Goal: Task Accomplishment & Management: Complete application form

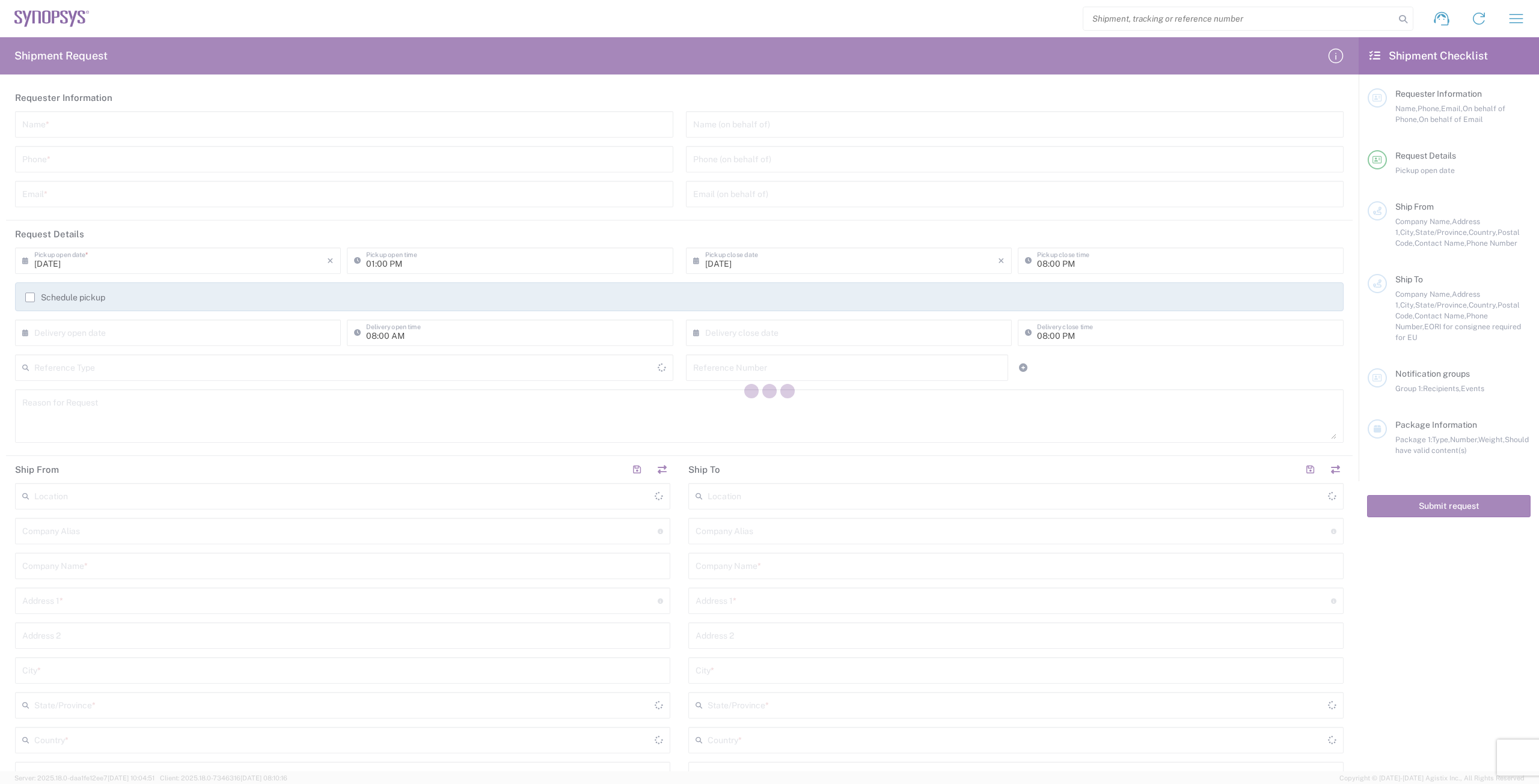
type input "[GEOGRAPHIC_DATA]"
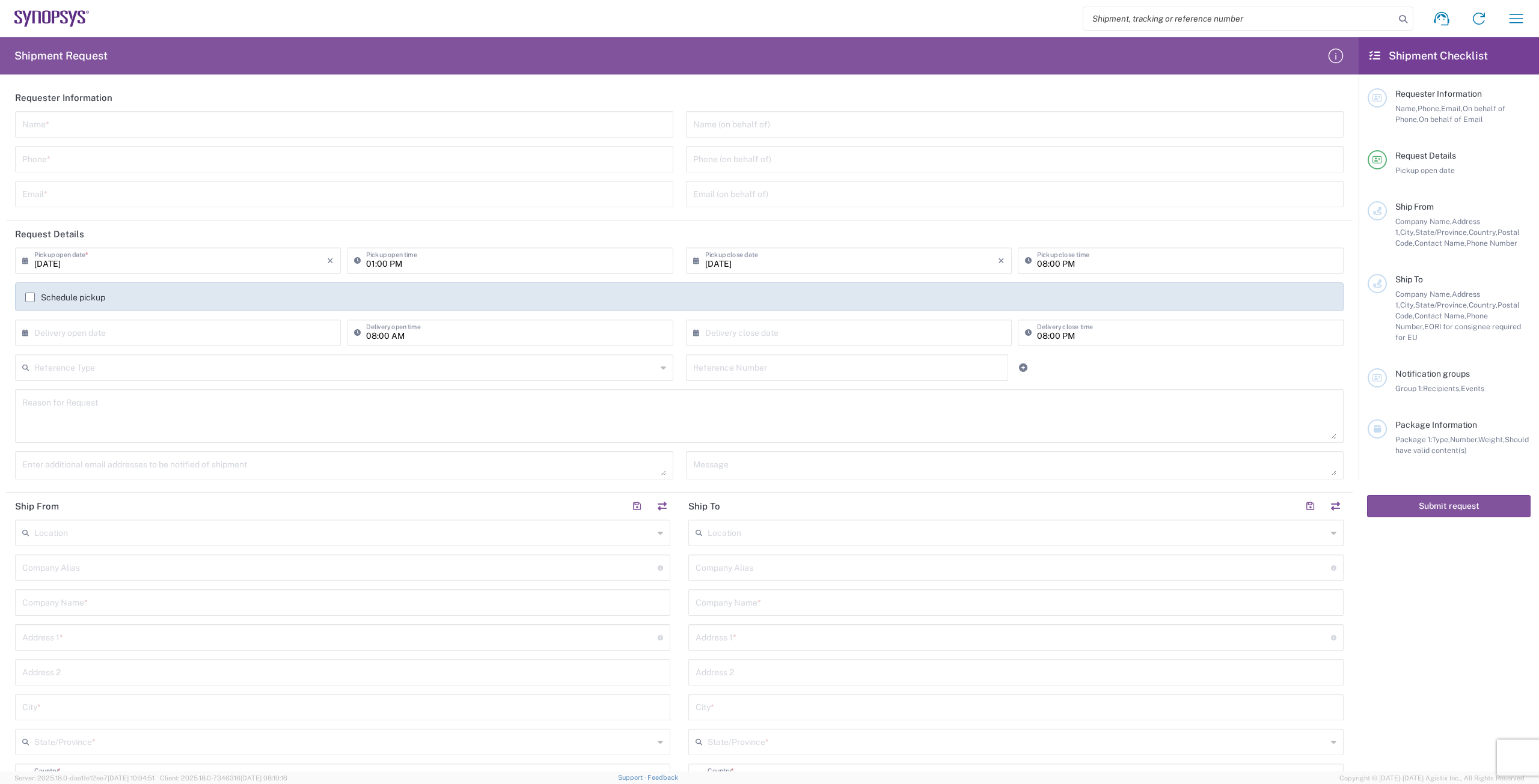
click at [94, 122] on input "text" at bounding box center [344, 123] width 644 height 21
type input "[PERSON_NAME]"
click at [219, 161] on input "tel" at bounding box center [344, 158] width 644 height 21
type input "[PHONE_NUMBER]"
click at [477, 221] on header "Request Details" at bounding box center [680, 234] width 1347 height 27
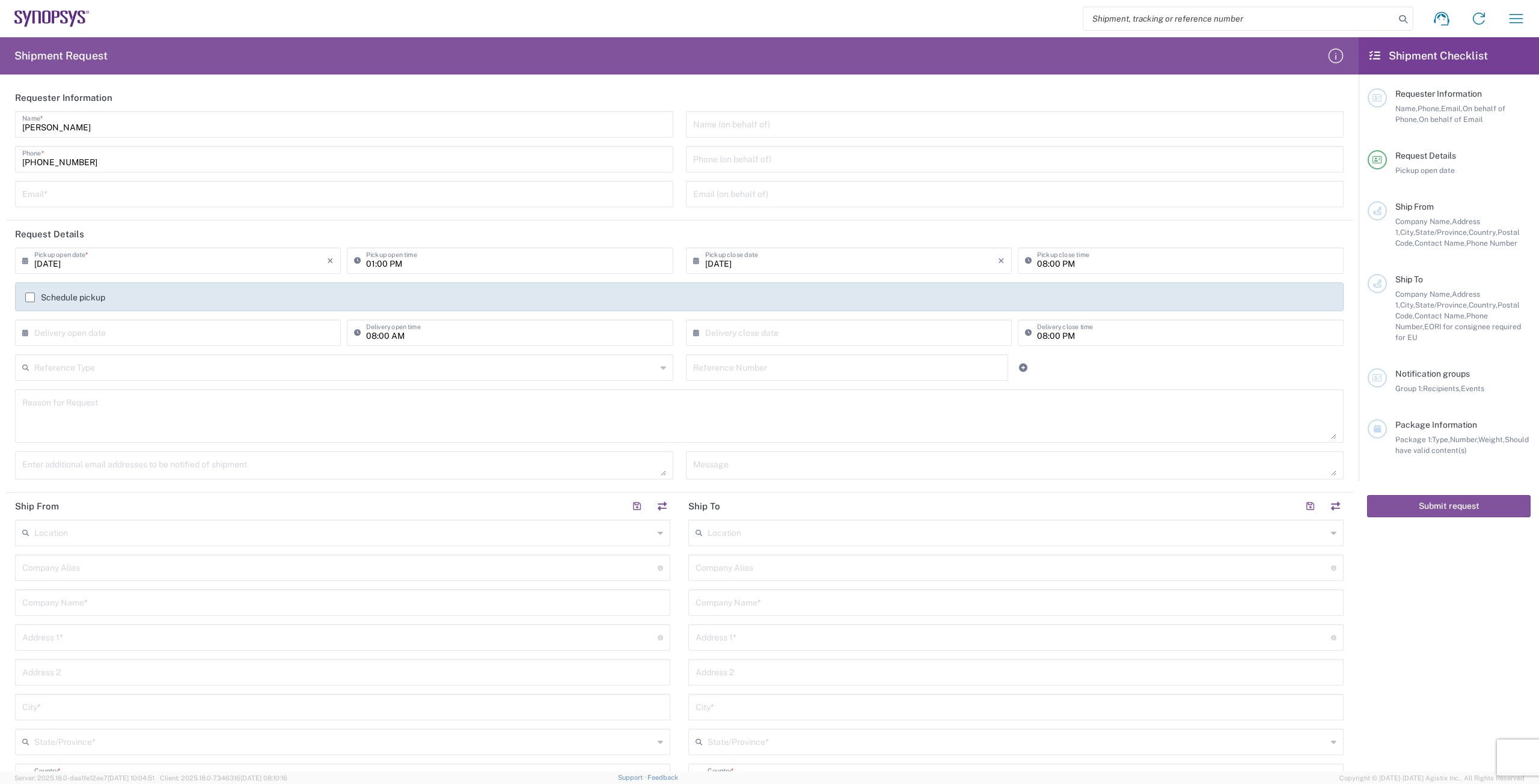
click at [434, 191] on input "text" at bounding box center [344, 193] width 644 height 21
type input "[EMAIL_ADDRESS][DOMAIN_NAME]"
click at [509, 127] on input "text" at bounding box center [1015, 123] width 644 height 21
drag, startPoint x: 713, startPoint y: 166, endPoint x: 713, endPoint y: 180, distance: 14.0
click at [509, 176] on div "Name (on behalf of) Phone (on behalf of) Email (on behalf of)" at bounding box center [1015, 163] width 671 height 105
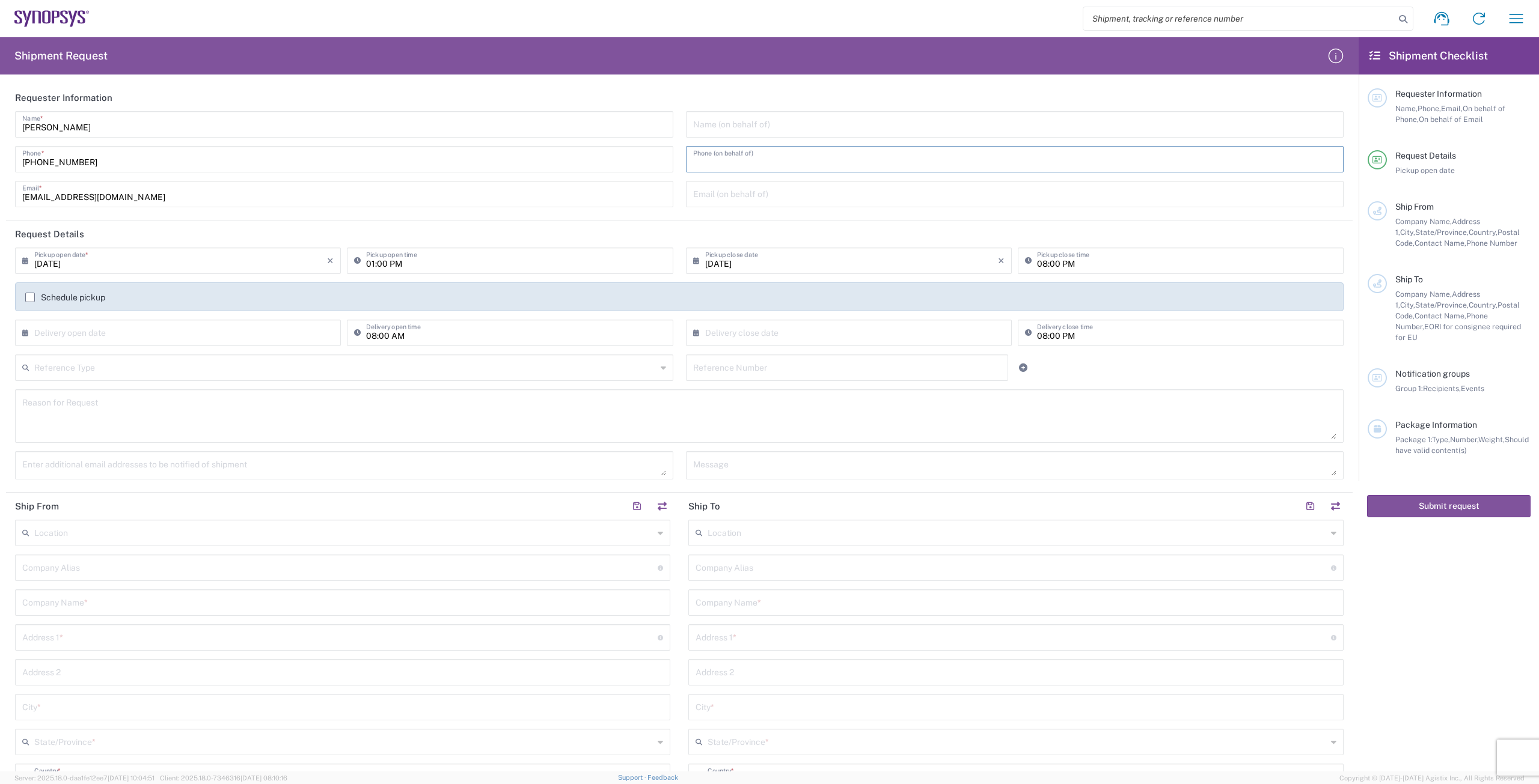
click at [56, 259] on input "[DATE]" at bounding box center [181, 260] width 293 height 21
click at [22, 259] on div "[DATE] × Pickup open date *" at bounding box center [178, 261] width 326 height 26
click at [24, 259] on icon at bounding box center [28, 261] width 12 height 19
click at [54, 259] on input "[DATE]" at bounding box center [181, 260] width 293 height 21
click at [210, 315] on span "5" at bounding box center [215, 318] width 17 height 17
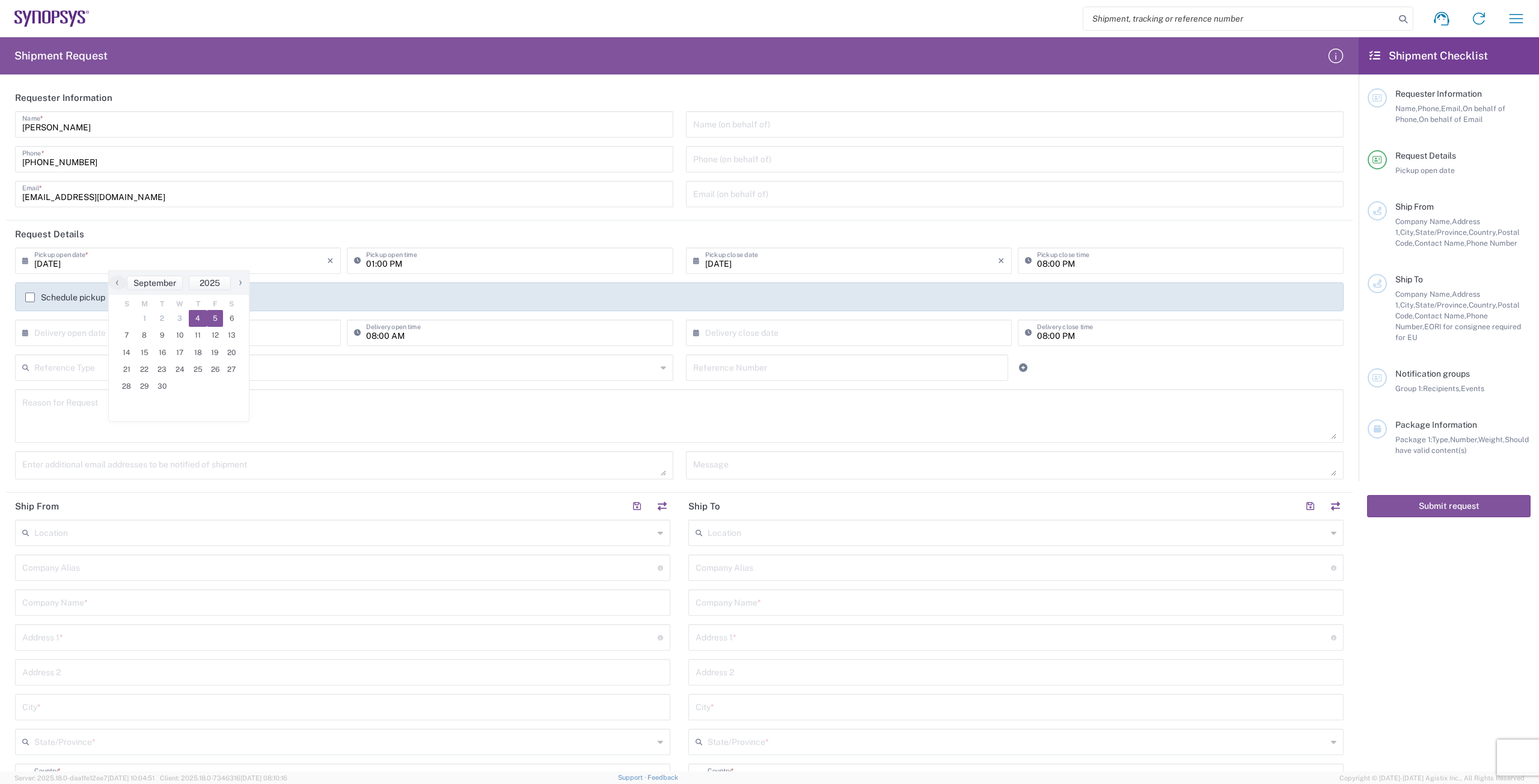
type input "[DATE]"
click at [362, 363] on input "text" at bounding box center [345, 367] width 622 height 21
click at [509, 419] on textarea at bounding box center [680, 416] width 1315 height 46
type textarea "A"
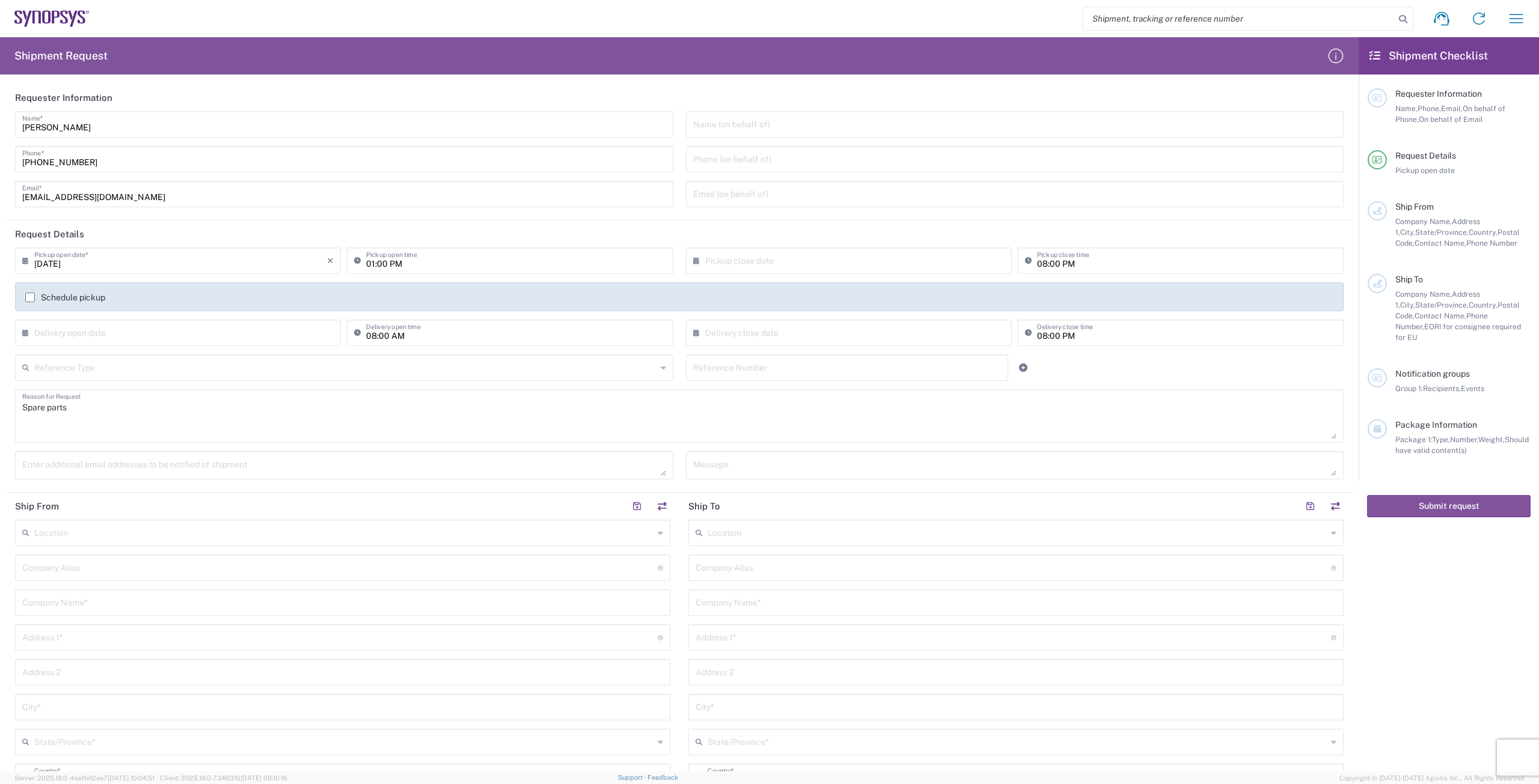
click at [90, 407] on textarea "Spare parts" at bounding box center [680, 416] width 1315 height 46
click at [27, 408] on textarea "Spare parts covered by support agreement between E-Sharp and Synopsys" at bounding box center [680, 416] width 1315 height 46
click at [89, 409] on textarea "Spare parts covered by support agreement between E-Sharp and Synopsys" at bounding box center [680, 416] width 1315 height 46
click at [89, 410] on textarea "Spare parts covered by support agreement between E-Sharp and Synopsys" at bounding box center [680, 416] width 1315 height 46
type textarea "Spare parts covered by support agreement between E-Sharp and Synopsys"
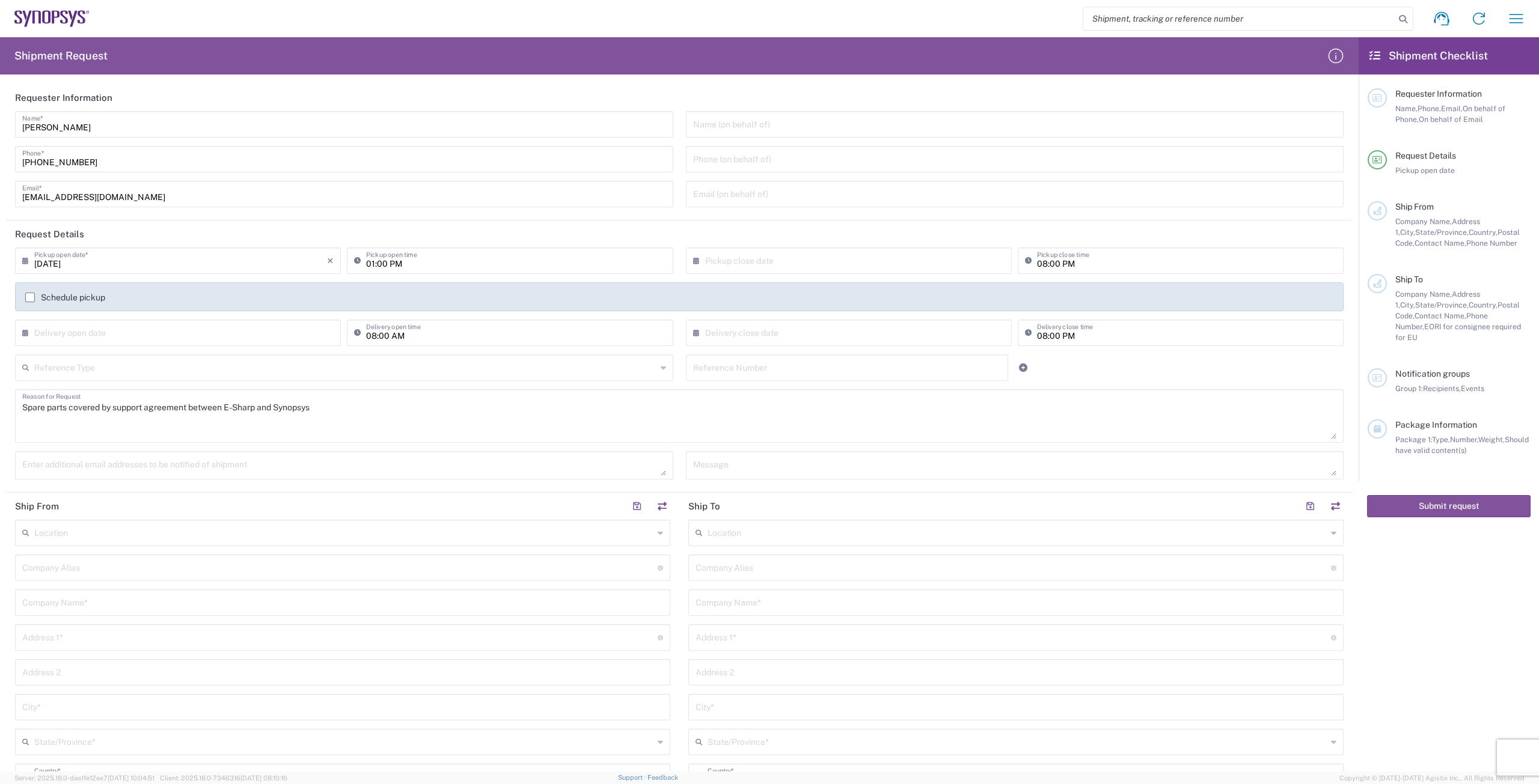
drag, startPoint x: 443, startPoint y: 419, endPoint x: 815, endPoint y: 242, distance: 412.0
click at [443, 419] on textarea "Spare parts covered by support agreement between E-Sharp and Synopsys" at bounding box center [680, 416] width 1315 height 46
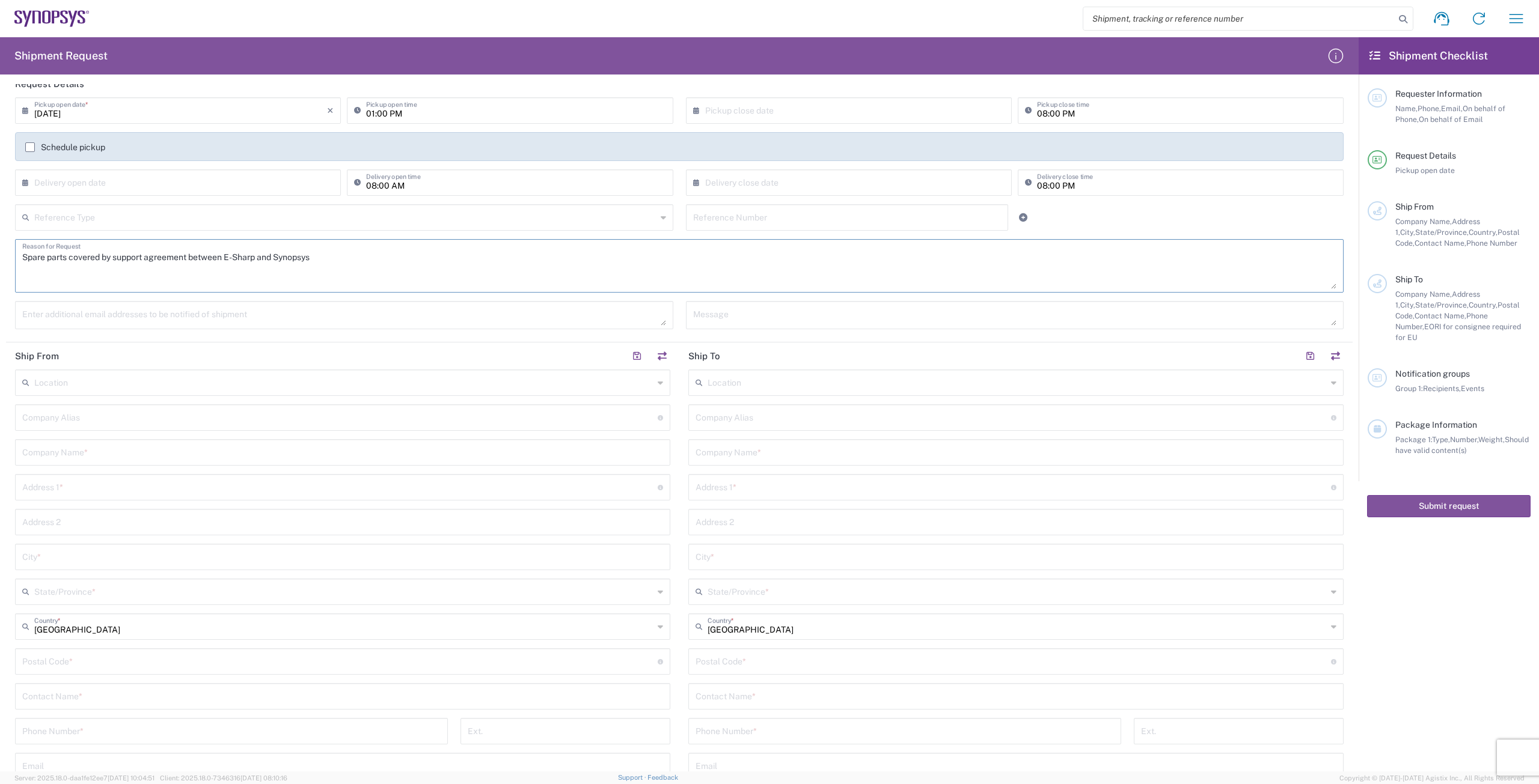
scroll to position [180, 0]
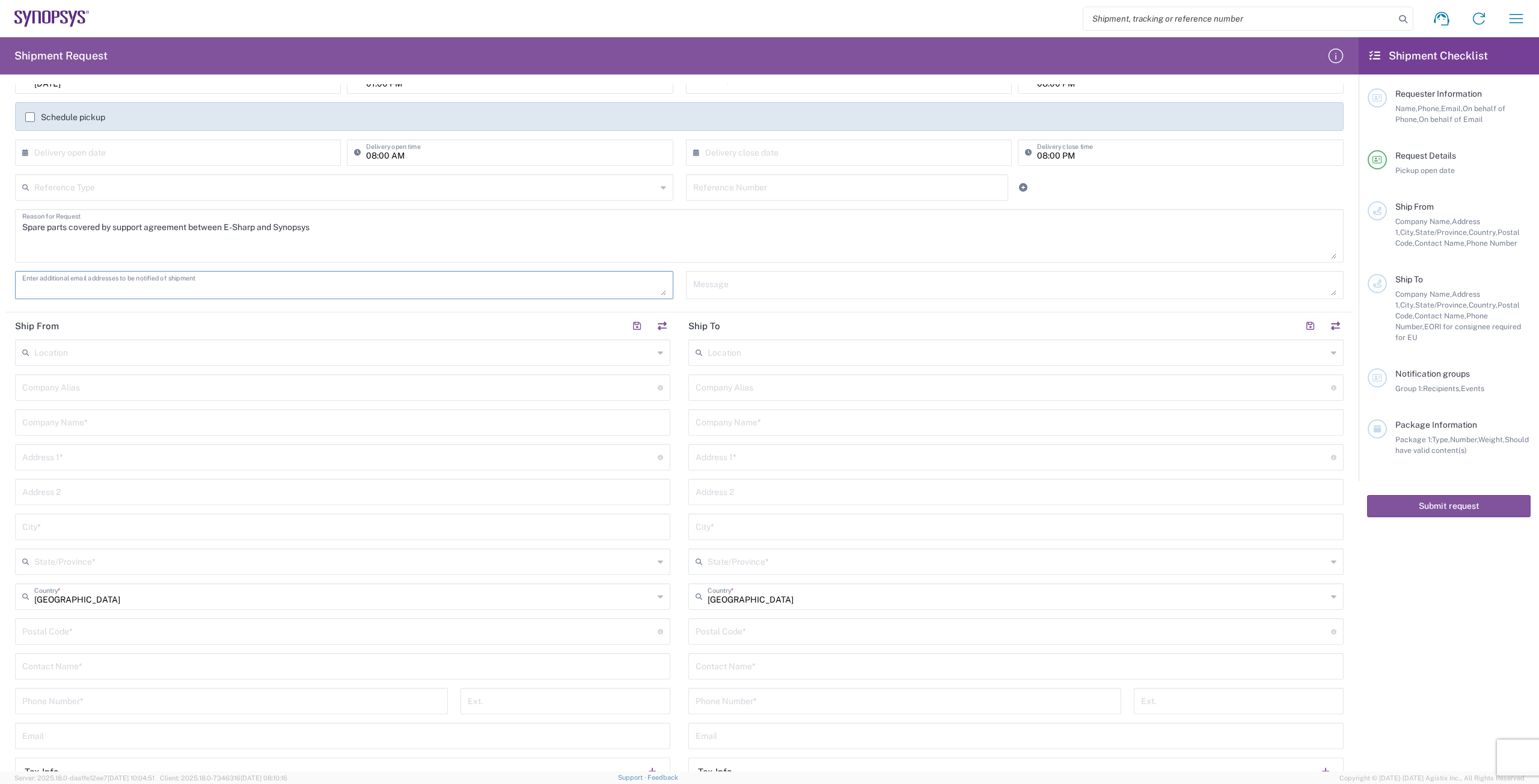
click at [251, 284] on textarea at bounding box center [344, 285] width 644 height 21
paste textarea "[PERSON_NAME][EMAIL_ADDRESS][PERSON_NAME][DOMAIN_NAME]"
type textarea "[PERSON_NAME][EMAIL_ADDRESS][PERSON_NAME][DOMAIN_NAME]"
click at [188, 350] on input "text" at bounding box center [344, 352] width 619 height 21
type input "swe"
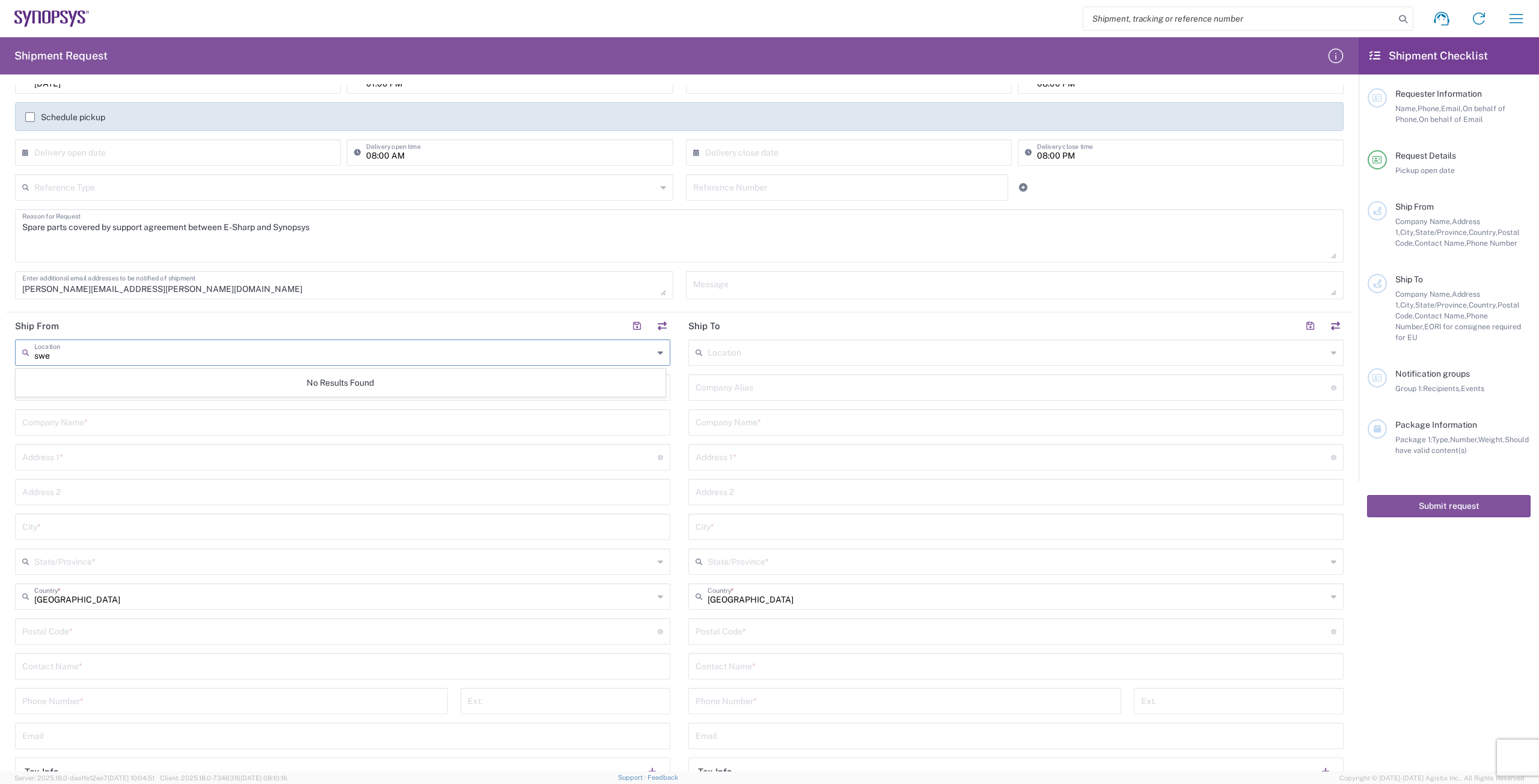
click at [329, 285] on textarea "[PERSON_NAME][EMAIL_ADDRESS][PERSON_NAME][DOMAIN_NAME]" at bounding box center [344, 285] width 644 height 21
type textarea "[PERSON_NAME][EMAIL_ADDRESS][PERSON_NAME][DOMAIN_NAME], [PERSON_NAME][DOMAIN_NA…"
click at [277, 345] on input "text" at bounding box center [344, 352] width 619 height 21
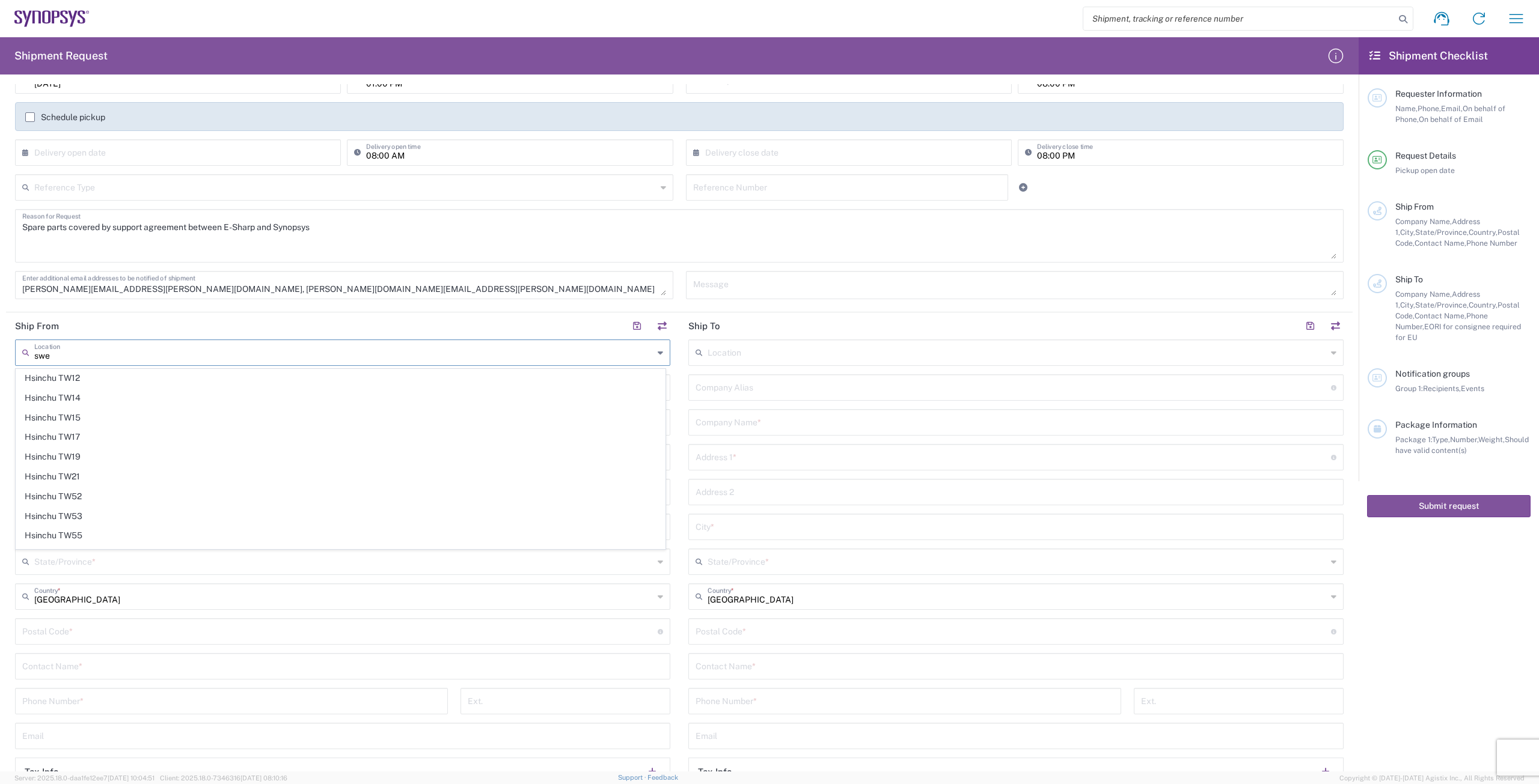
scroll to position [0, 0]
type input "s"
click at [509, 309] on agx-form-section "Request Details [DATE] × Pickup open date * Cancel Apply 01:00 PM Pickup open t…" at bounding box center [680, 176] width 1347 height 272
click at [190, 390] on input "text" at bounding box center [340, 387] width 635 height 21
click at [183, 426] on input "text" at bounding box center [343, 421] width 641 height 21
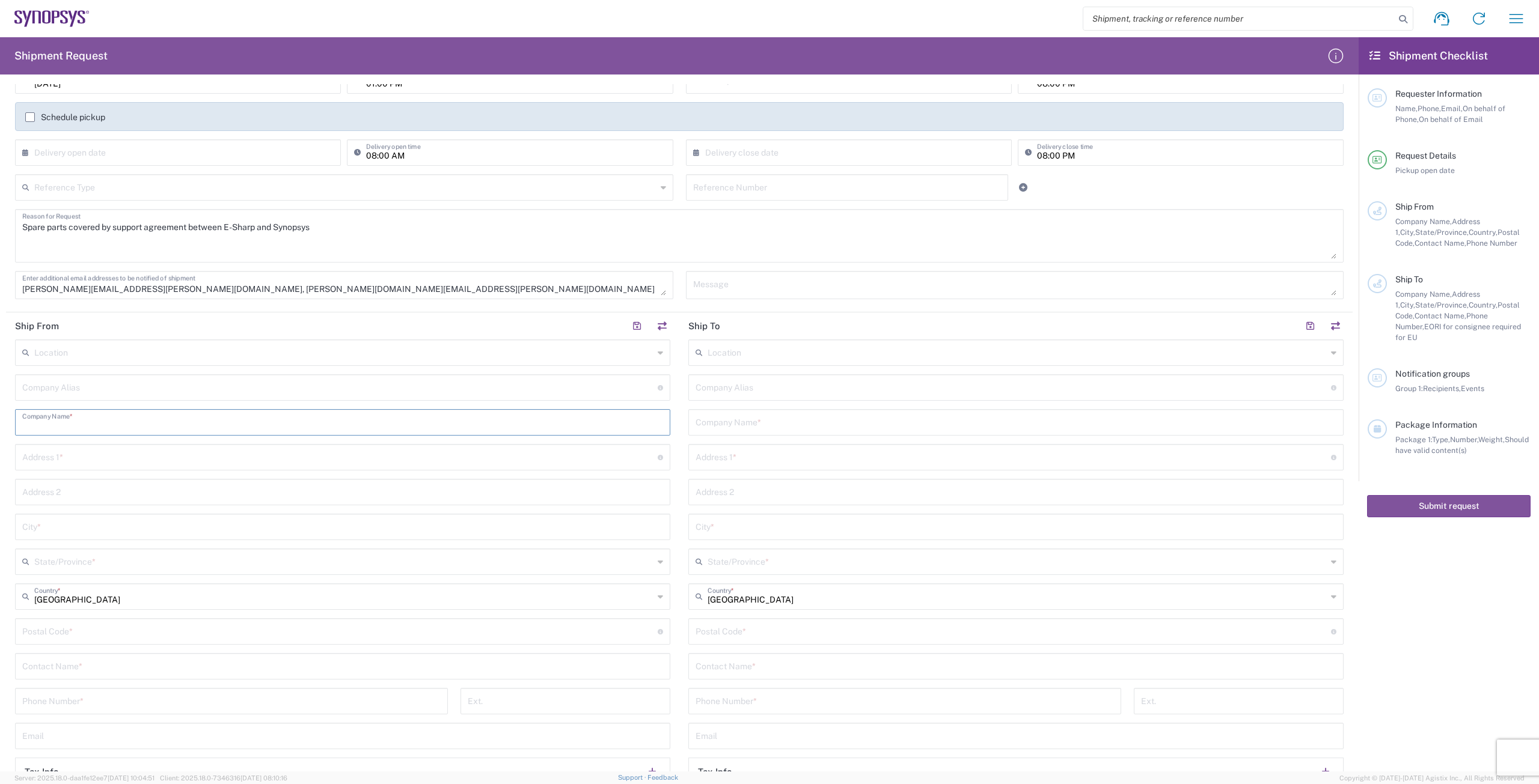
type input "e"
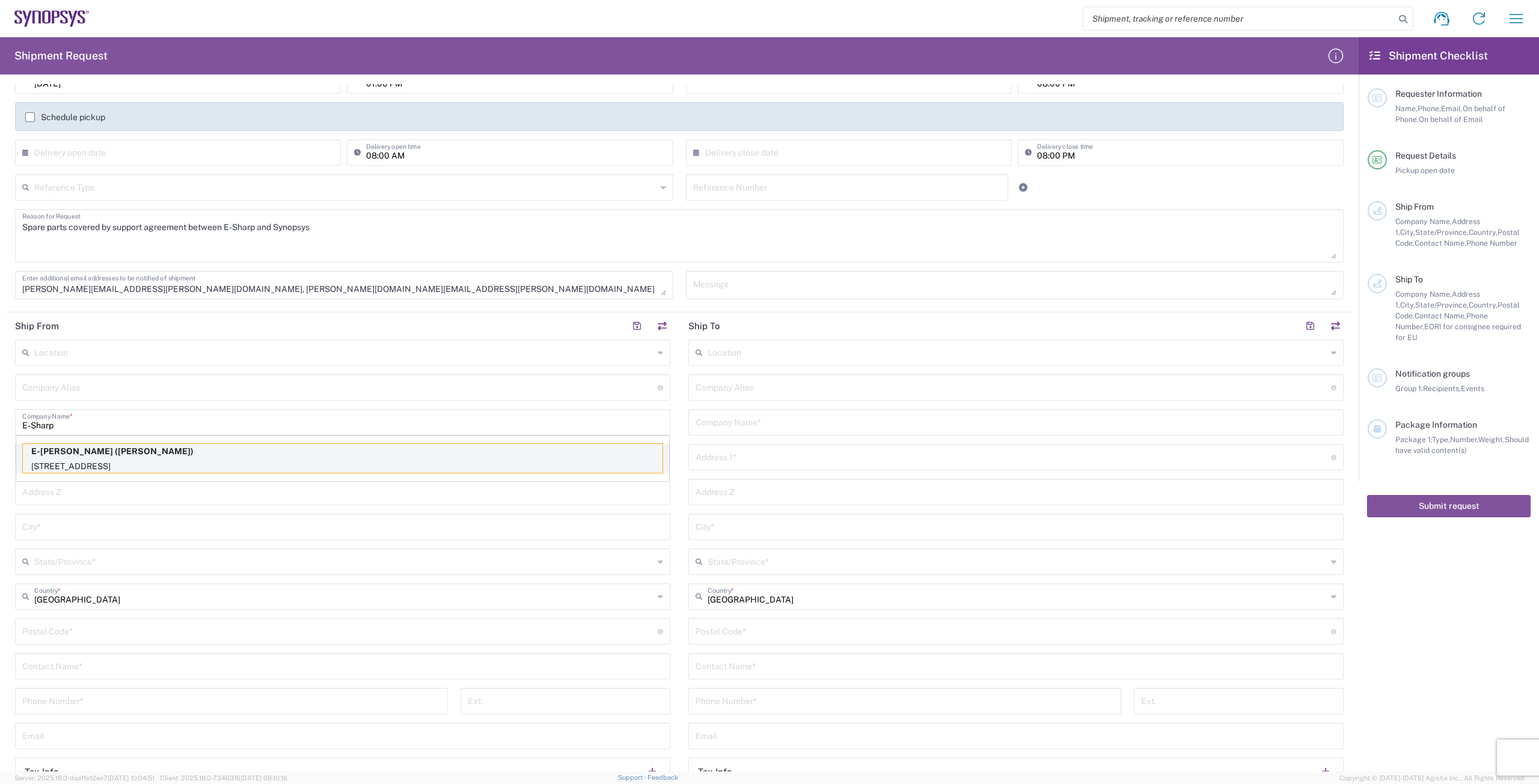
click at [242, 461] on p "[STREET_ADDRESS]" at bounding box center [343, 467] width 640 height 15
type input "E-Sharp AB"
type input "[STREET_ADDRESS]"
type input "Kävlinge"
type input "[GEOGRAPHIC_DATA]"
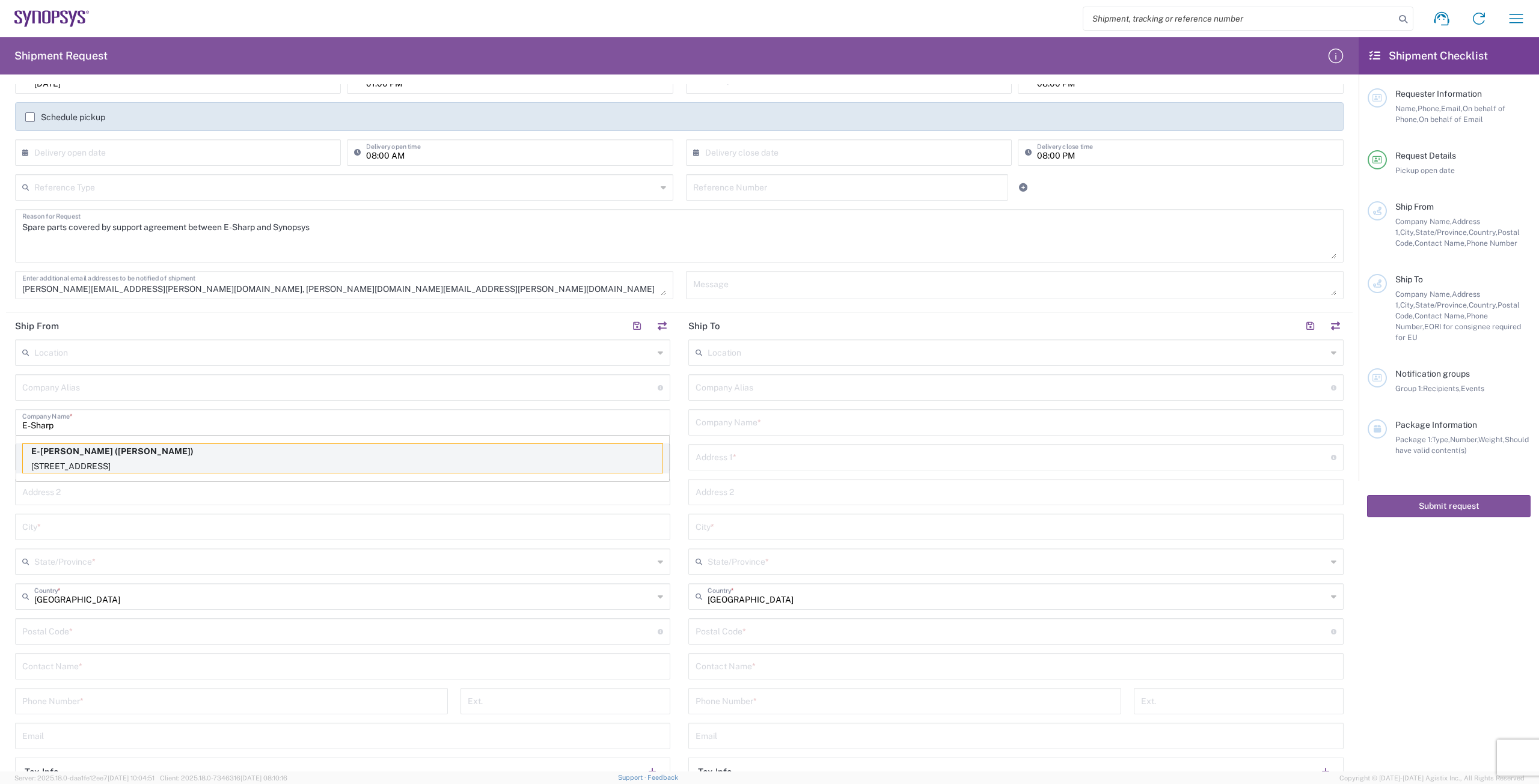
type input "244 32"
type input "[PERSON_NAME]"
type input "[PHONE_NUMBER]"
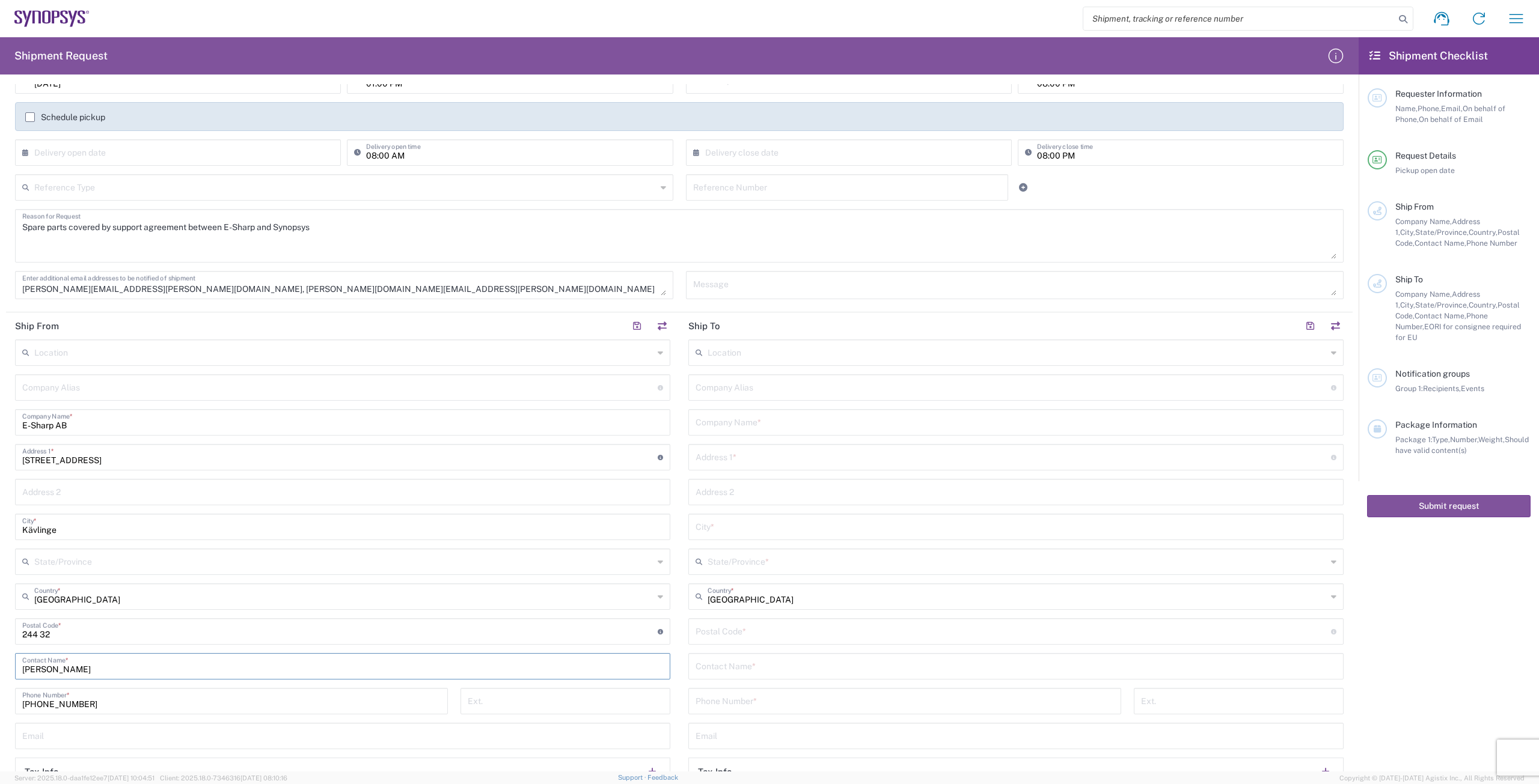
drag, startPoint x: 92, startPoint y: 671, endPoint x: 6, endPoint y: 652, distance: 88.1
click at [0, 504] on form "Requester Information [PERSON_NAME] Name * [PHONE_NUMBER] Phone * [EMAIL_ADDRES…" at bounding box center [679, 428] width 1359 height 687
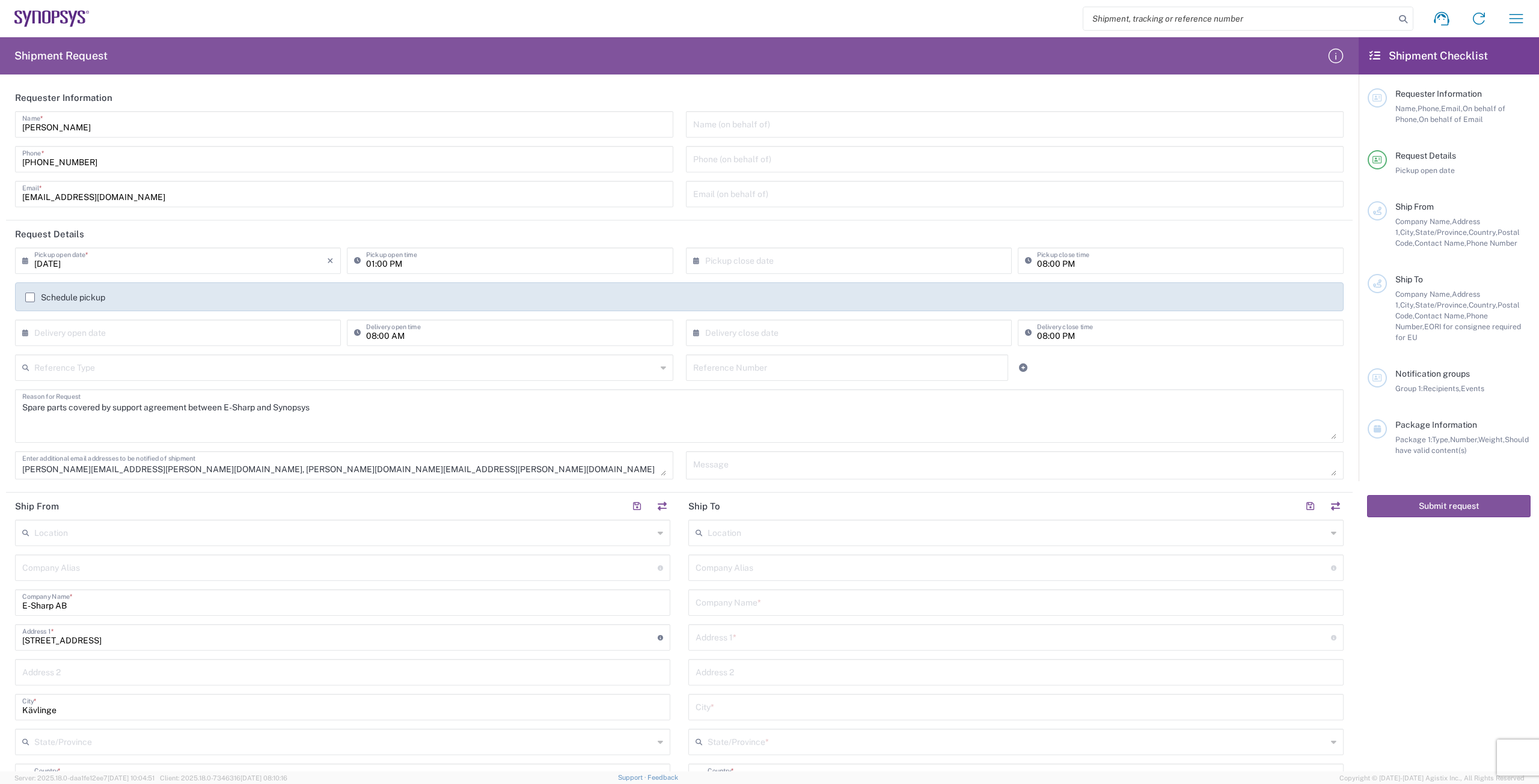
type input "[PERSON_NAME]"
drag, startPoint x: 92, startPoint y: 164, endPoint x: 0, endPoint y: 187, distance: 94.8
click at [0, 187] on form "Requester Information [PERSON_NAME] Name * [PHONE_NUMBER] Phone * [EMAIL_ADDRES…" at bounding box center [679, 428] width 1359 height 687
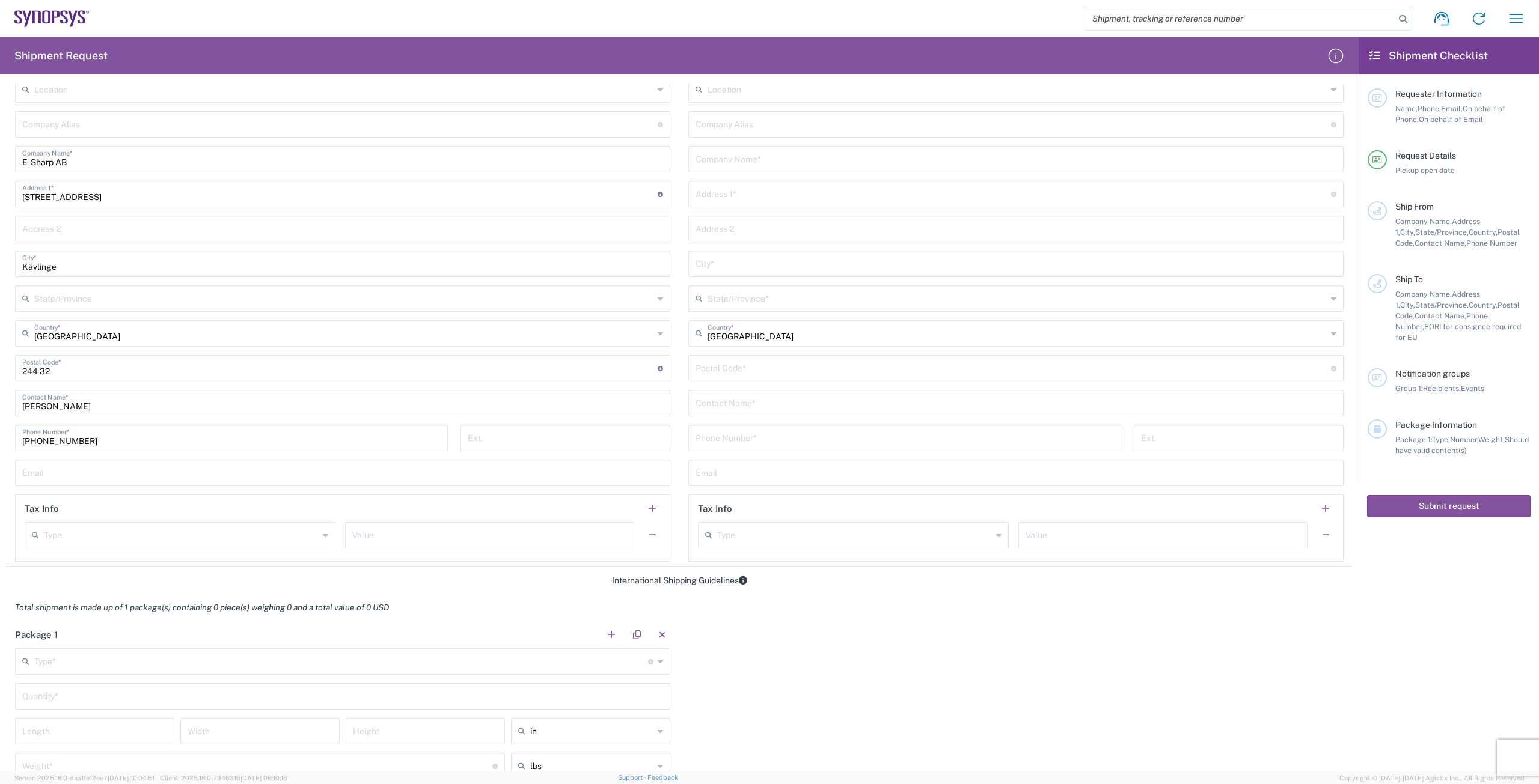
scroll to position [421, 0]
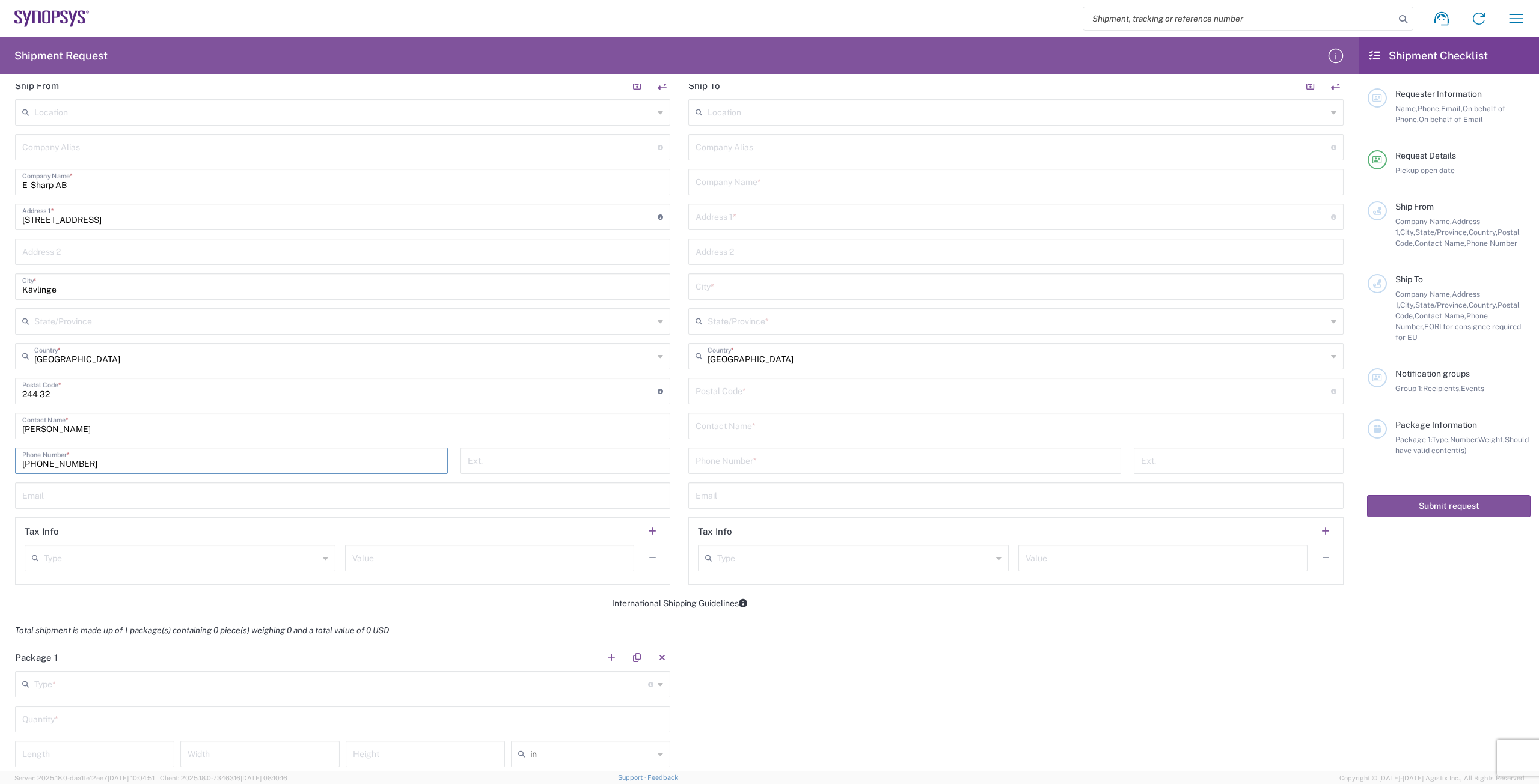
drag, startPoint x: 141, startPoint y: 460, endPoint x: 0, endPoint y: 458, distance: 141.0
click at [0, 459] on form "Requester Information [PERSON_NAME] Name * [PHONE_NUMBER] Phone * [EMAIL_ADDRES…" at bounding box center [679, 428] width 1359 height 687
paste input "704878222"
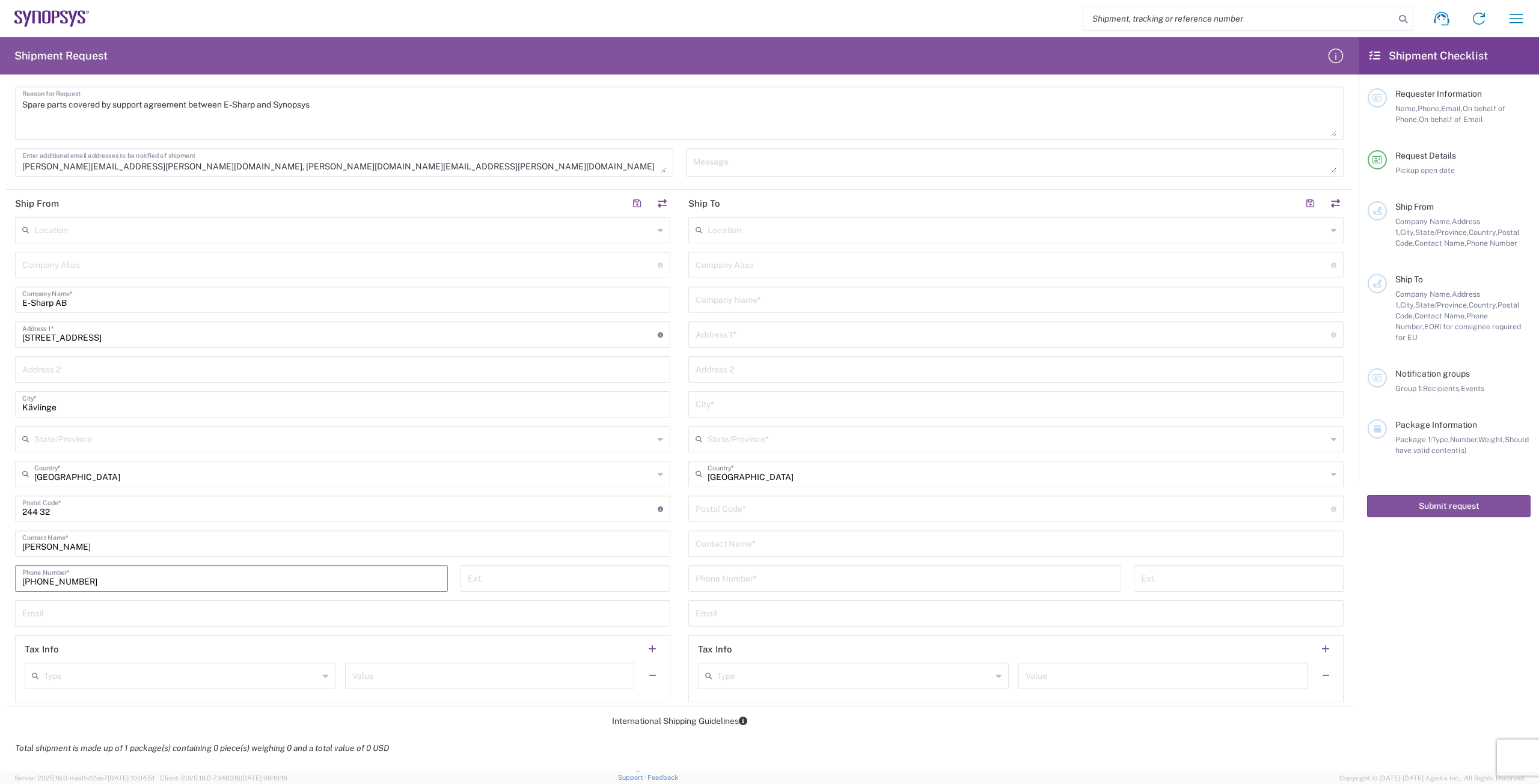
scroll to position [300, 0]
type input "[PHONE_NUMBER]"
click at [509, 224] on input "text" at bounding box center [1017, 232] width 619 height 21
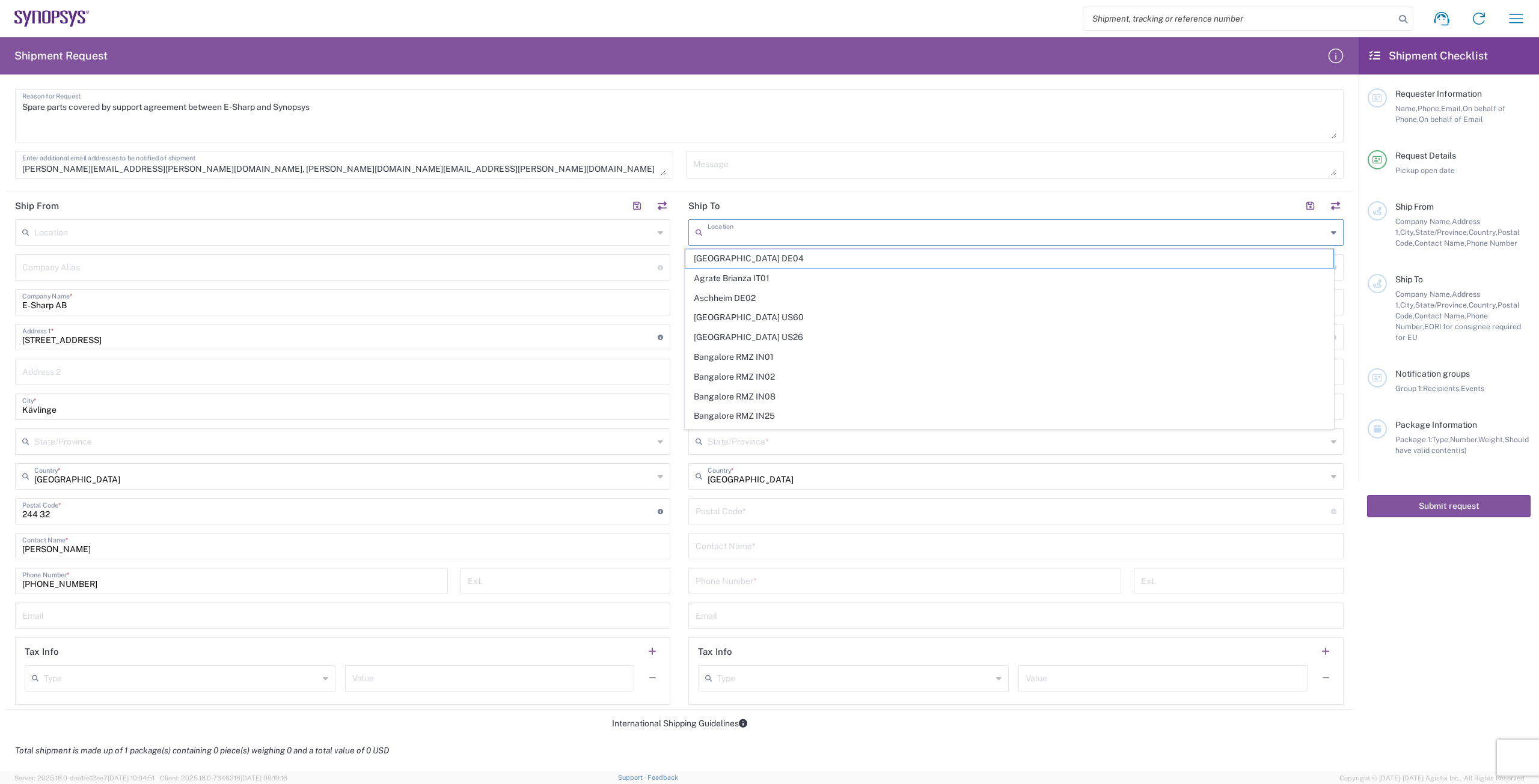
click at [509, 201] on header "Ship To" at bounding box center [1016, 206] width 673 height 27
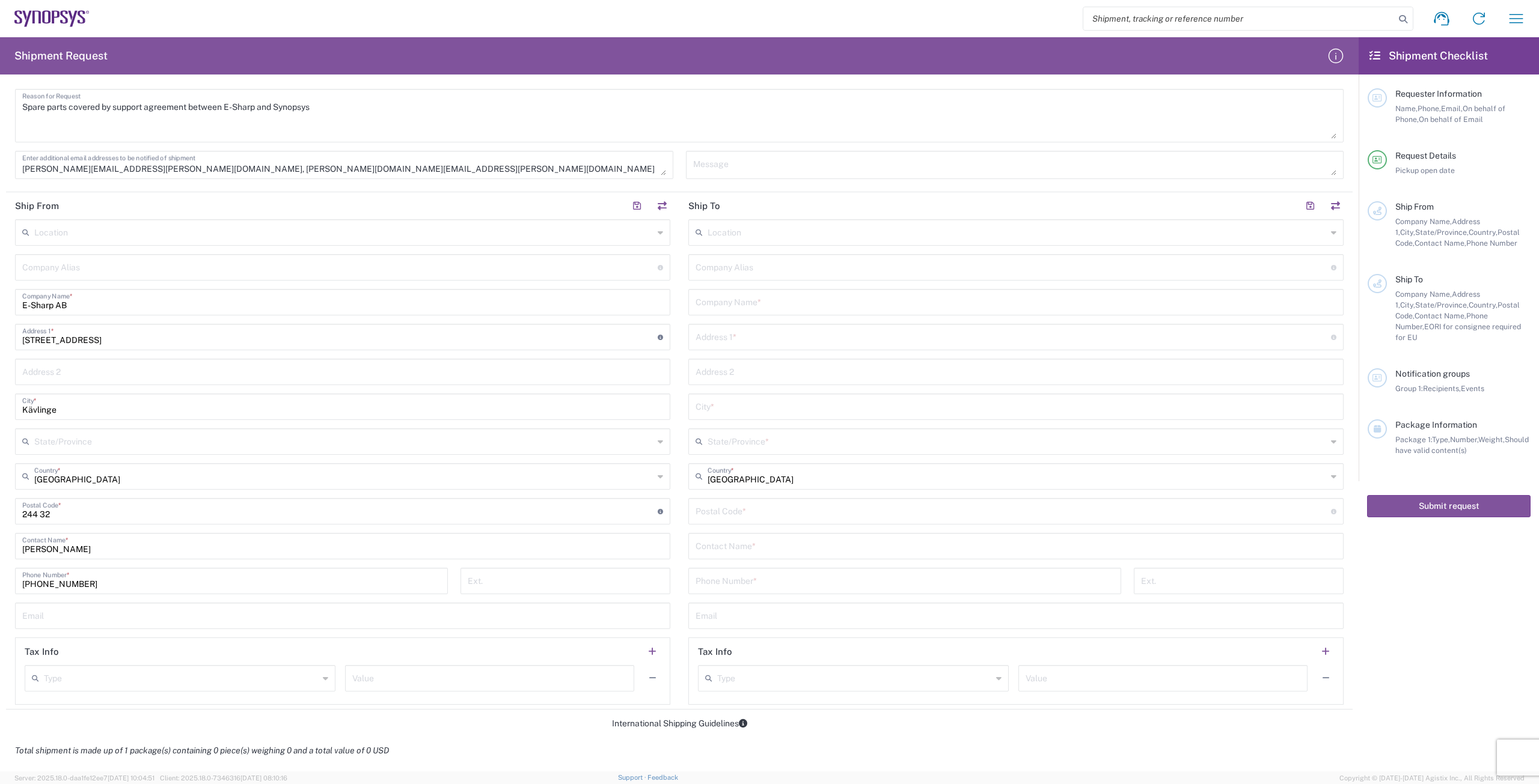
click at [509, 300] on input "text" at bounding box center [1016, 302] width 641 height 21
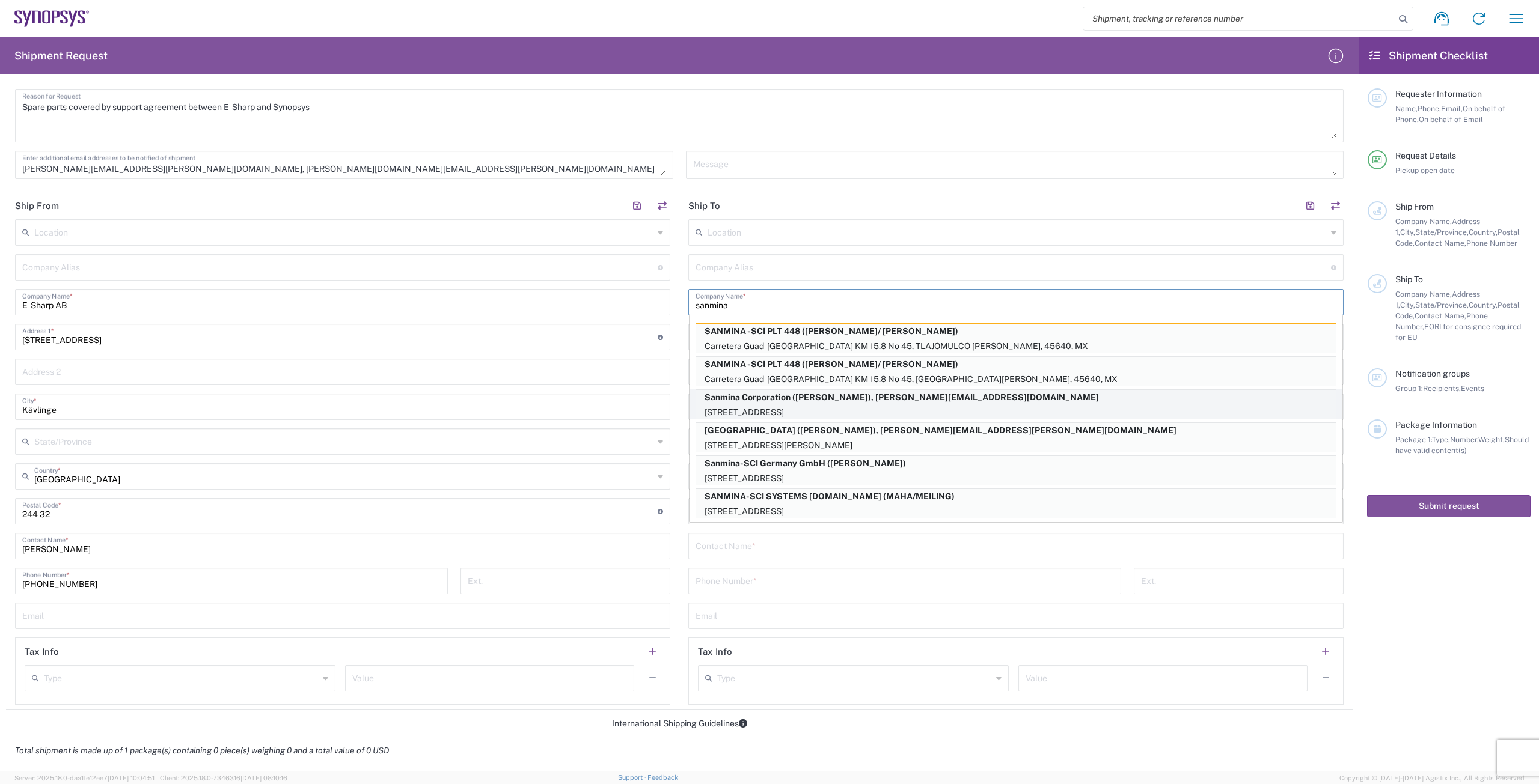
type input "sanmina"
click at [509, 401] on p "Sanmina Corporation ([PERSON_NAME]), [PERSON_NAME][EMAIL_ADDRESS][DOMAIN_NAME]" at bounding box center [1016, 398] width 640 height 15
type input "Sanmina Corporation"
type input "60 E. Plumeria"
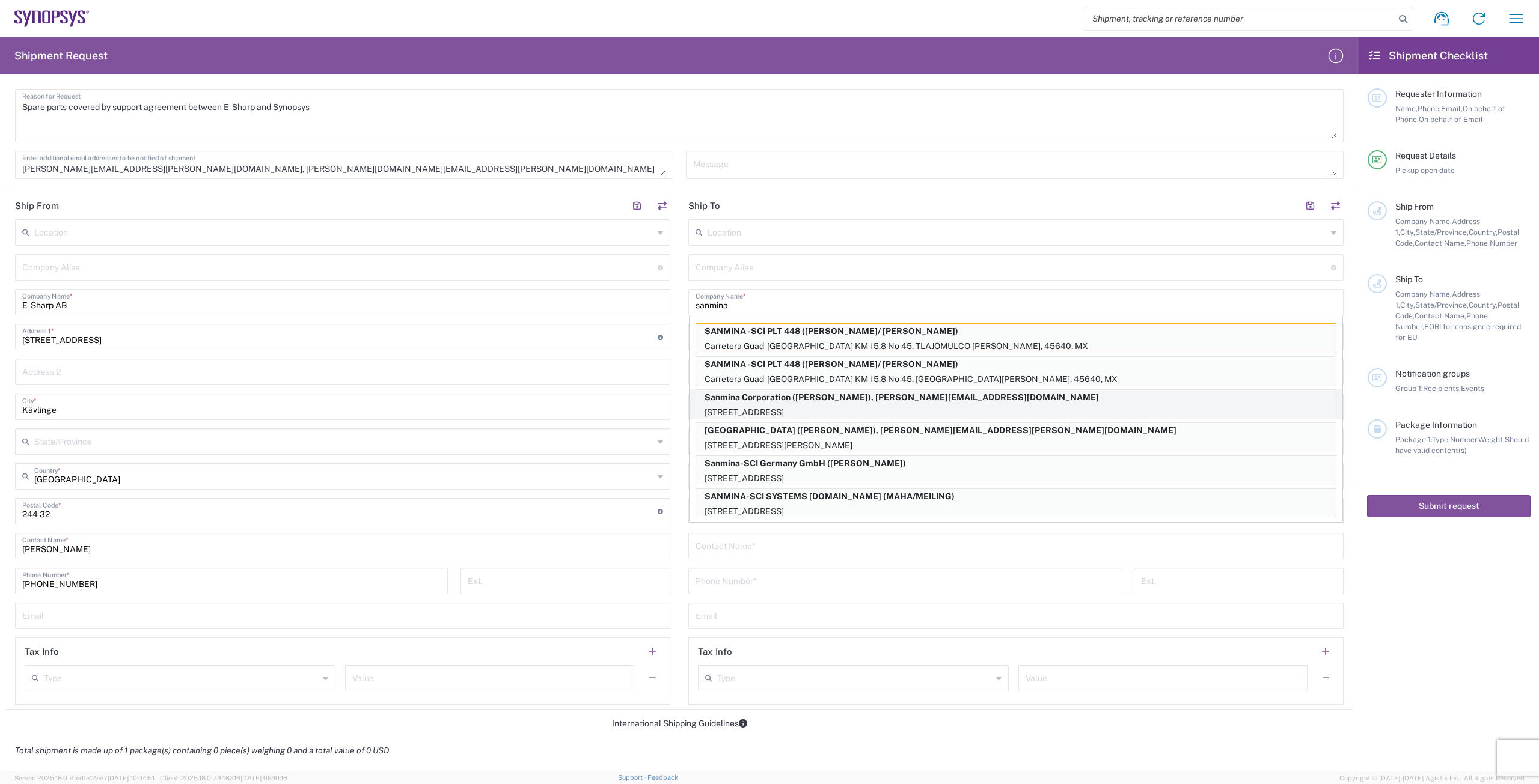
type input "san [PERSON_NAME]"
type input "[US_STATE]"
type input "95134"
type input "[PERSON_NAME]"
type input "9169908841"
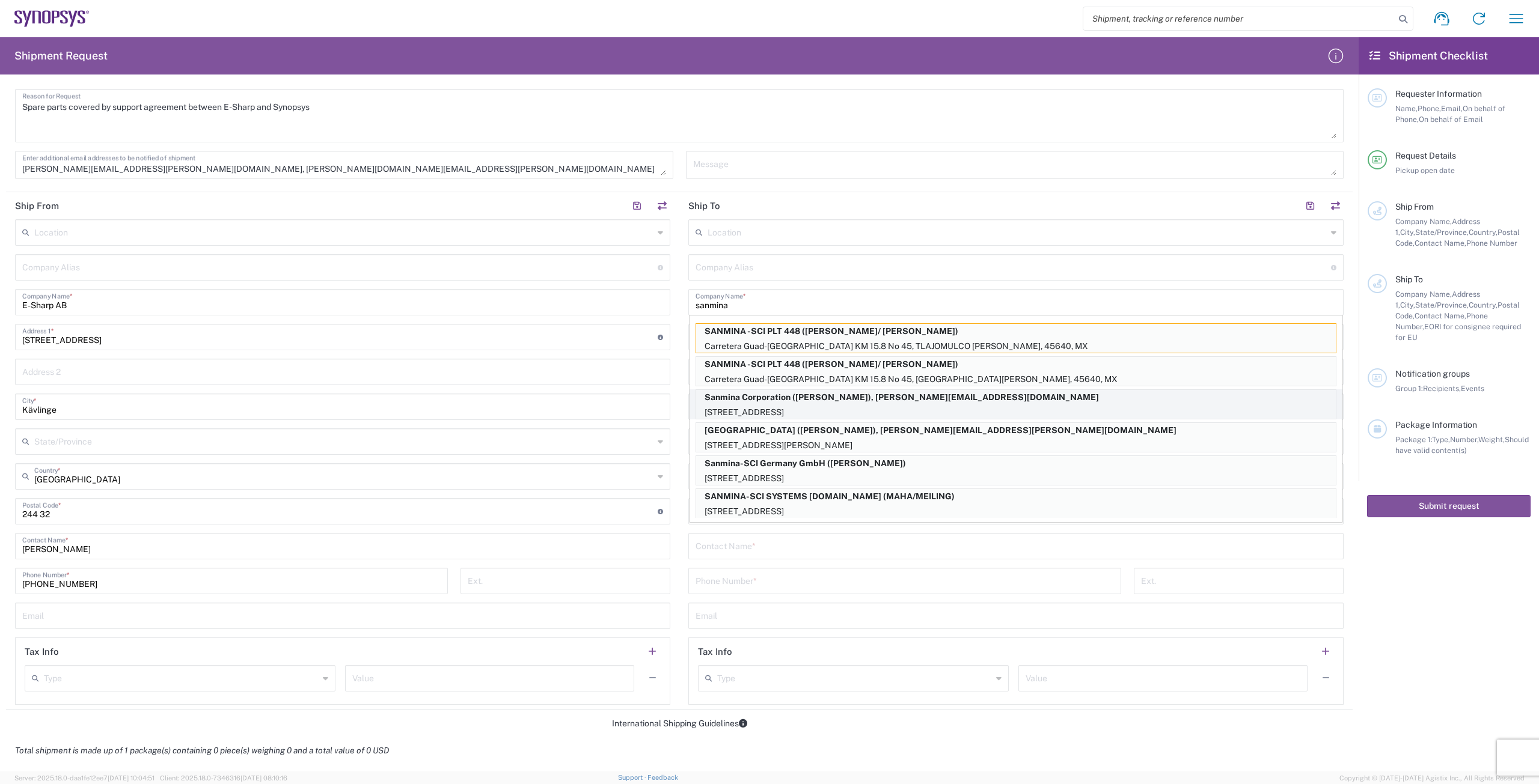
type input "[PERSON_NAME][EMAIL_ADDRESS][DOMAIN_NAME]"
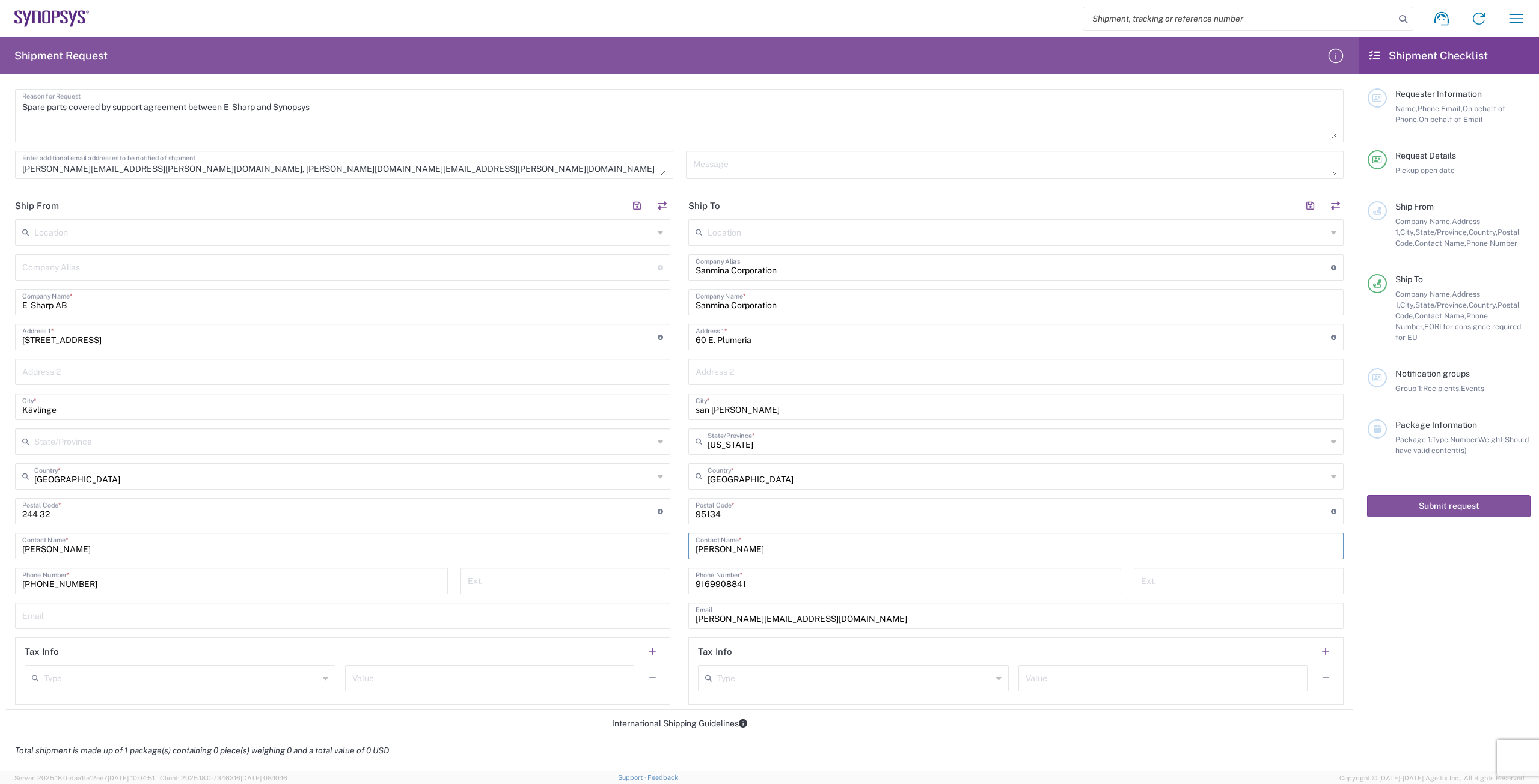
drag, startPoint x: 752, startPoint y: 548, endPoint x: 670, endPoint y: 550, distance: 82.0
click at [509, 504] on div "Ship From Location [GEOGRAPHIC_DATA] DE04 Agrate Brianza IT01 [GEOGRAPHIC_DATA]…" at bounding box center [680, 451] width 1347 height 517
type input "[PERSON_NAME]"
click at [509, 504] on input "9169908841" at bounding box center [904, 580] width 418 height 21
drag, startPoint x: 808, startPoint y: 619, endPoint x: 656, endPoint y: 598, distance: 153.4
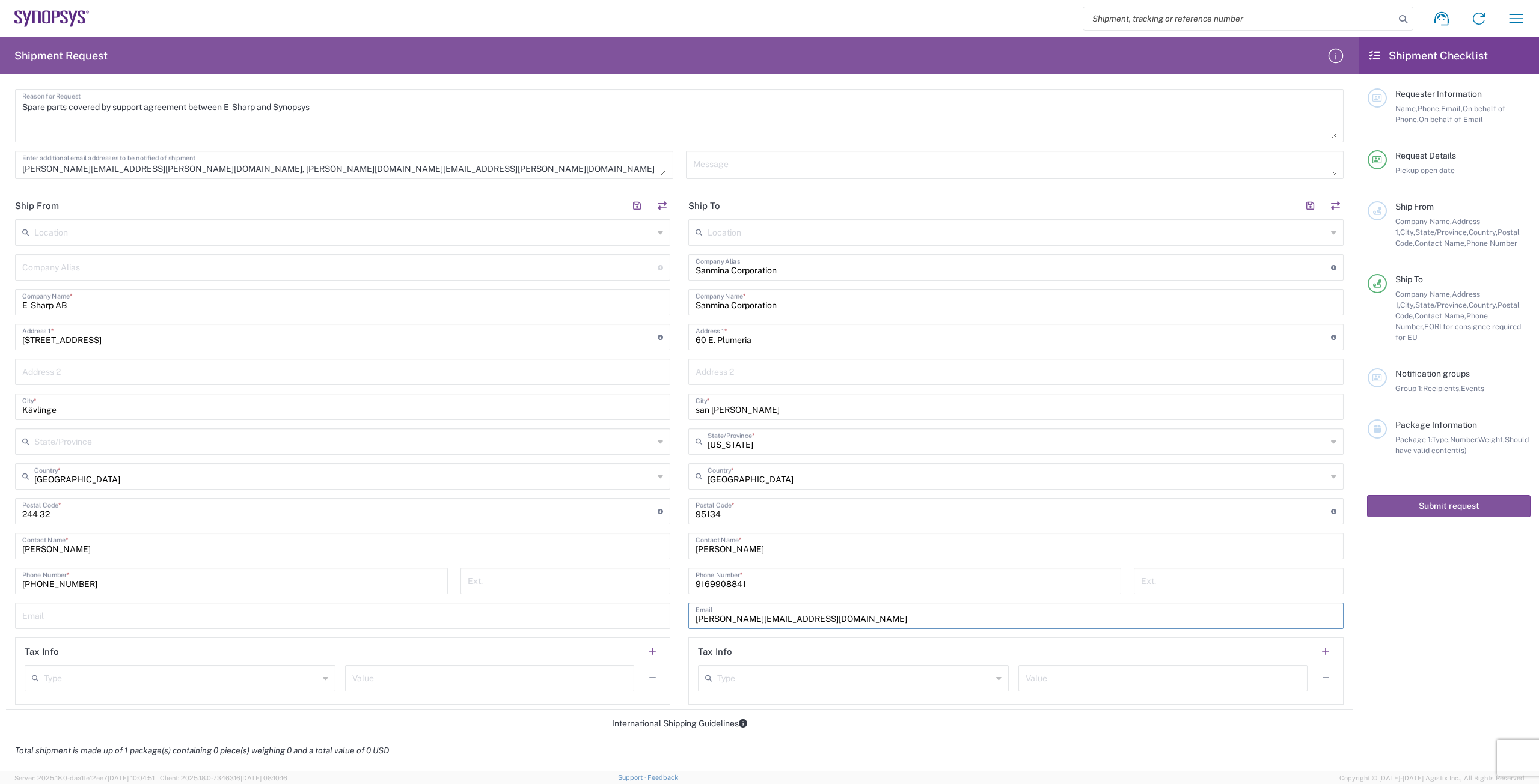
click at [509, 504] on div "Ship From Location [GEOGRAPHIC_DATA] DE04 Agrate Brianza IT01 [GEOGRAPHIC_DATA]…" at bounding box center [680, 451] width 1347 height 517
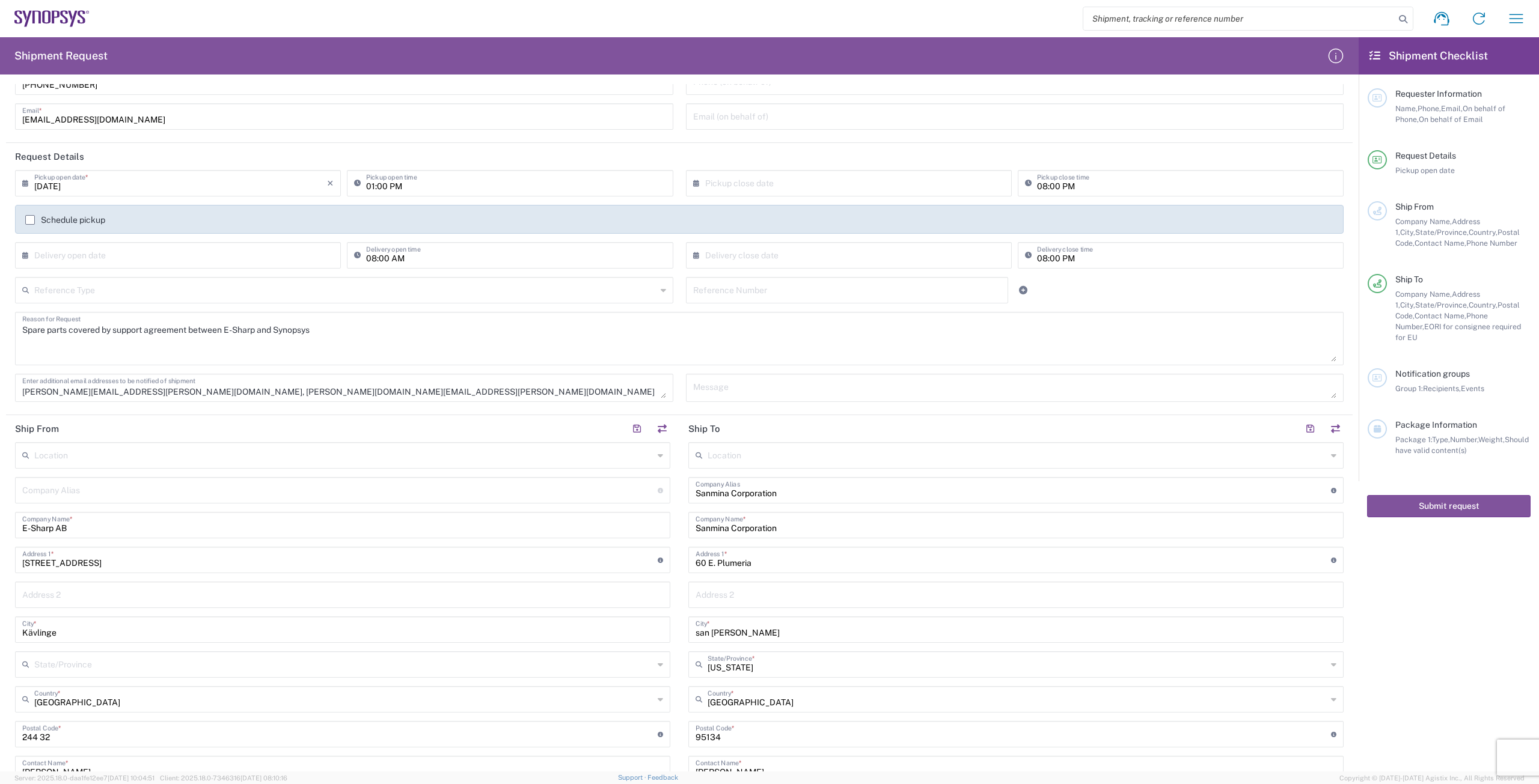
scroll to position [60, 0]
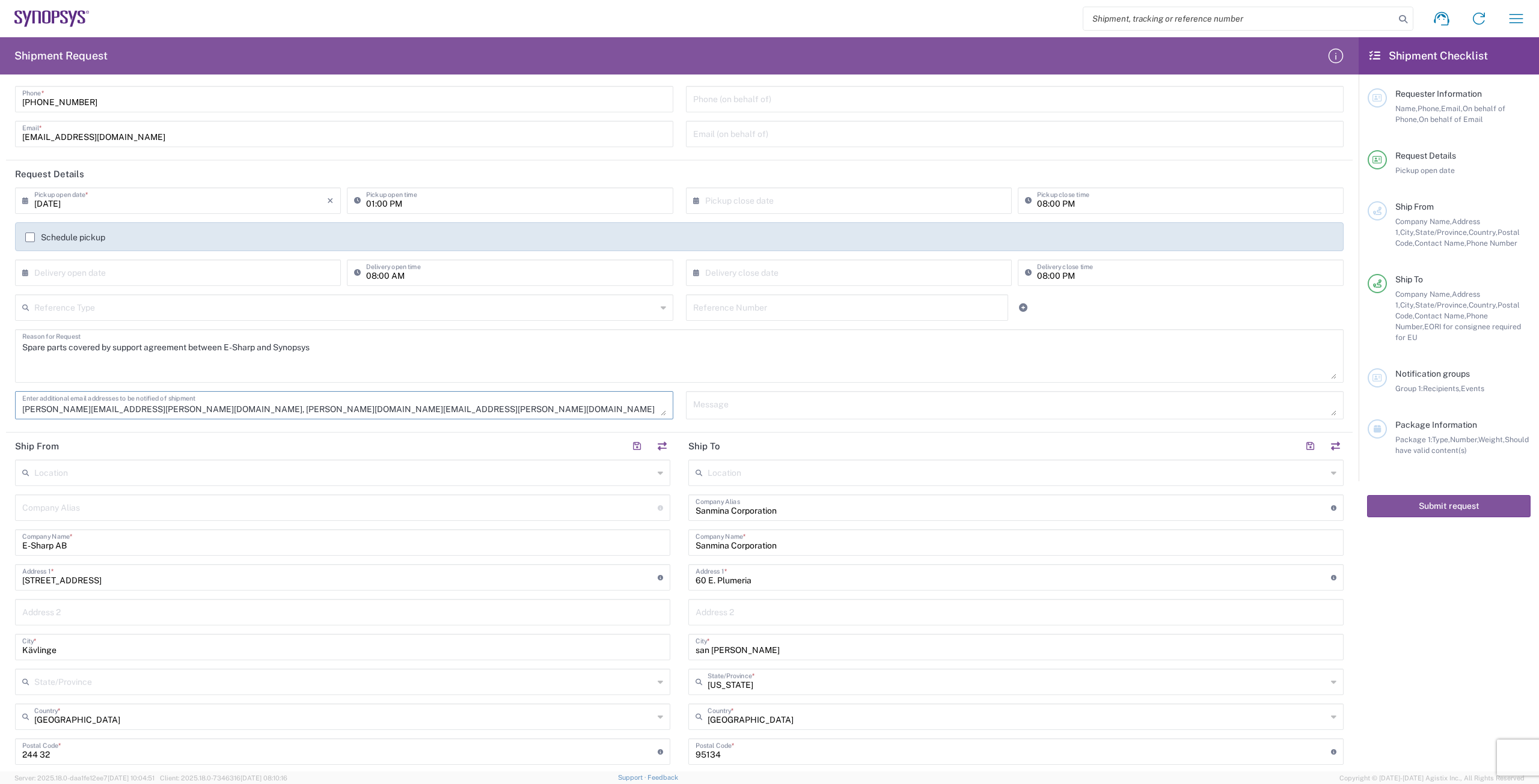
drag, startPoint x: 115, startPoint y: 409, endPoint x: 6, endPoint y: 409, distance: 109.0
click at [6, 410] on form "Requester Information [PERSON_NAME] Name * [PHONE_NUMBER] Phone * [EMAIL_ADDRES…" at bounding box center [679, 428] width 1359 height 687
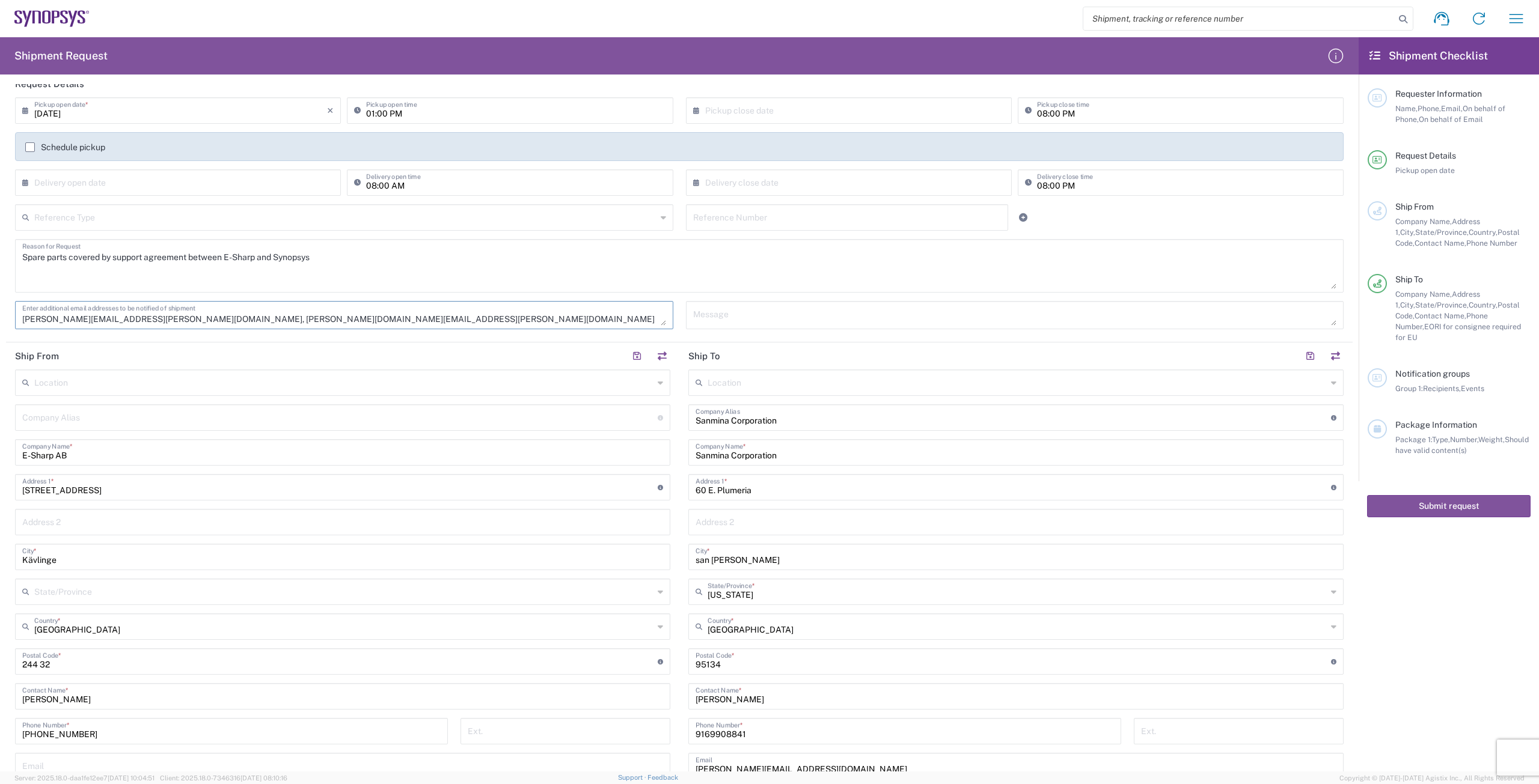
scroll to position [480, 0]
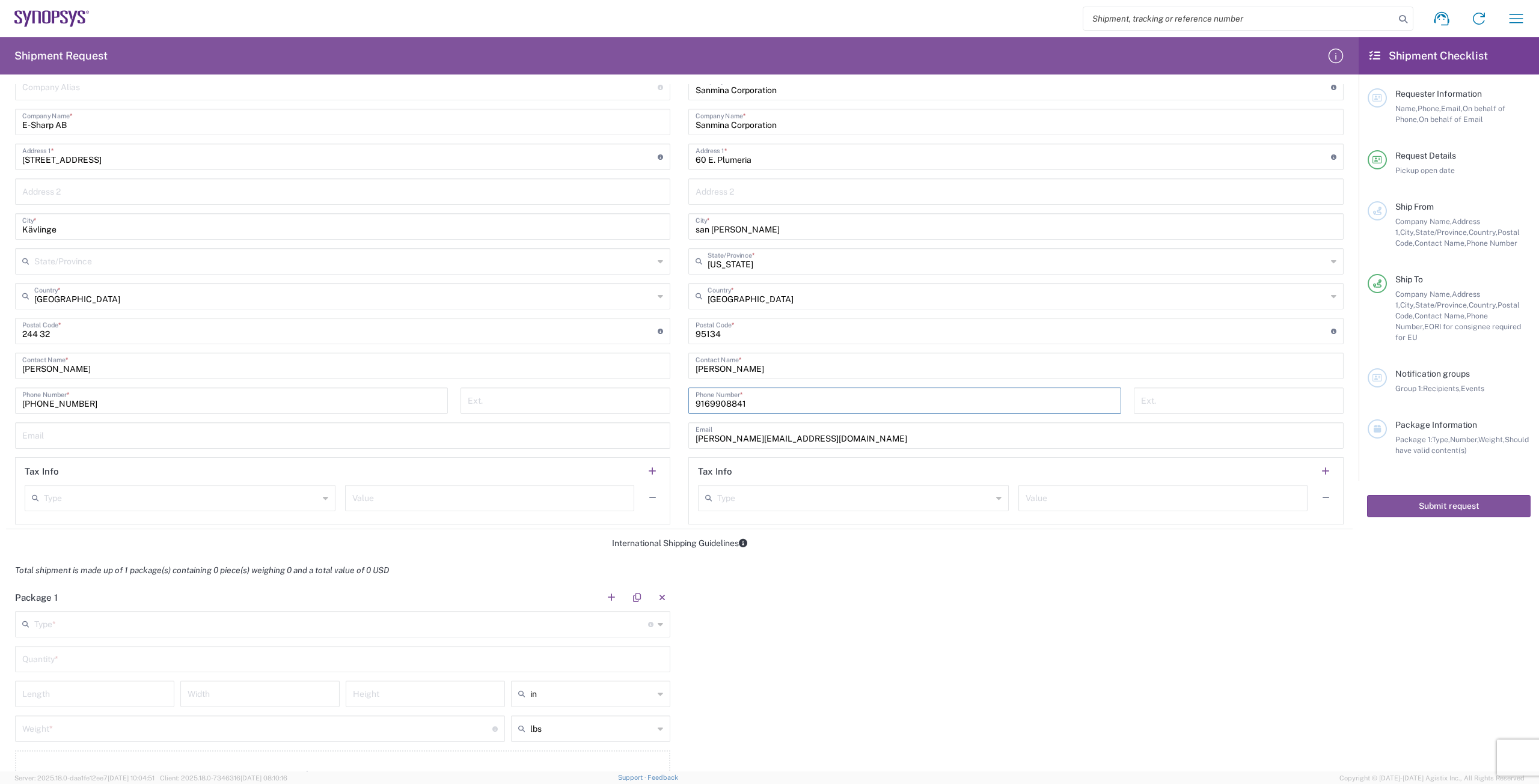
drag, startPoint x: 777, startPoint y: 400, endPoint x: 660, endPoint y: 400, distance: 117.0
click at [509, 400] on div "Ship From Location [GEOGRAPHIC_DATA] DE04 Agrate Brianza IT01 [GEOGRAPHIC_DATA]…" at bounding box center [680, 270] width 1347 height 517
click at [509, 363] on input "[PERSON_NAME]" at bounding box center [1016, 365] width 641 height 21
drag, startPoint x: 811, startPoint y: 434, endPoint x: 491, endPoint y: 410, distance: 320.9
click at [491, 410] on div "Ship From Location [GEOGRAPHIC_DATA] DE04 Agrate Brianza IT01 [GEOGRAPHIC_DATA]…" at bounding box center [680, 270] width 1347 height 517
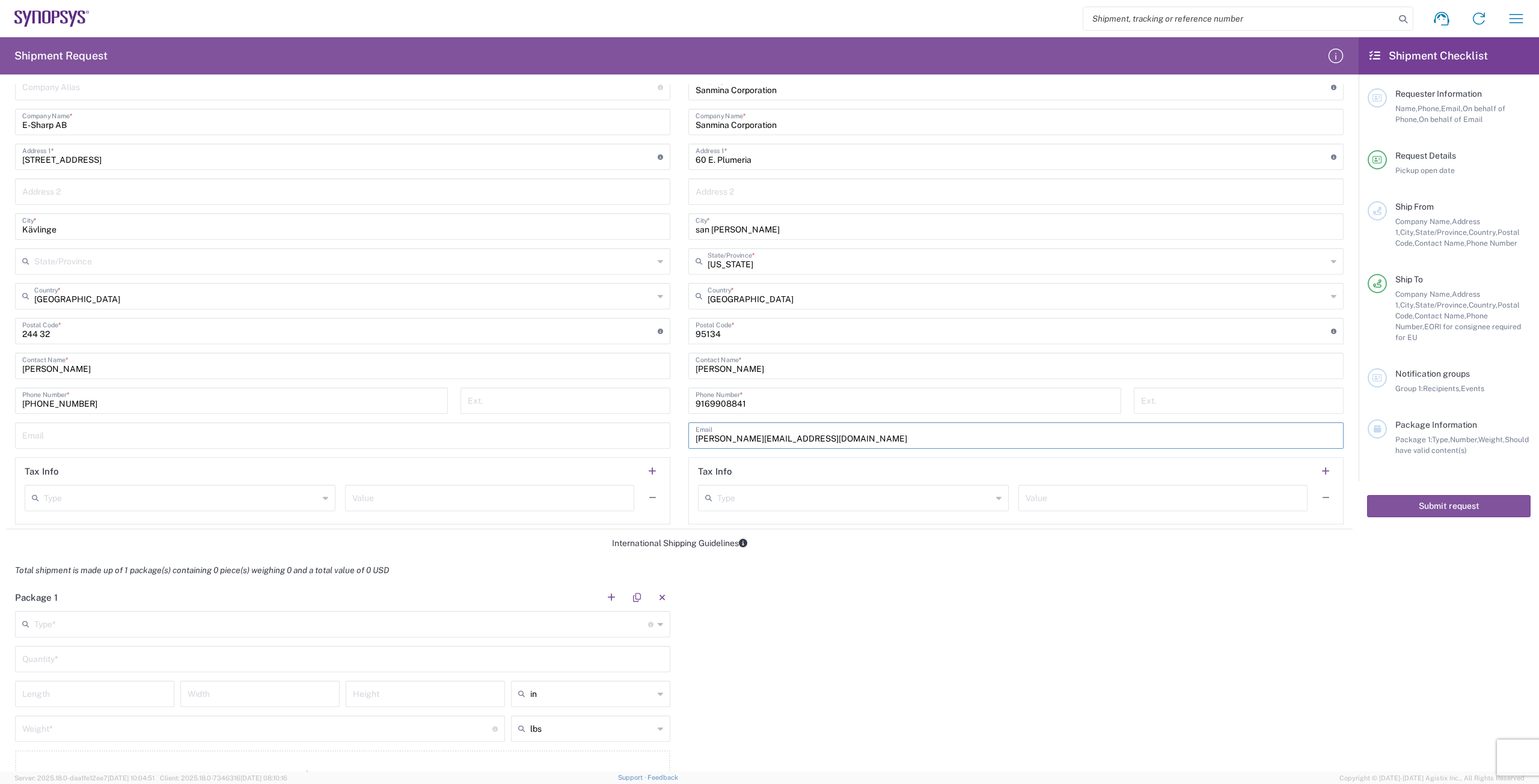
paste input ".[PERSON_NAME]@synopsy"
type input "[PERSON_NAME][EMAIL_ADDRESS][PERSON_NAME][DOMAIN_NAME]"
click at [509, 504] on div "Total shipment is made up of 1 package(s) containing 0 piece(s) weighing 0 and …" at bounding box center [680, 570] width 1359 height 27
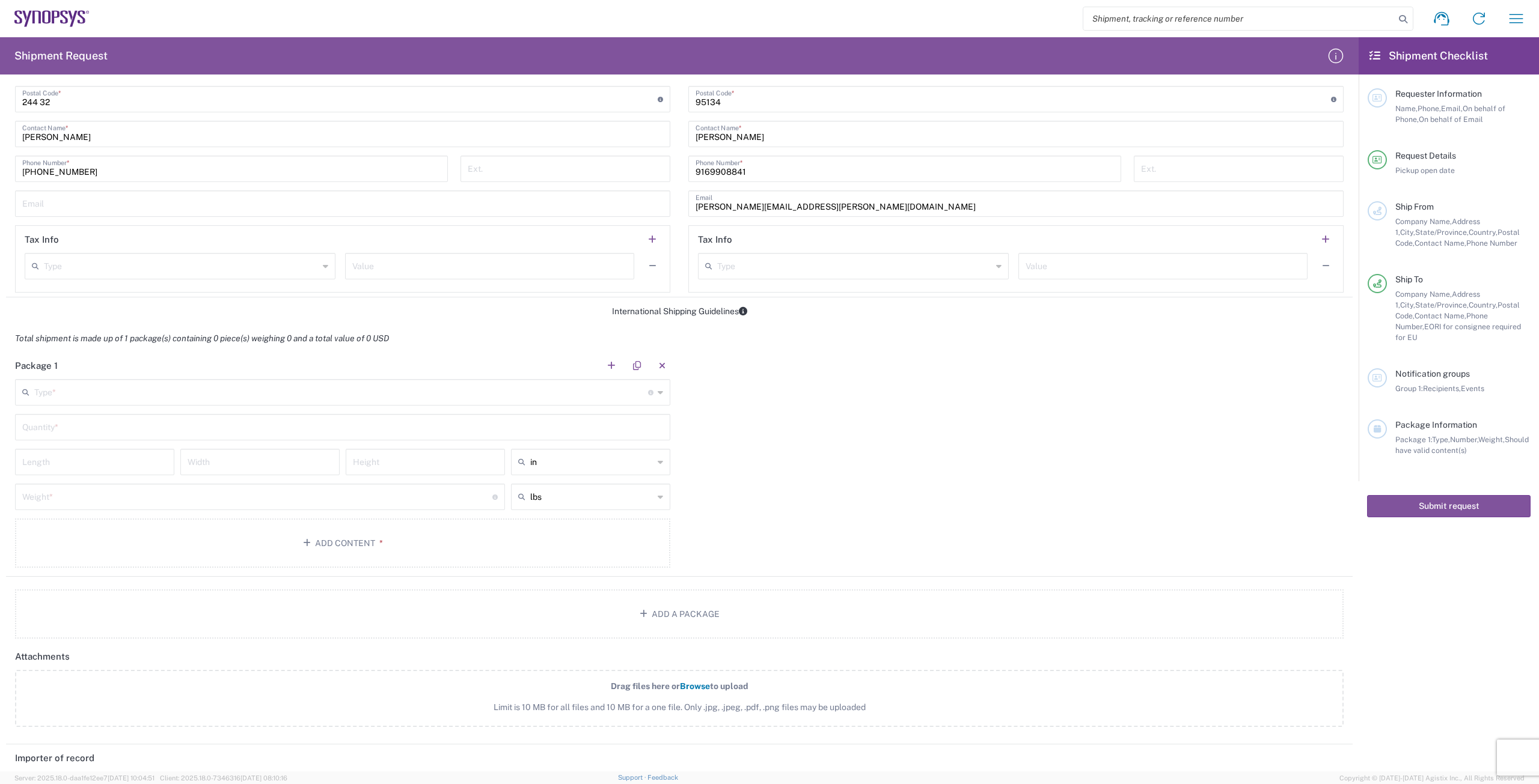
scroll to position [781, 0]
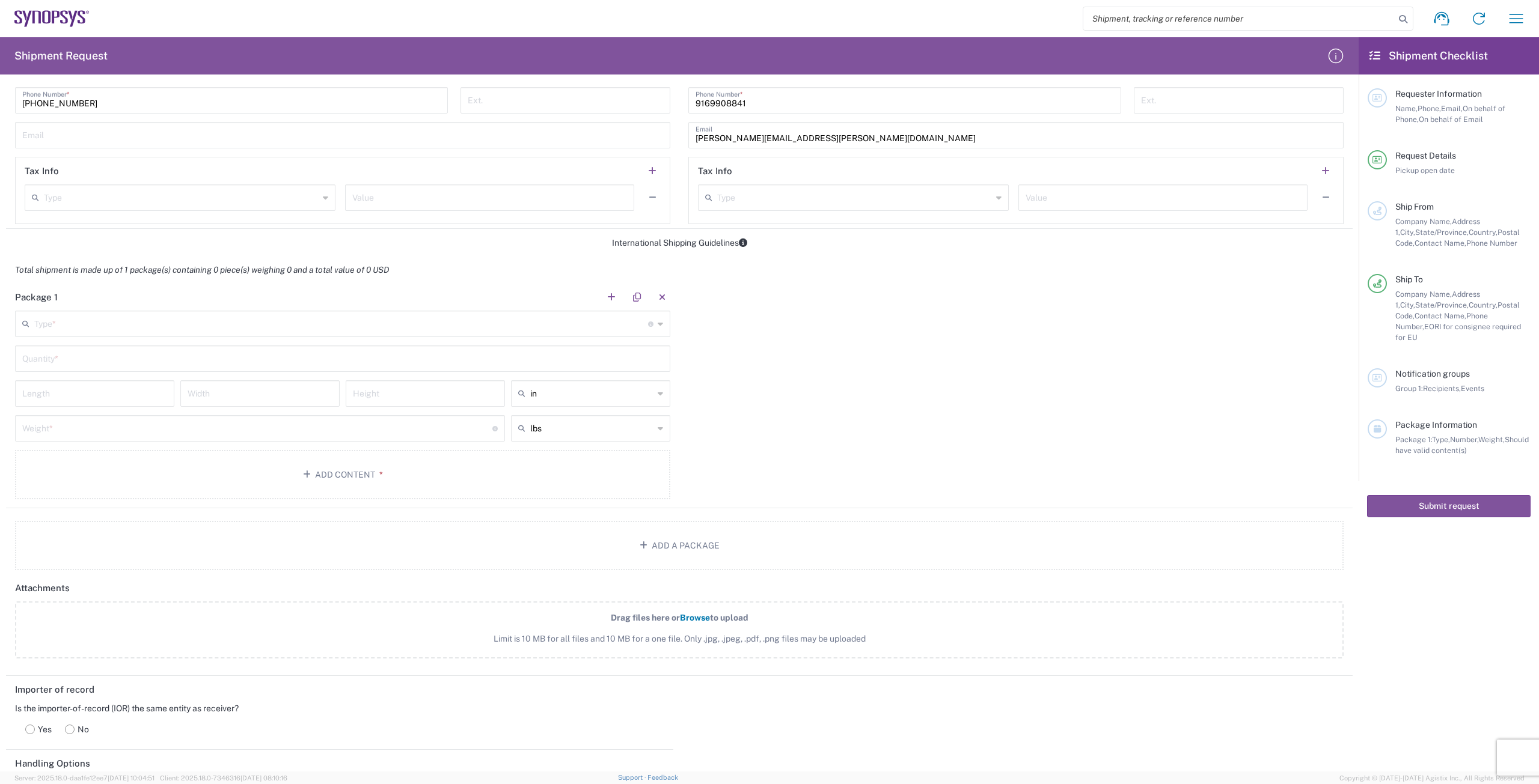
click at [509, 328] on icon at bounding box center [660, 323] width 6 height 19
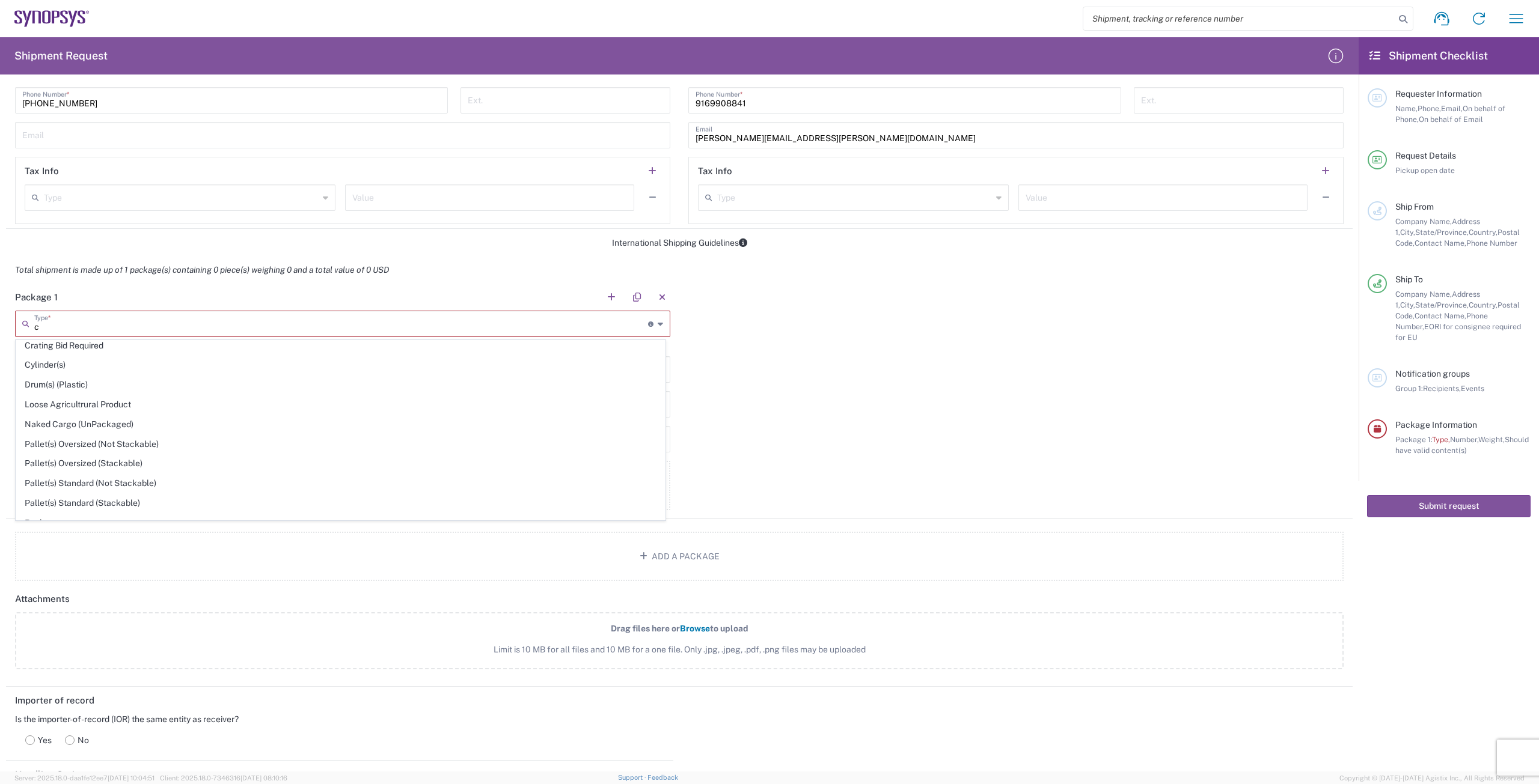
scroll to position [0, 0]
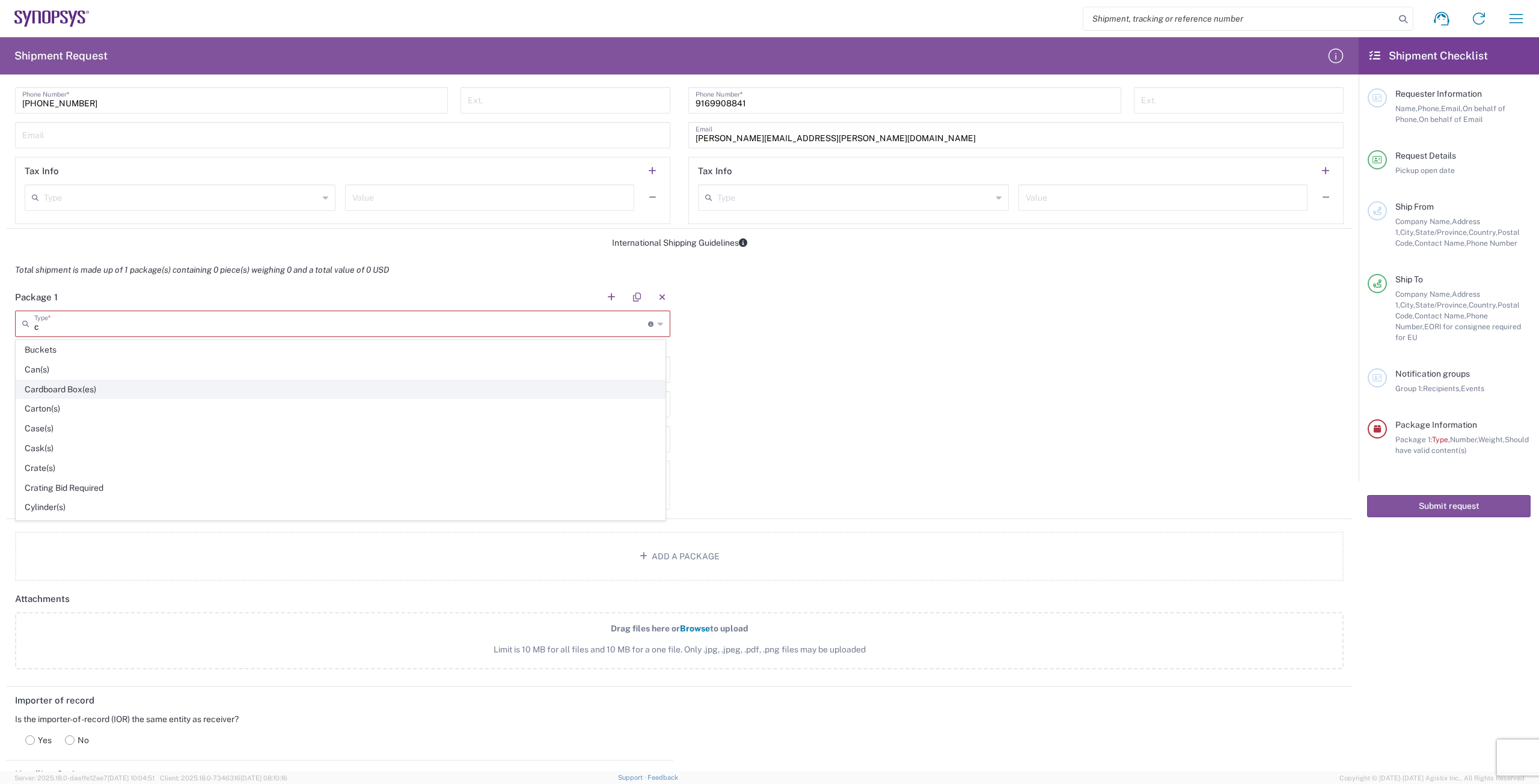
click at [105, 391] on span "Cardboard Box(es)" at bounding box center [340, 390] width 649 height 19
type input "Cardboard Box(es)"
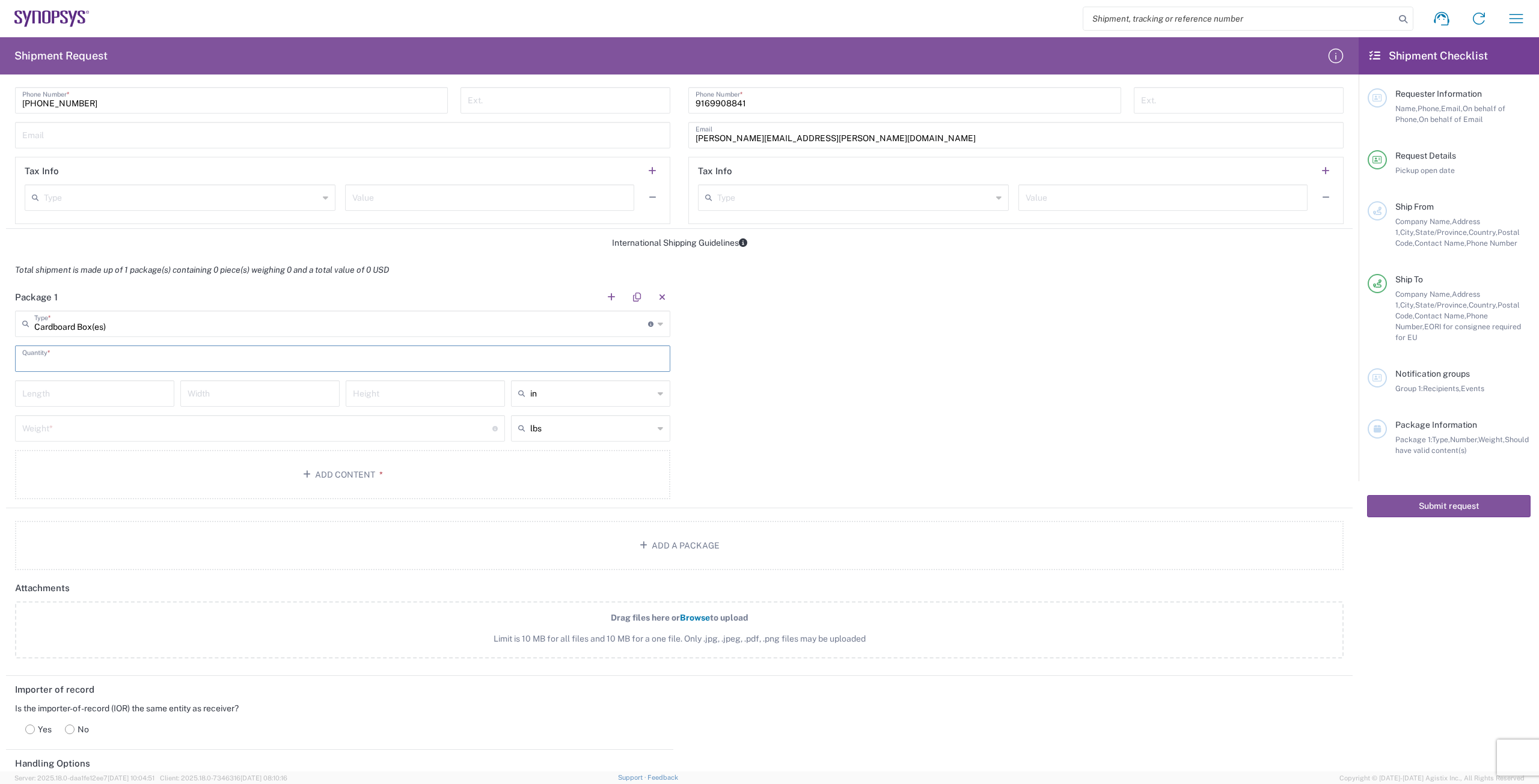
click at [119, 359] on input "text" at bounding box center [343, 358] width 641 height 21
type input "1"
click at [77, 400] on input "number" at bounding box center [95, 393] width 145 height 21
drag, startPoint x: 622, startPoint y: 404, endPoint x: 650, endPoint y: 404, distance: 28.0
click at [509, 404] on div "in" at bounding box center [590, 393] width 159 height 26
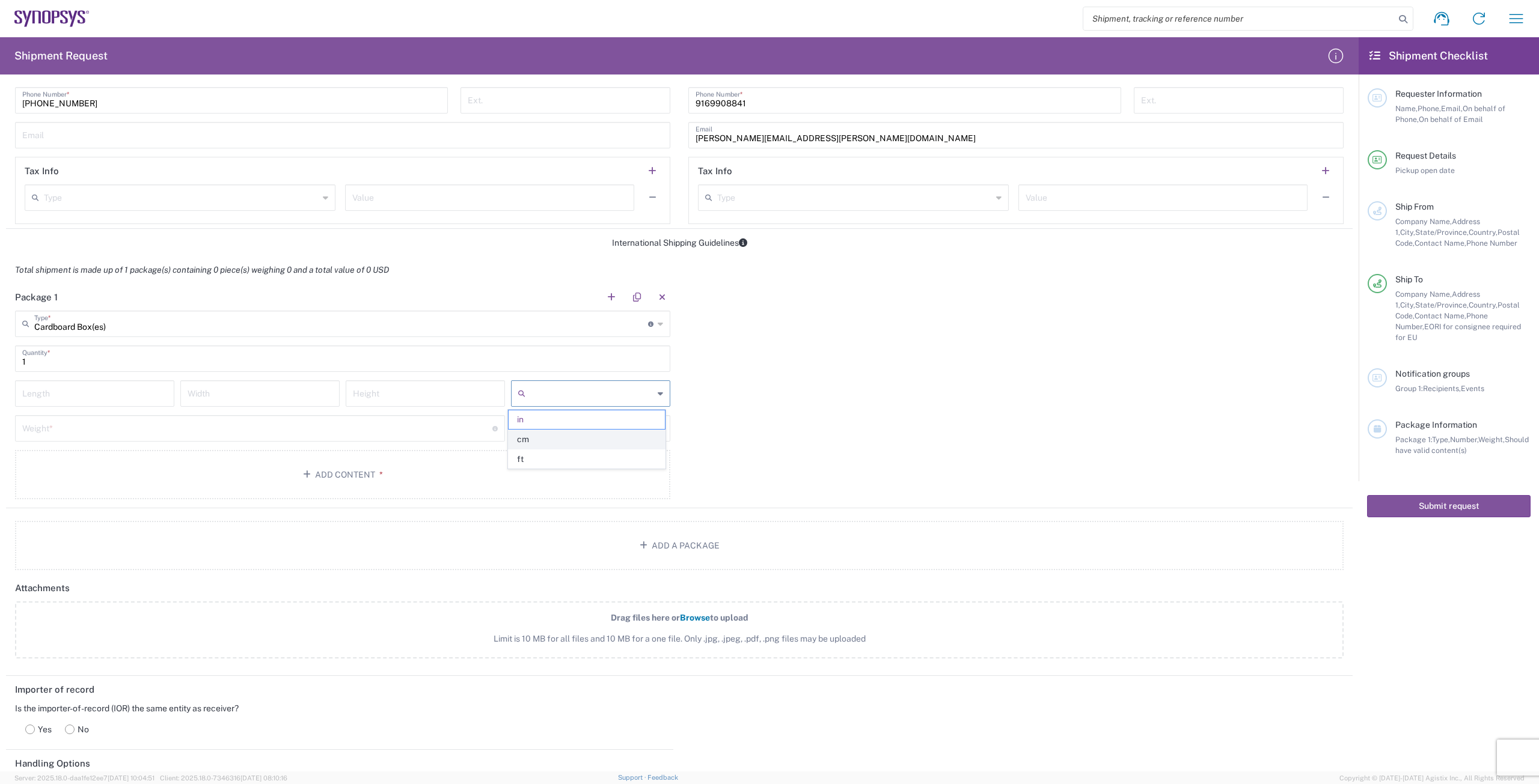
click at [509, 444] on span "cm" at bounding box center [587, 439] width 156 height 19
type input "cm"
click at [509, 428] on div "lbs" at bounding box center [590, 428] width 159 height 26
click at [509, 476] on span "kgs" at bounding box center [587, 474] width 156 height 19
type input "kgs"
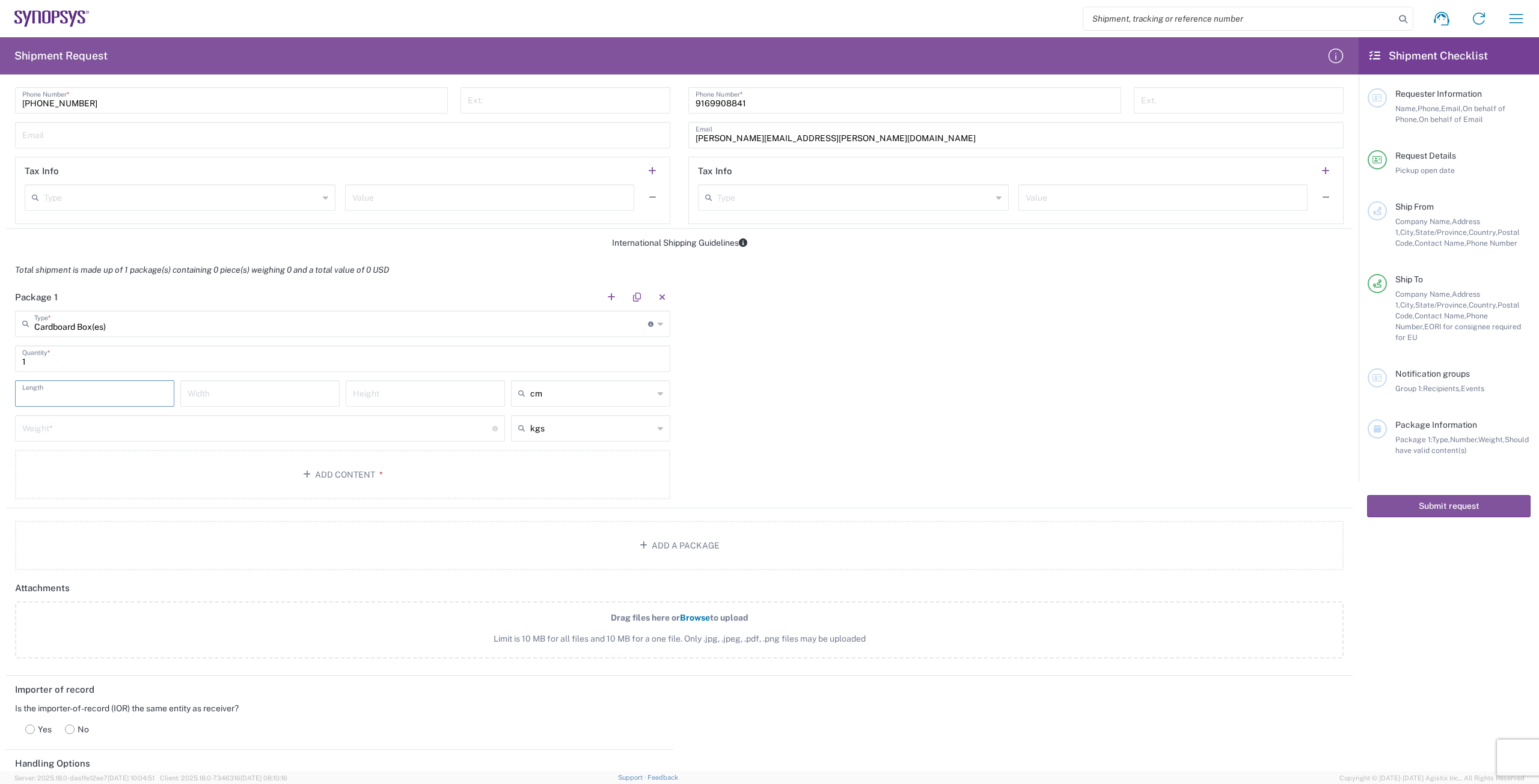
click at [75, 386] on input "number" at bounding box center [95, 393] width 145 height 21
type input "38"
click at [226, 398] on input "number" at bounding box center [260, 393] width 145 height 21
type input "35"
click at [393, 401] on input "number" at bounding box center [425, 393] width 145 height 21
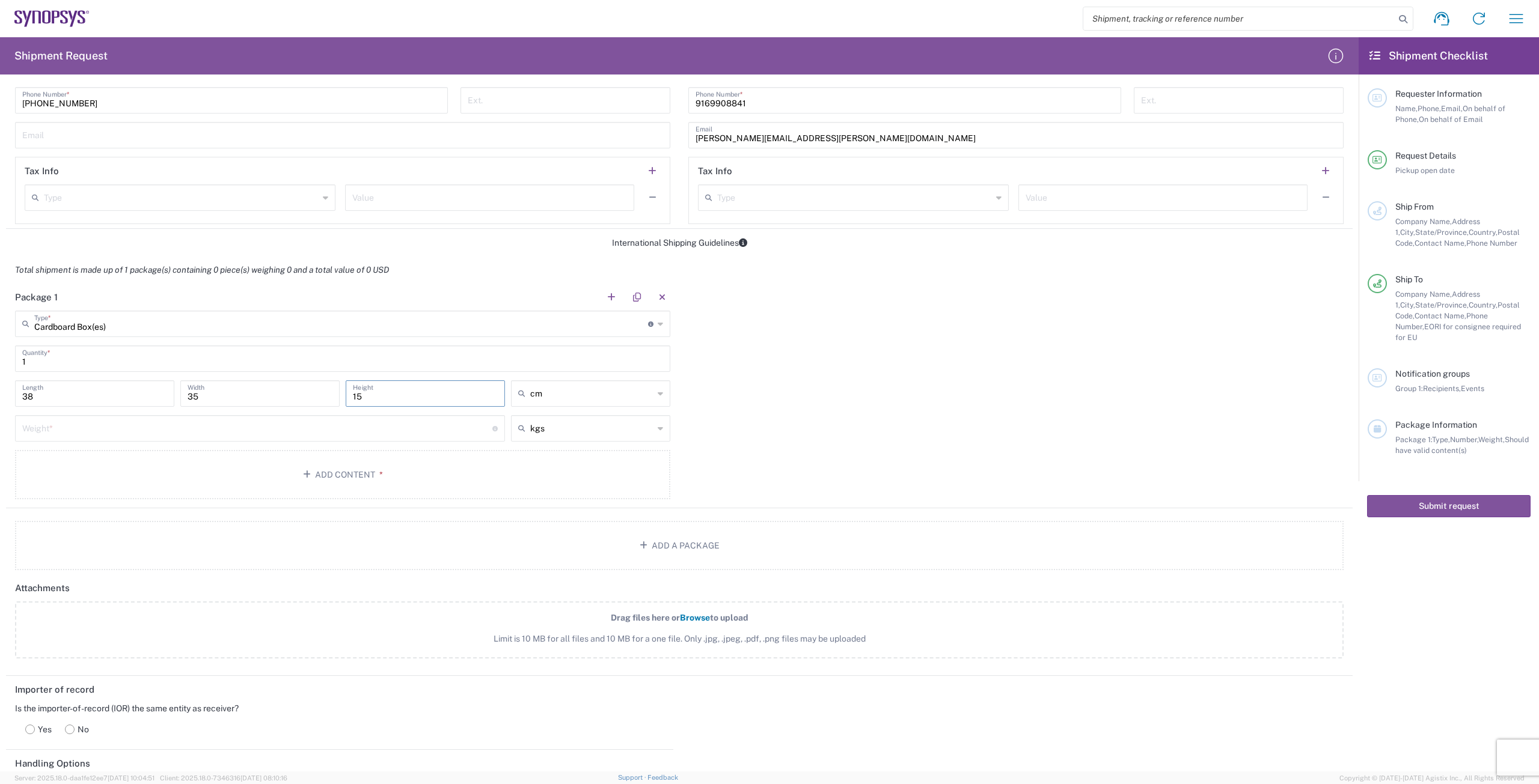
type input "15"
click at [391, 427] on input "number" at bounding box center [258, 428] width 470 height 21
type input "2"
click at [368, 479] on button "Add Content *" at bounding box center [342, 474] width 655 height 49
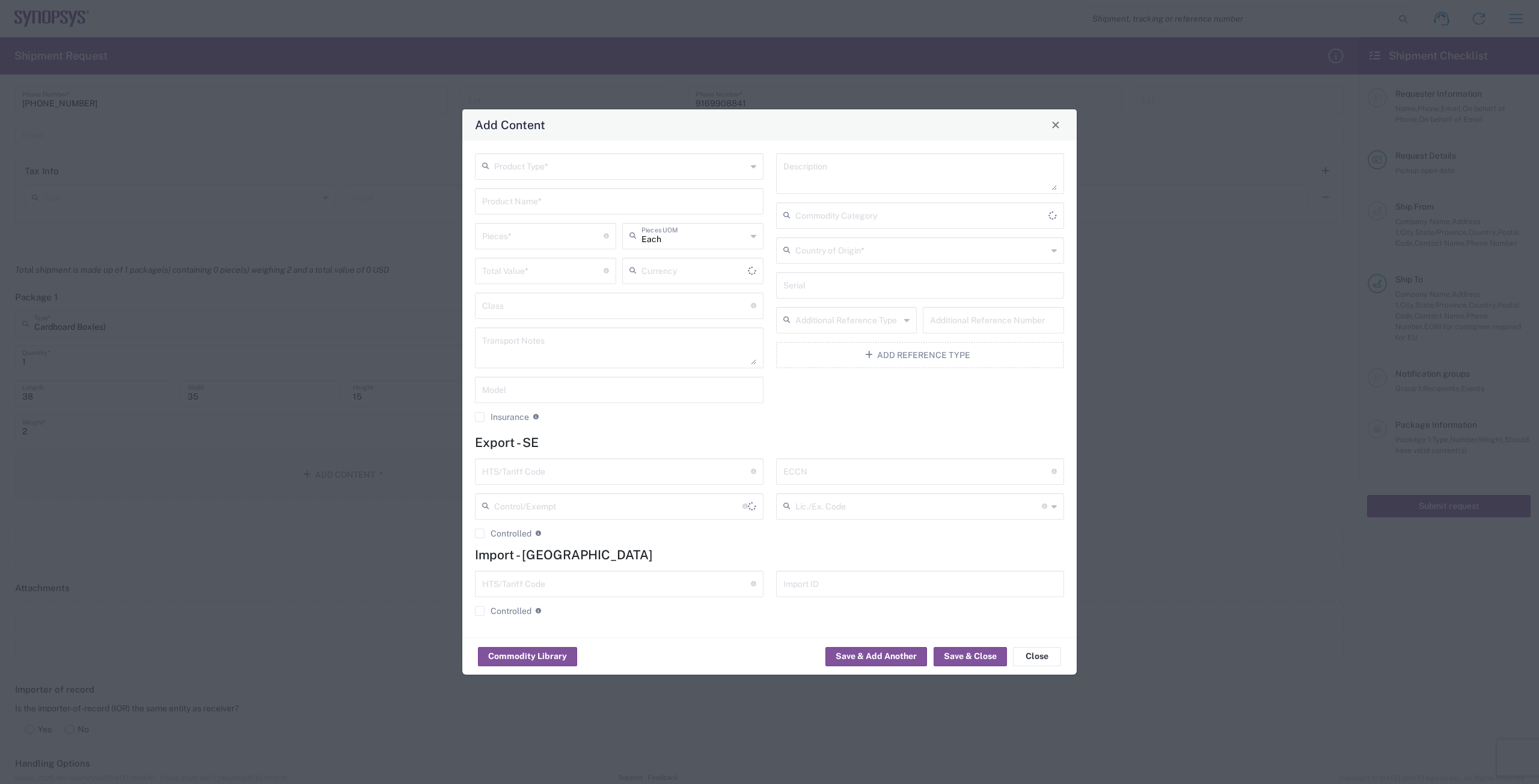
type input "US Dollar"
click at [509, 162] on input "text" at bounding box center [620, 166] width 253 height 21
click at [509, 163] on input "text" at bounding box center [620, 166] width 253 height 21
click at [509, 363] on button "Add Reference Type" at bounding box center [920, 355] width 289 height 26
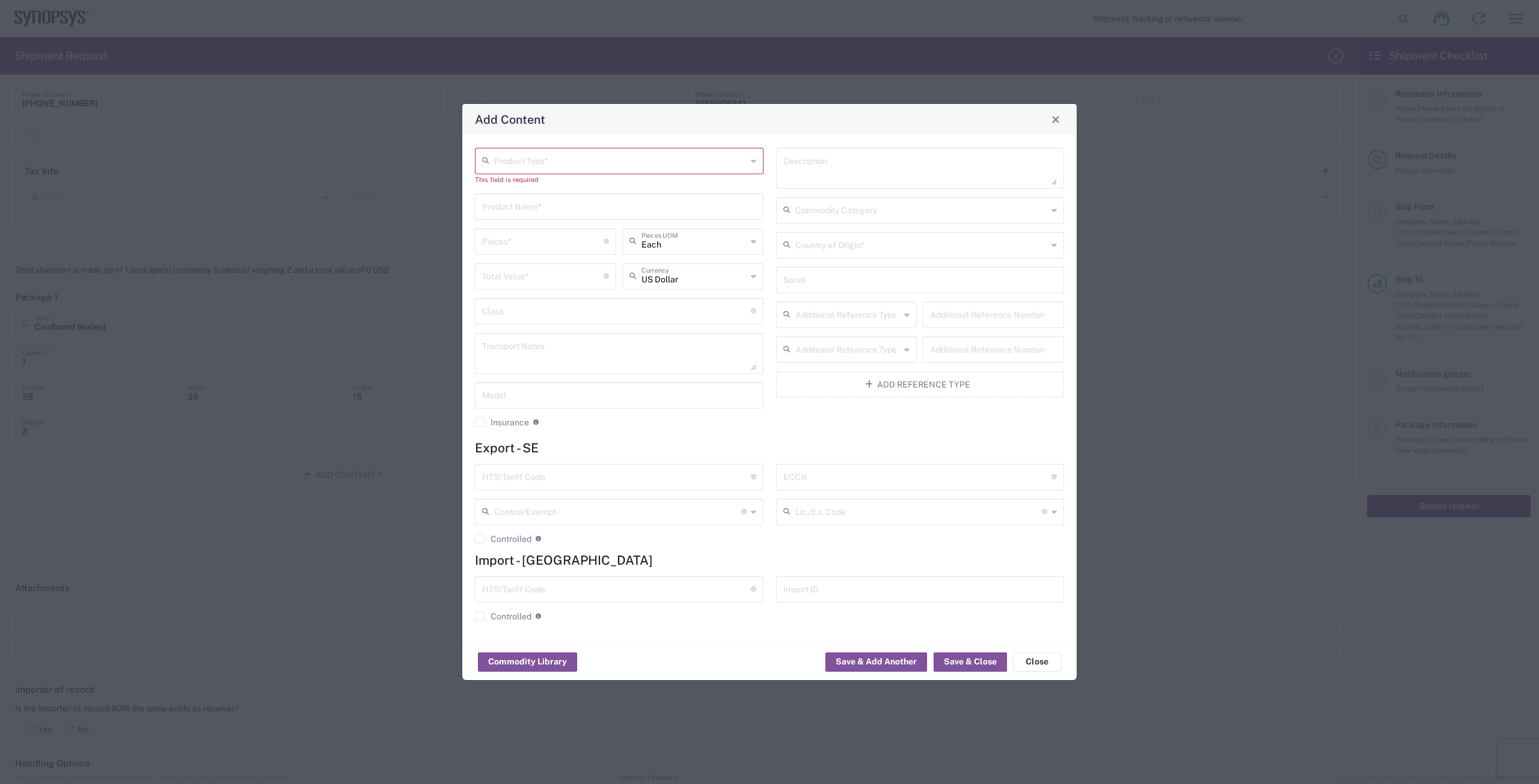
click at [509, 403] on div "Description Commodity Category Country of Origin * Serial Additional Reference …" at bounding box center [920, 292] width 301 height 289
click at [509, 165] on input "text" at bounding box center [620, 160] width 253 height 21
click at [509, 206] on span "General Commodity" at bounding box center [619, 206] width 286 height 19
type input "General Commodity"
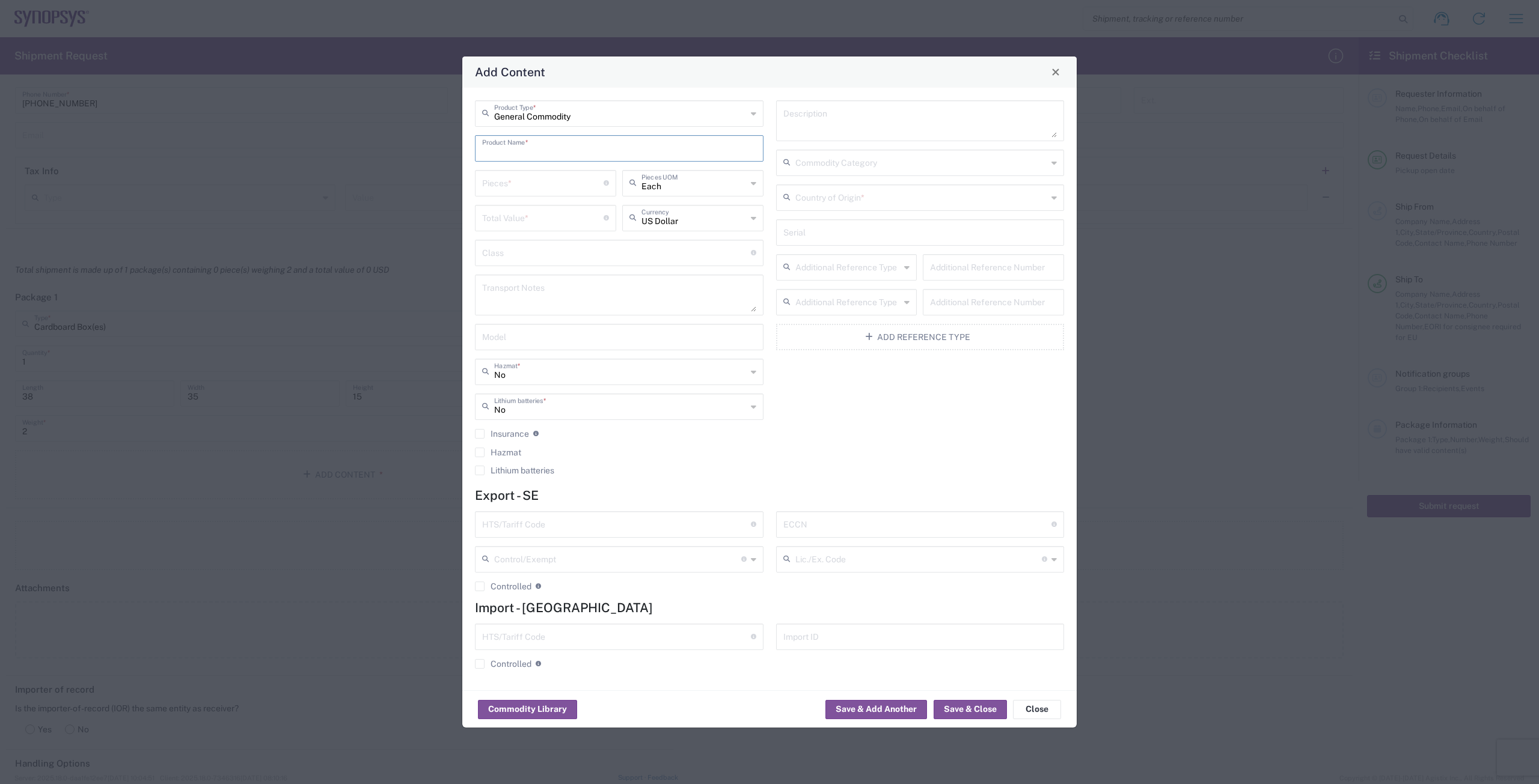
click at [509, 150] on input "text" at bounding box center [619, 148] width 274 height 21
type input "a"
click at [509, 149] on input "ATB Complete Assembly" at bounding box center [619, 148] width 274 height 21
click at [509, 177] on input "number" at bounding box center [543, 183] width 122 height 21
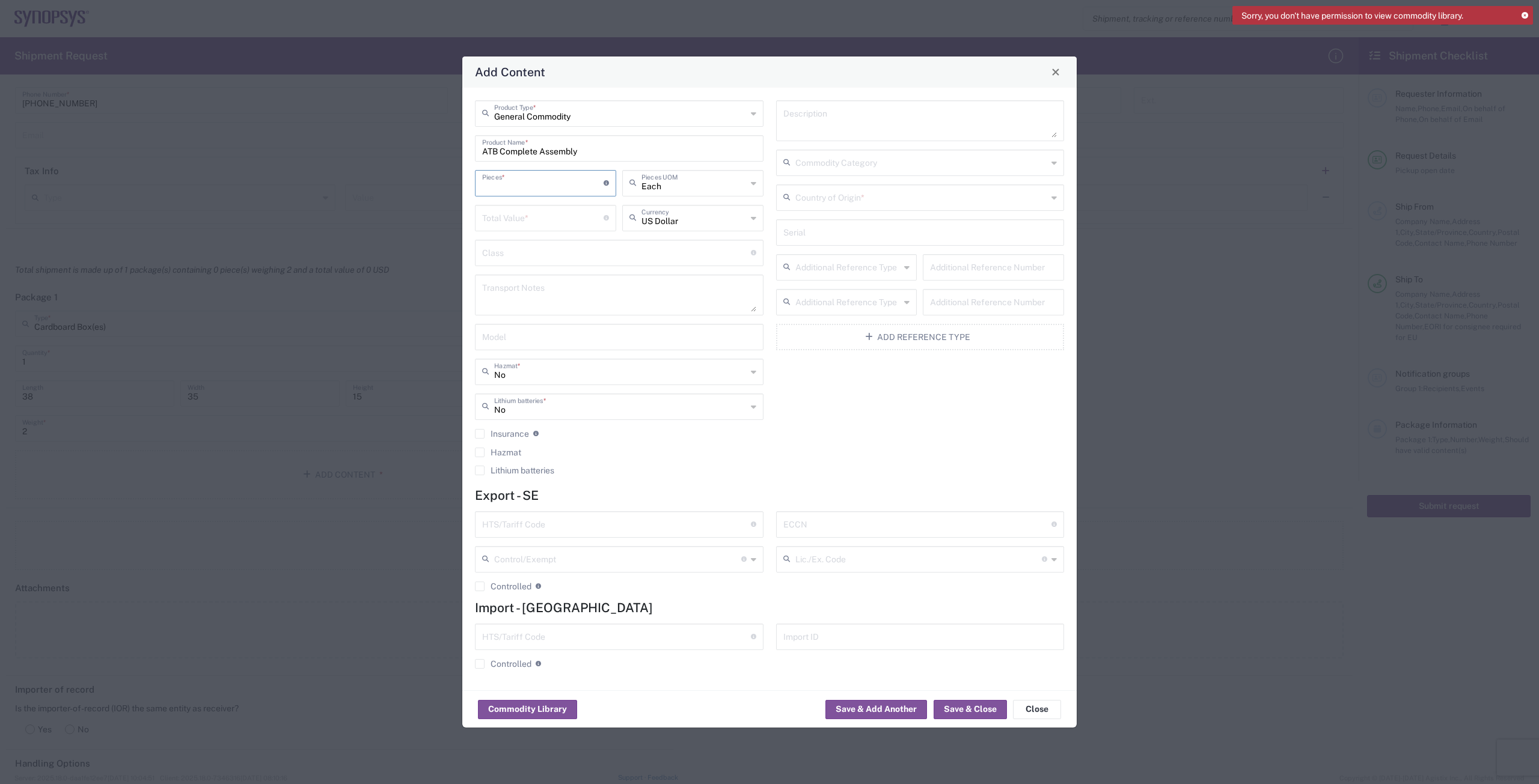
click at [509, 151] on input "ATB Complete Assembly" at bounding box center [619, 148] width 274 height 21
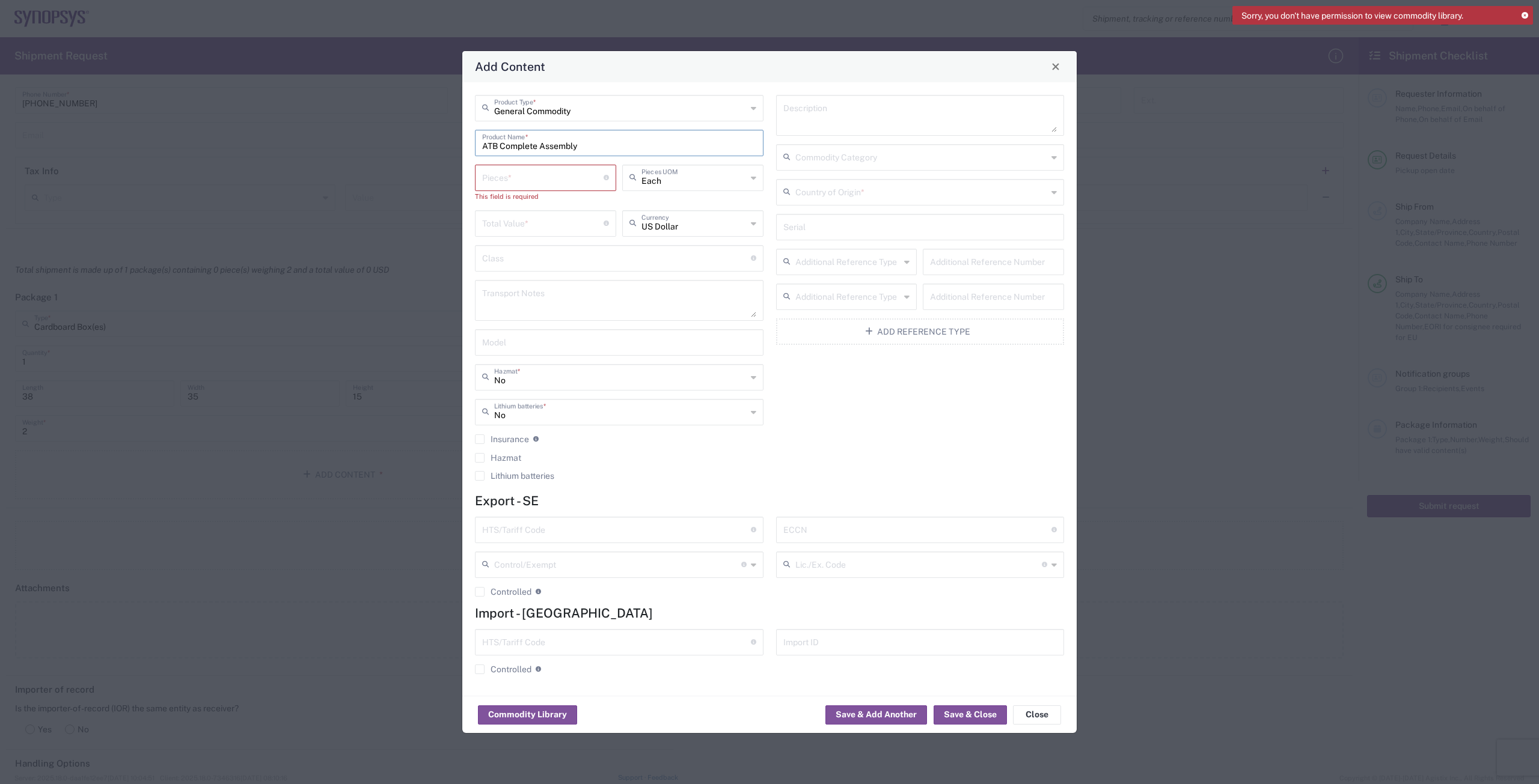
click at [509, 142] on input "ATB Complete Assembly" at bounding box center [619, 142] width 274 height 21
click at [509, 188] on div "Pieces * Number of pieces inside all the packages" at bounding box center [546, 178] width 142 height 26
click at [509, 142] on input "ATB Complete Assembly" at bounding box center [619, 142] width 274 height 21
type input "ATB Complete Assembly ESH10000221"
click at [494, 179] on input "number" at bounding box center [543, 177] width 122 height 21
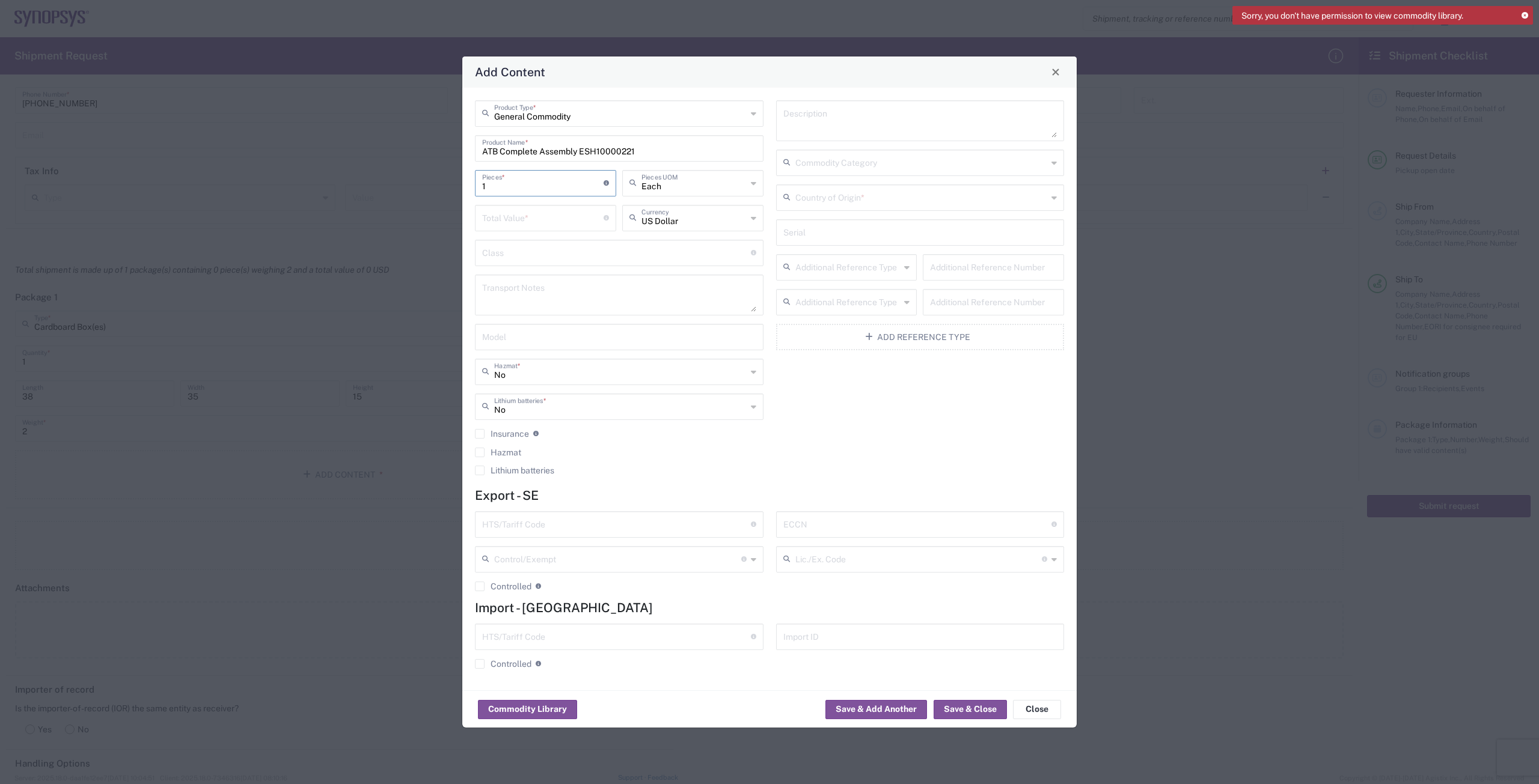
type input "1"
click at [509, 181] on icon at bounding box center [753, 183] width 6 height 19
click at [509, 229] on div "Total Value * Total value of all the pieces" at bounding box center [546, 218] width 142 height 26
type input "Each"
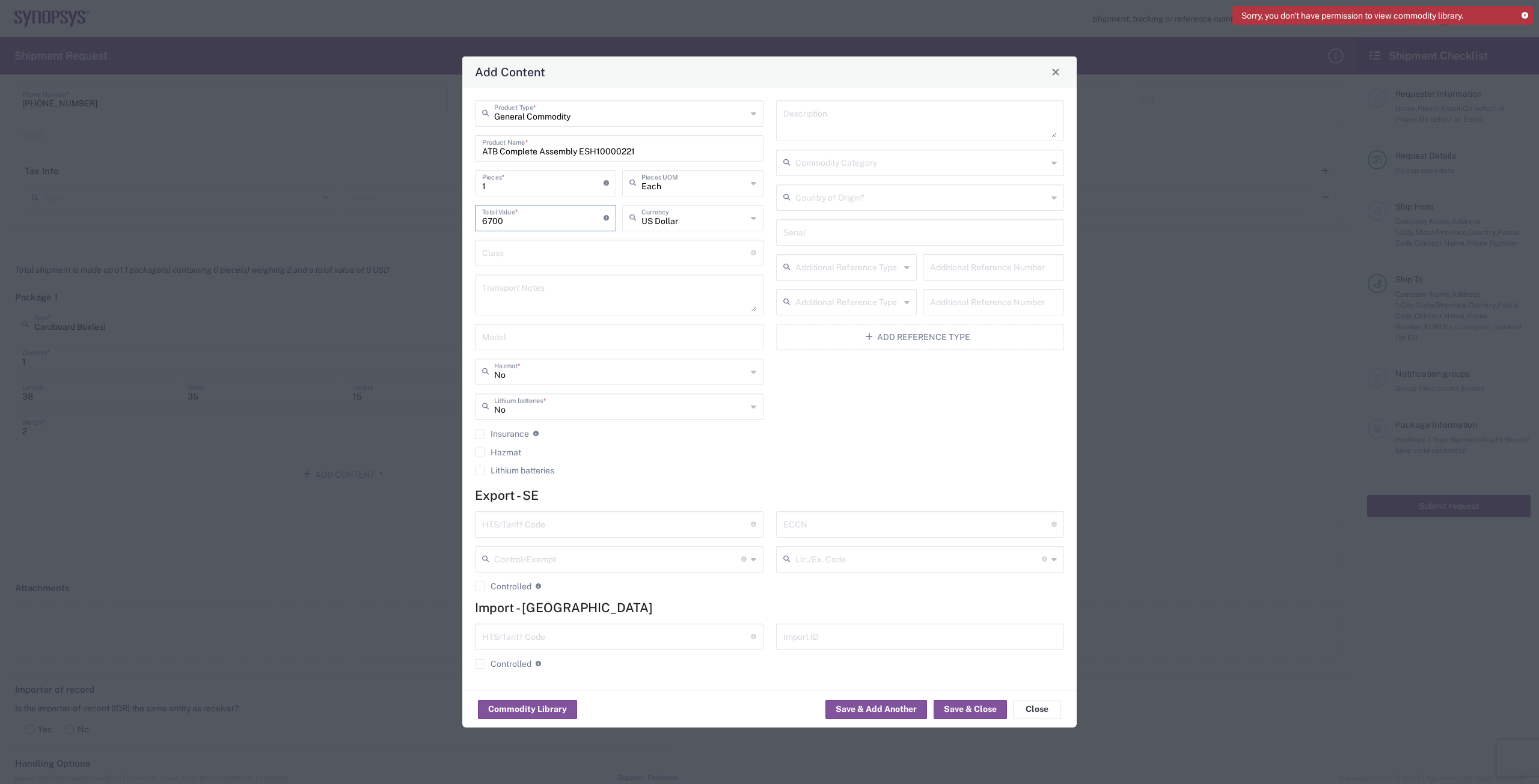
type input "6700"
click at [509, 257] on input "text" at bounding box center [616, 252] width 269 height 21
click at [509, 375] on icon at bounding box center [753, 371] width 6 height 19
click at [509, 374] on icon at bounding box center [753, 371] width 6 height 19
click at [509, 381] on div "Description Commodity Category Country of Origin * Serial Additional Reference …" at bounding box center [920, 292] width 301 height 383
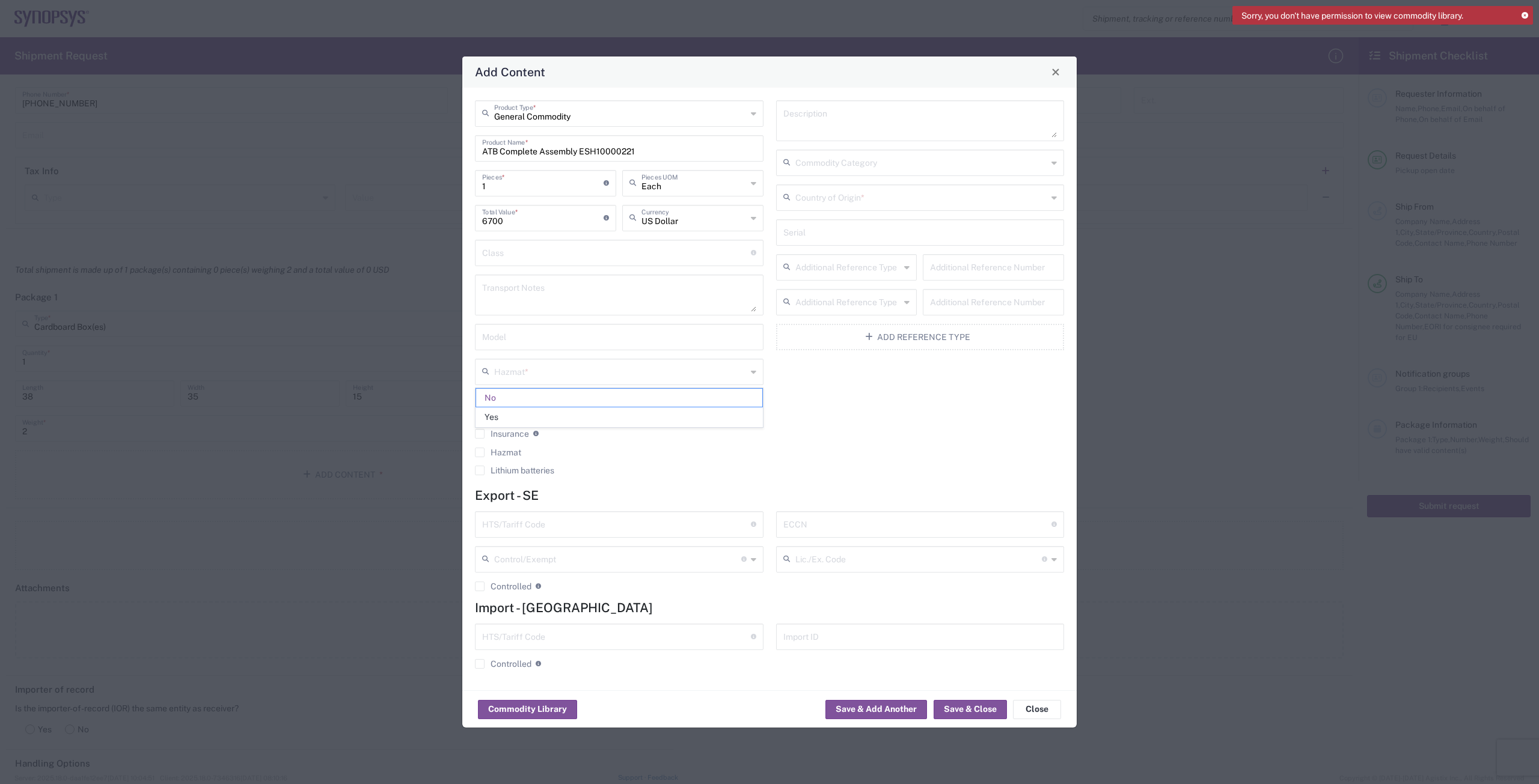
type input "No"
click at [509, 203] on input "text" at bounding box center [921, 197] width 253 height 21
click at [509, 227] on span "[GEOGRAPHIC_DATA]" at bounding box center [920, 224] width 286 height 19
type input "[GEOGRAPHIC_DATA]"
click at [509, 504] on input "text" at bounding box center [616, 523] width 269 height 21
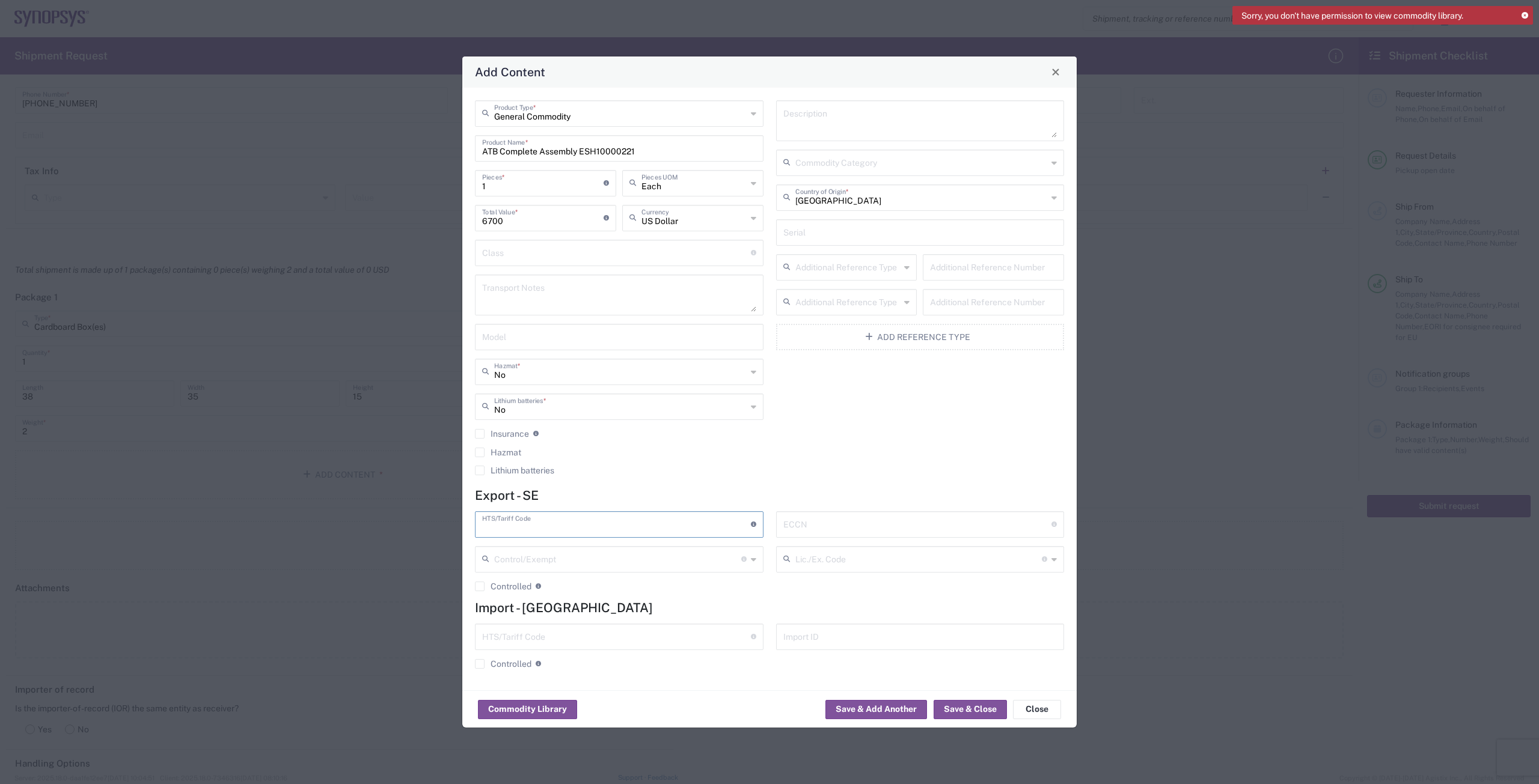
paste input "8534.00.00"
type input "8534.00.00"
click at [509, 504] on input "text" at bounding box center [917, 523] width 269 height 21
paste input "EAR99"
type input "EAR99"
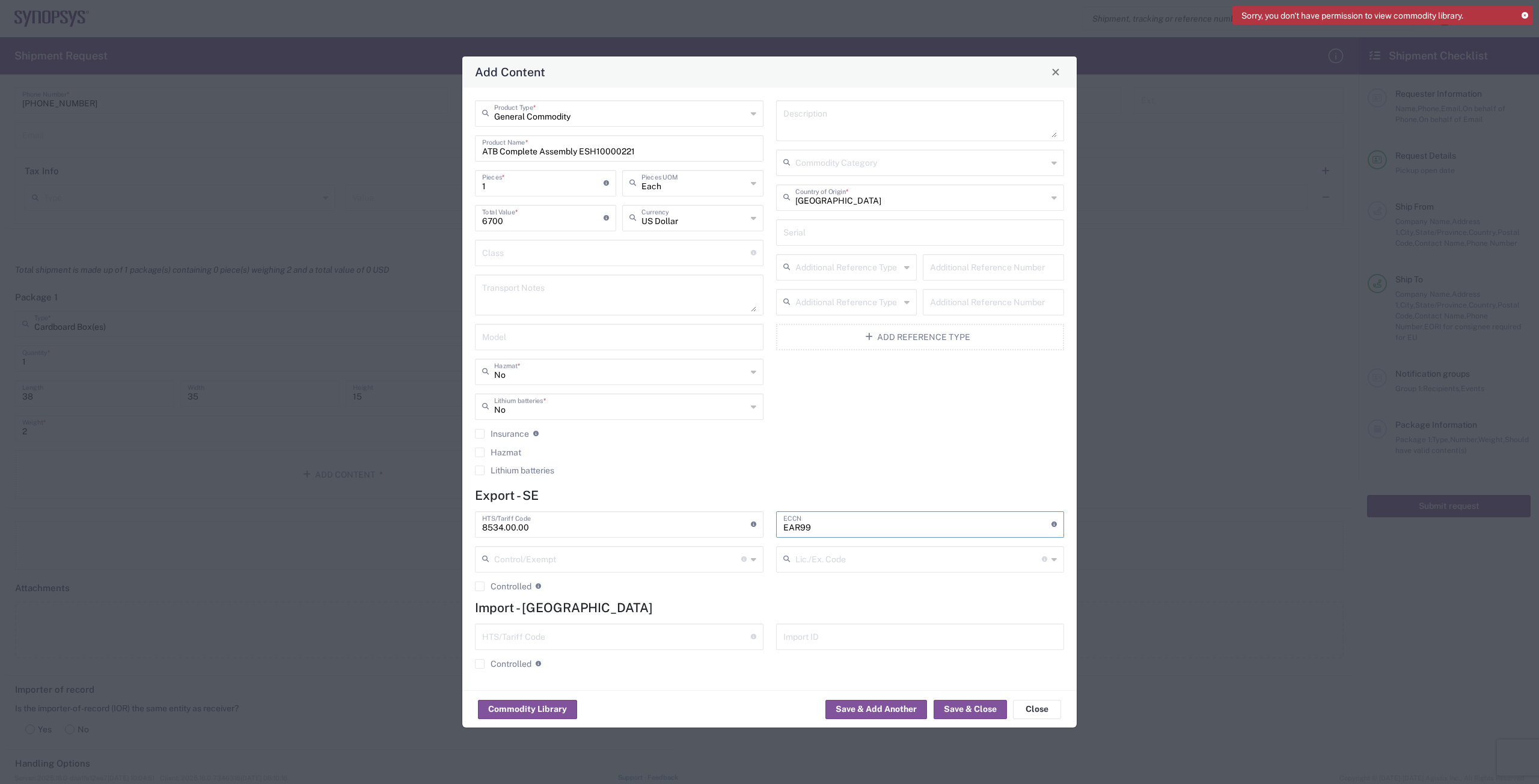
click at [509, 504] on input "text" at bounding box center [617, 558] width 247 height 21
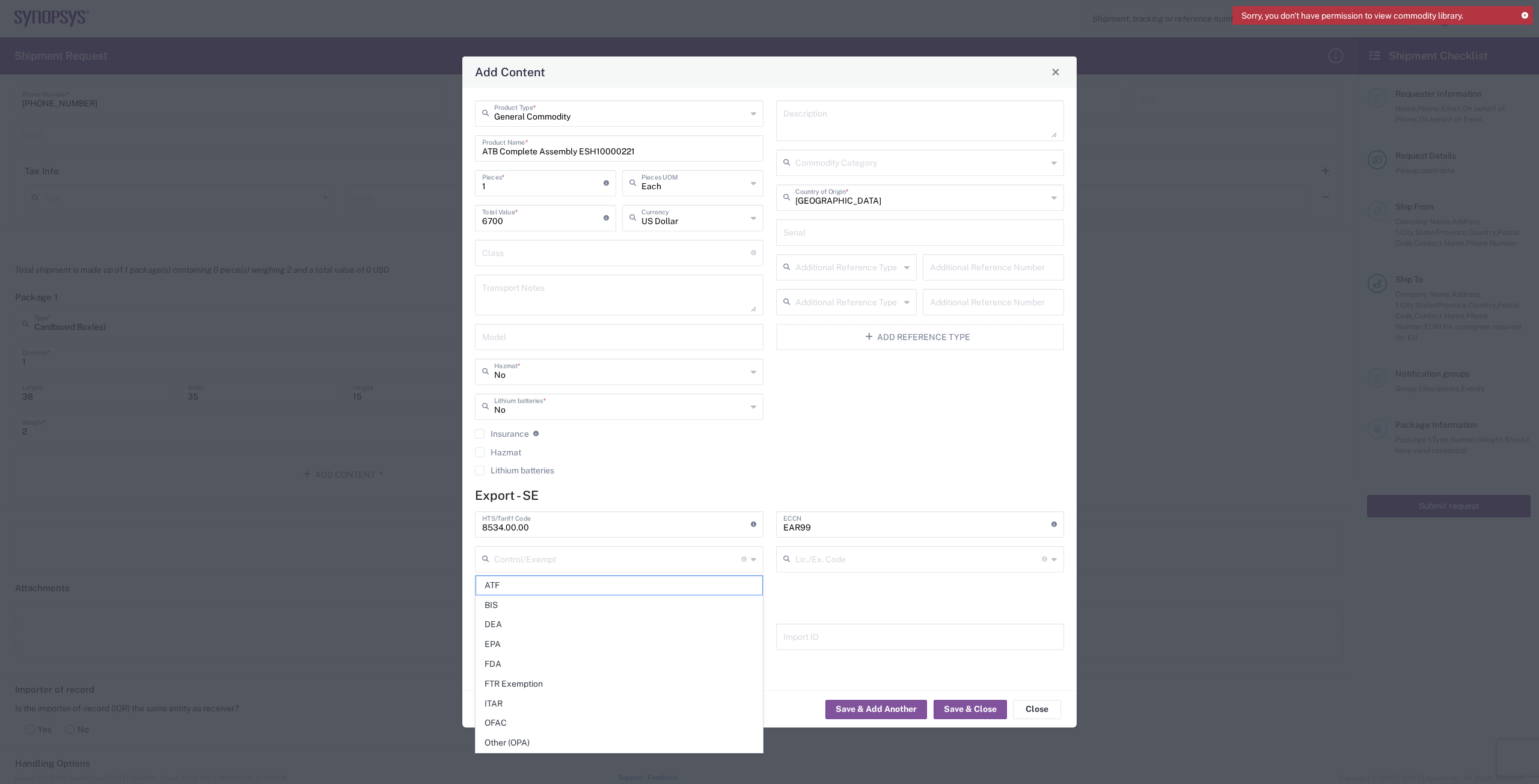
click at [509, 486] on div "General Commodity Product Type * ATB Complete Assembly ESH10000221 Product Name…" at bounding box center [769, 389] width 614 height 603
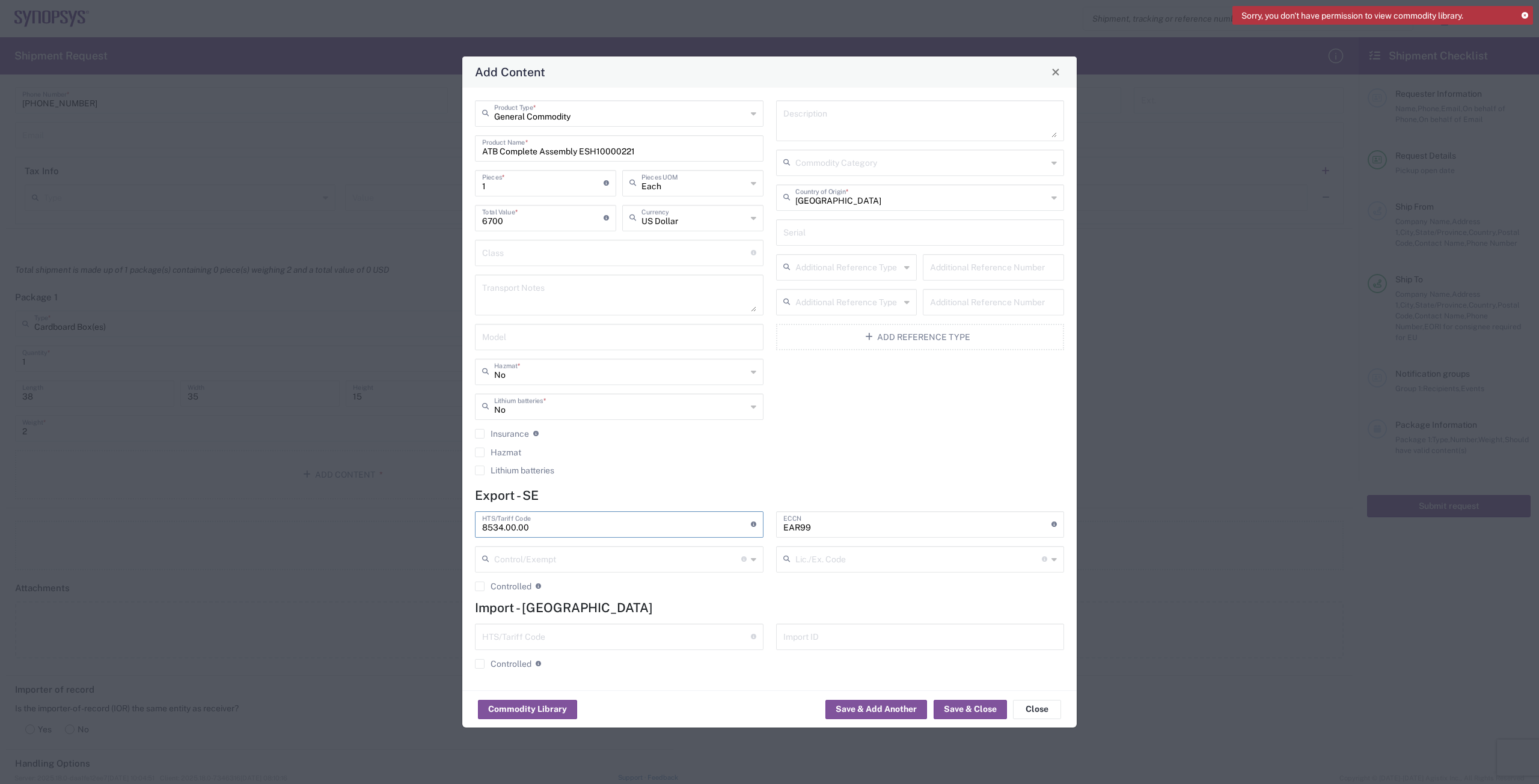
drag, startPoint x: 587, startPoint y: 528, endPoint x: 411, endPoint y: 520, distance: 176.2
click at [412, 504] on div "Add Content General Commodity Product Type * ATB Complete Assembly ESH10000221 …" at bounding box center [770, 392] width 1539 height 784
click at [509, 504] on input "text" at bounding box center [616, 636] width 269 height 21
paste input "8534.00.00"
type input "8534.00.00"
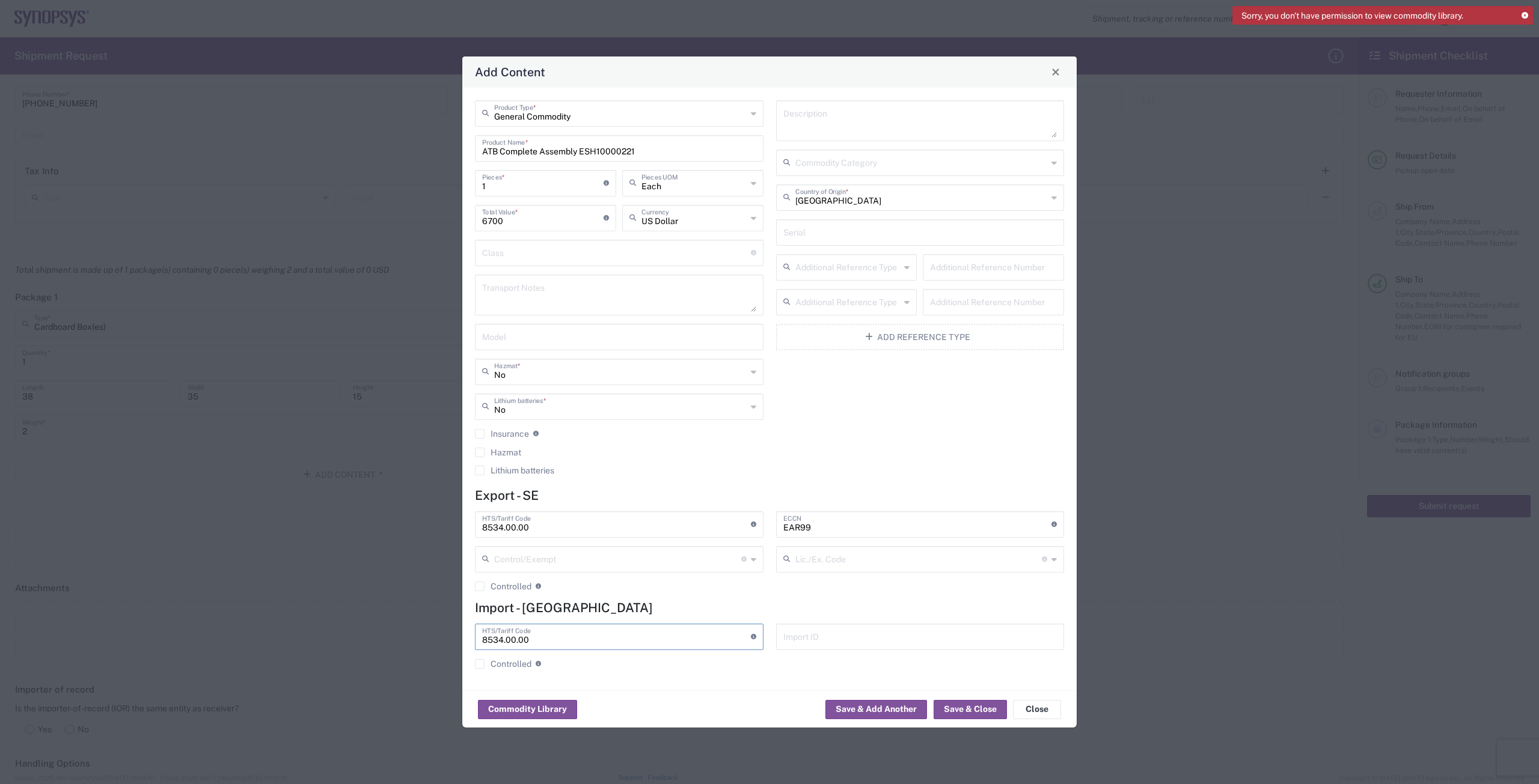
click at [509, 504] on div "EAR99 ECCN Export Control Classification Number which consists of a set of digi…" at bounding box center [920, 555] width 301 height 89
click at [509, 504] on input "text" at bounding box center [920, 636] width 274 height 21
click at [509, 504] on button "Save & Add Another" at bounding box center [876, 709] width 102 height 19
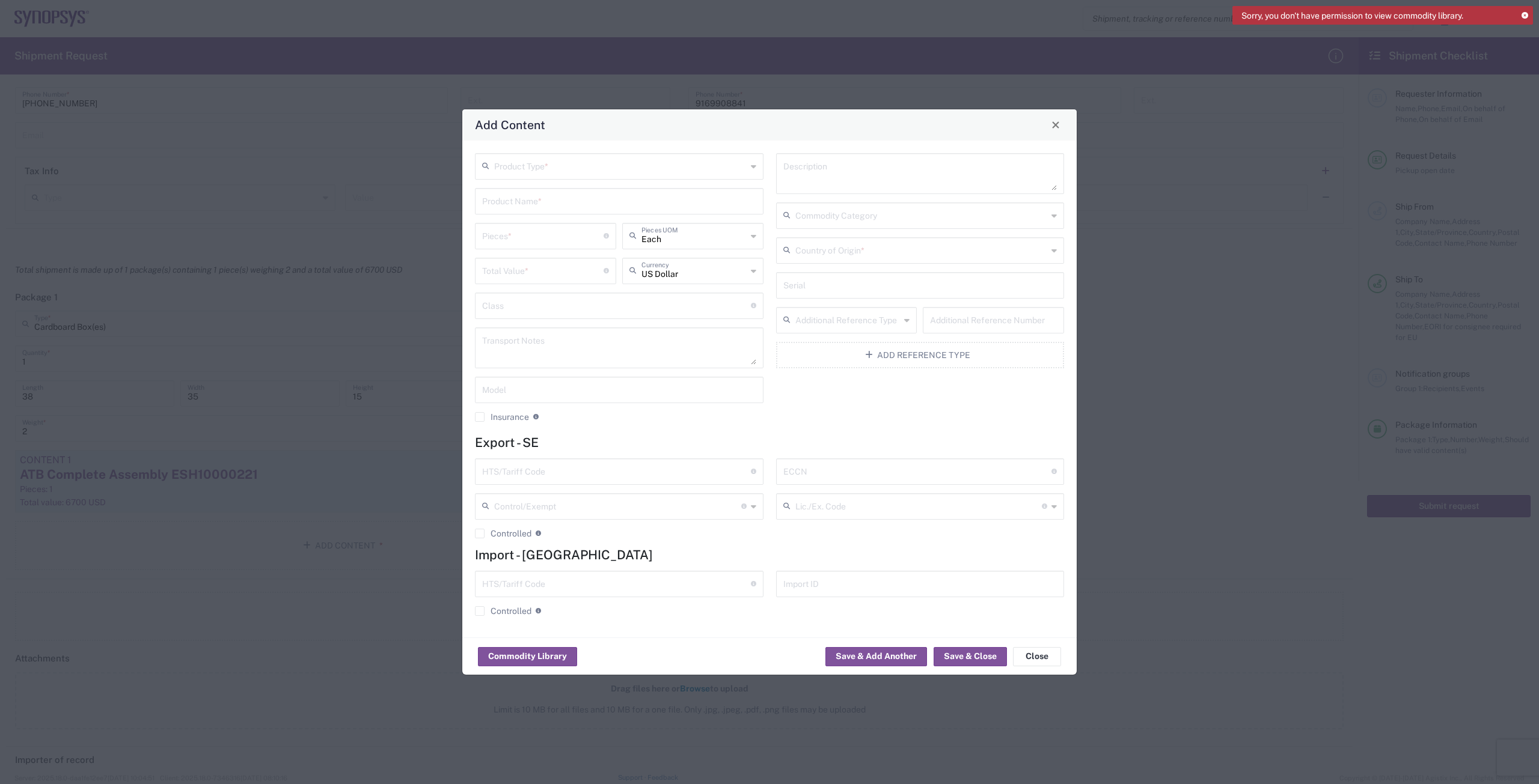
click at [509, 173] on input "text" at bounding box center [620, 166] width 253 height 21
click at [509, 214] on span "General Commodity" at bounding box center [619, 212] width 286 height 19
type input "General Commodity"
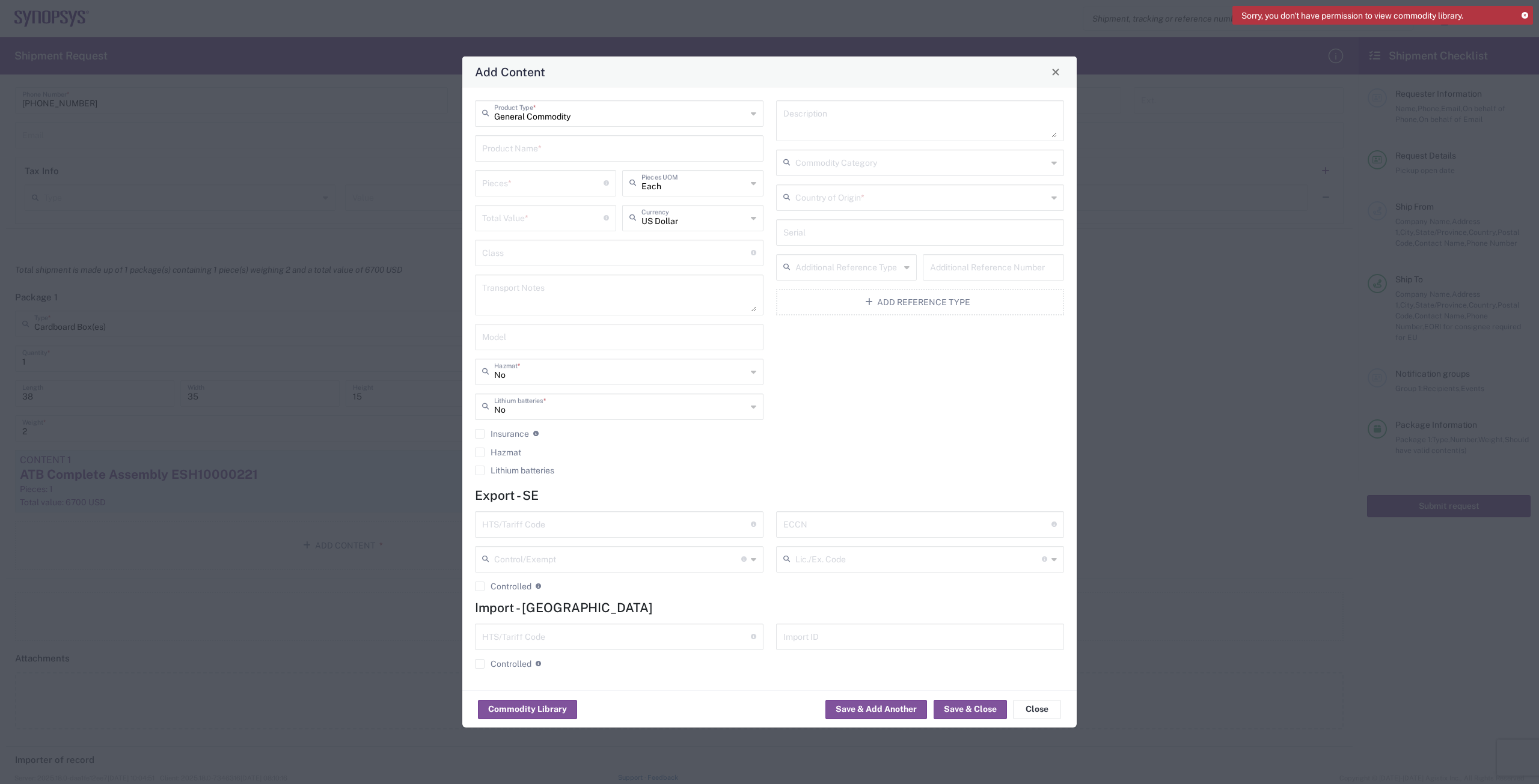
click at [509, 149] on input "text" at bounding box center [619, 148] width 274 height 21
type input "HT4H Module ESH10000122"
click at [509, 186] on input "number" at bounding box center [543, 183] width 122 height 21
type input "2"
click input "number"
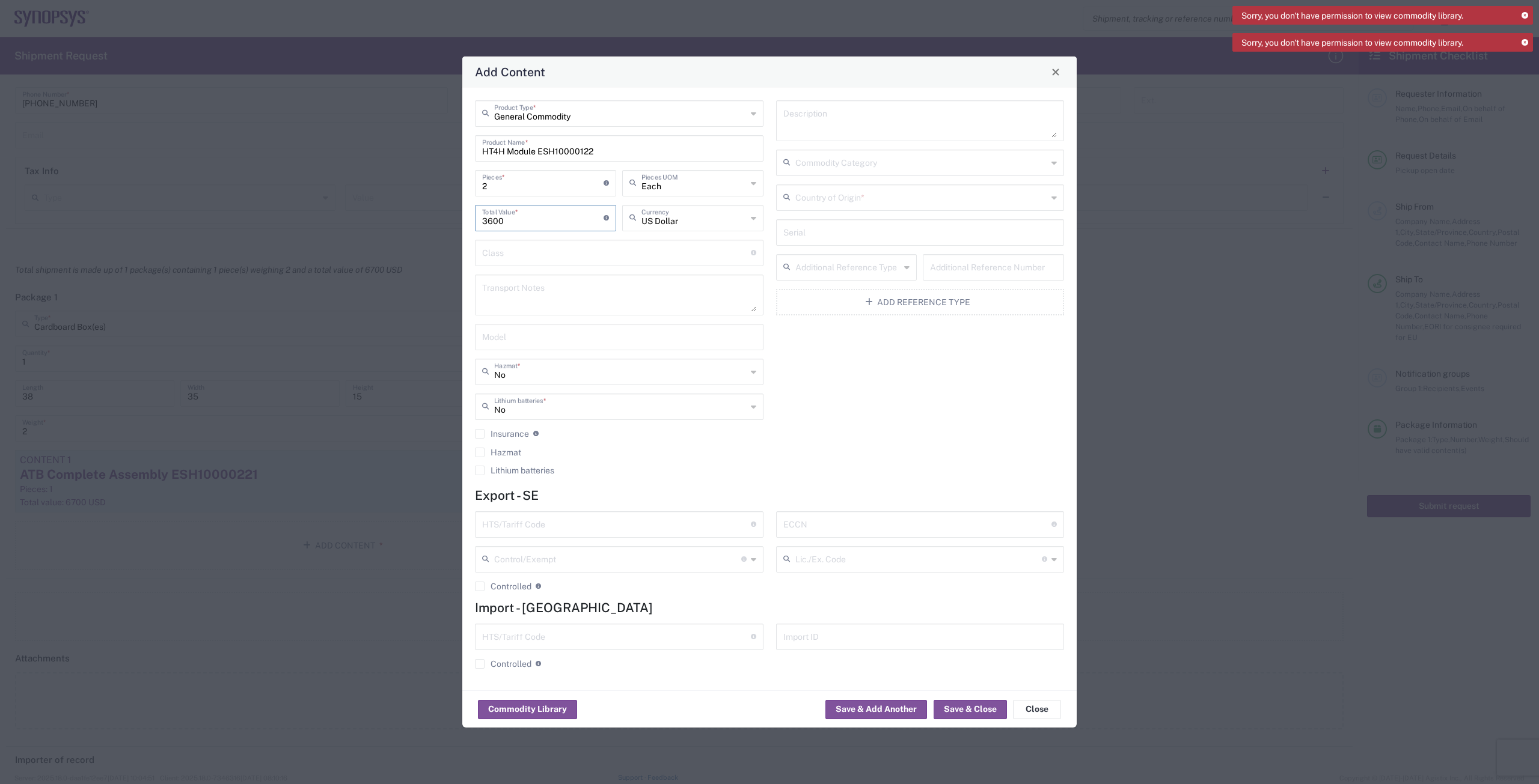
type input "3600"
click input "text"
click span "[GEOGRAPHIC_DATA]"
type input "[GEOGRAPHIC_DATA]"
click input "text"
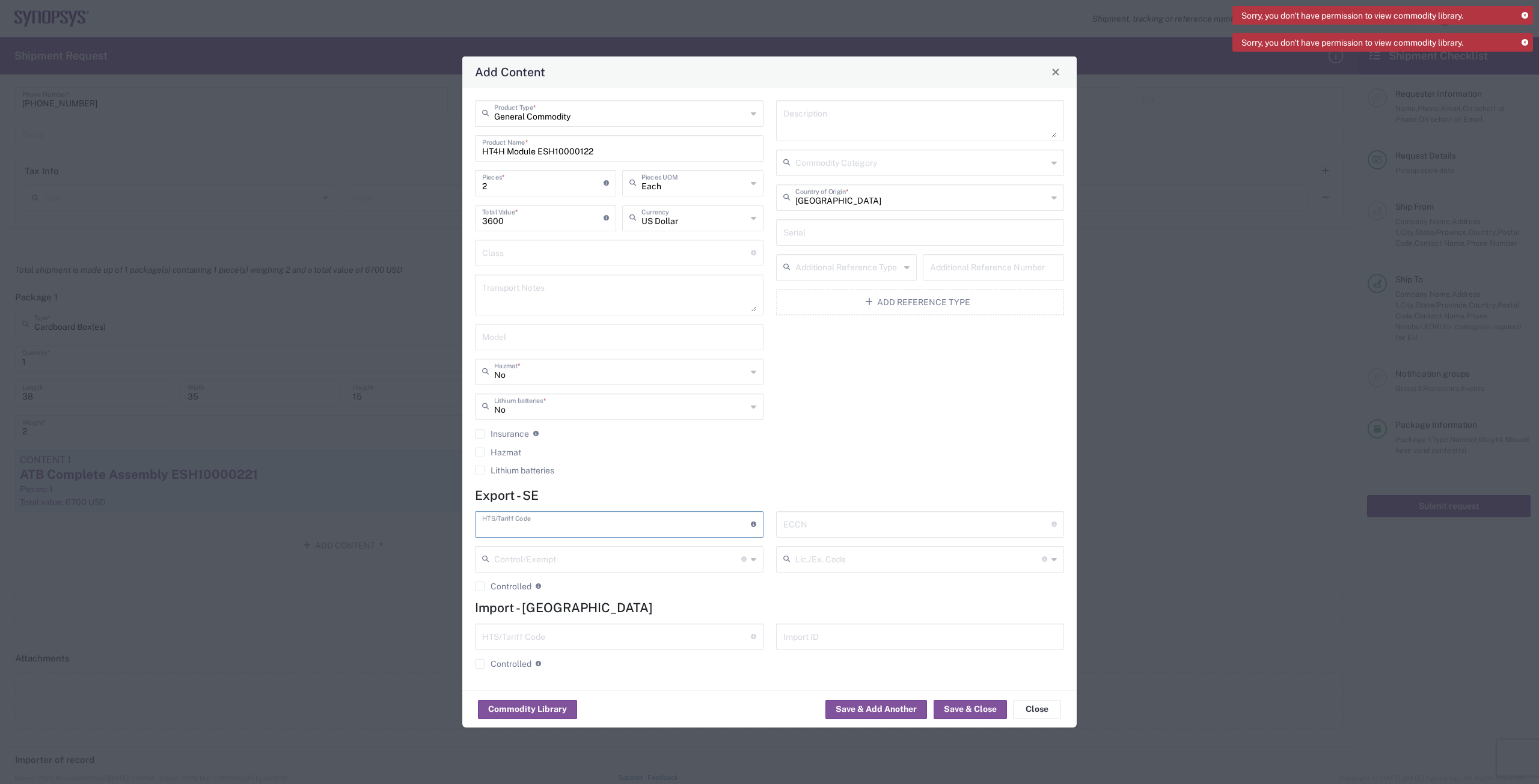
paste input "8534.00.00"
type input "8534.00.00"
click input "text"
paste input "8534.00.00"
type input "8534.00.00"
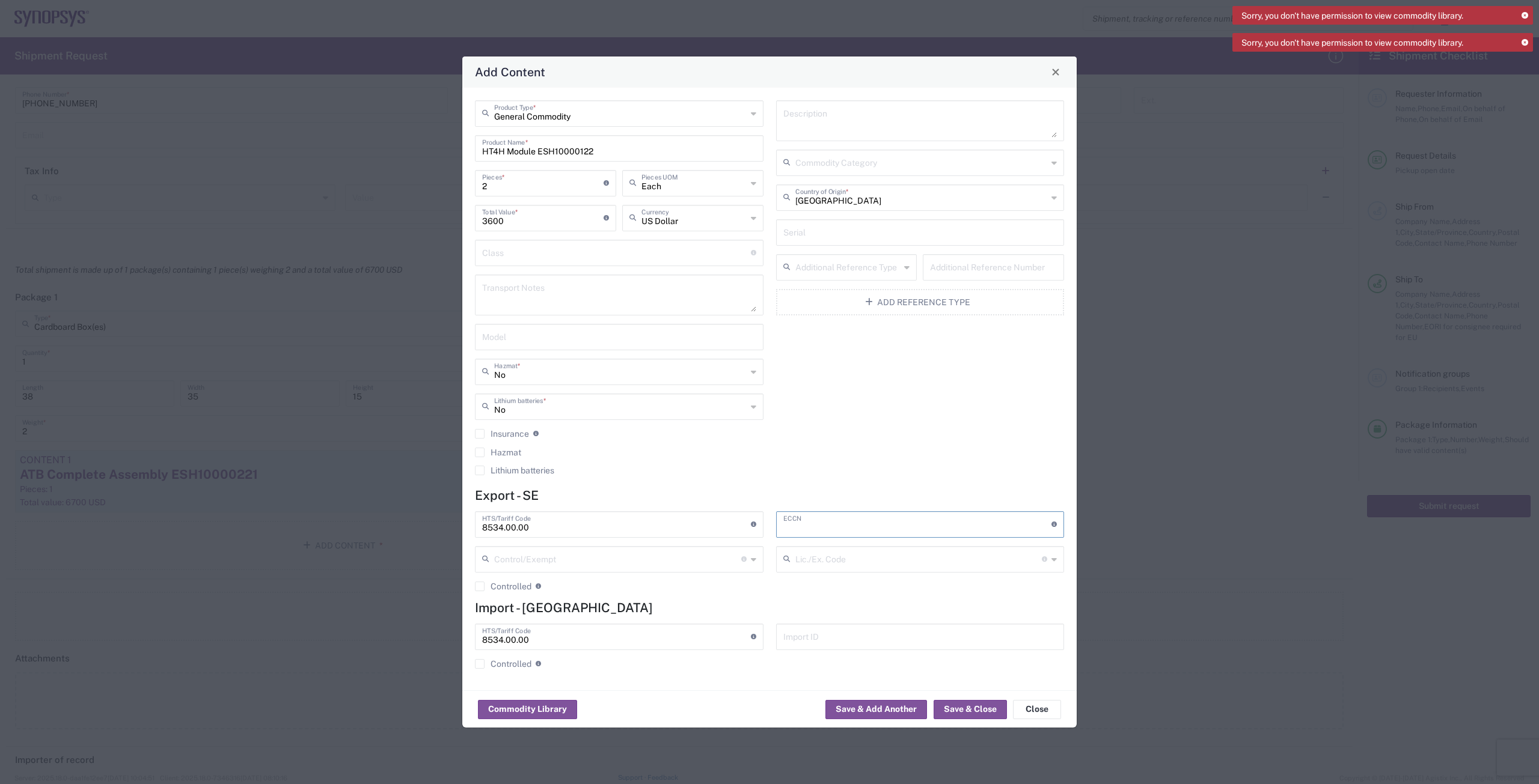
click input "text"
type input "EAR99"
click button "Save & Add Another"
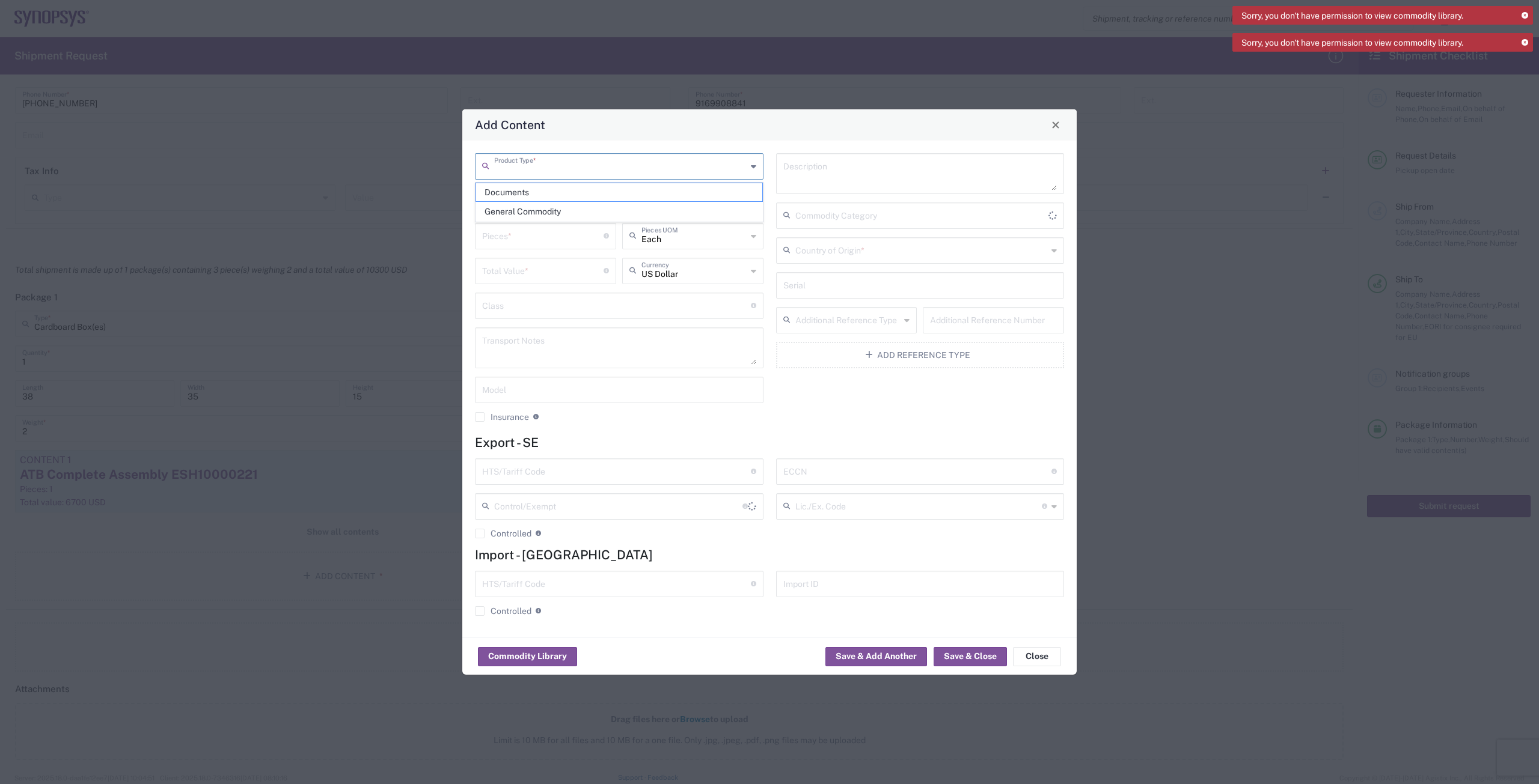
click input "text"
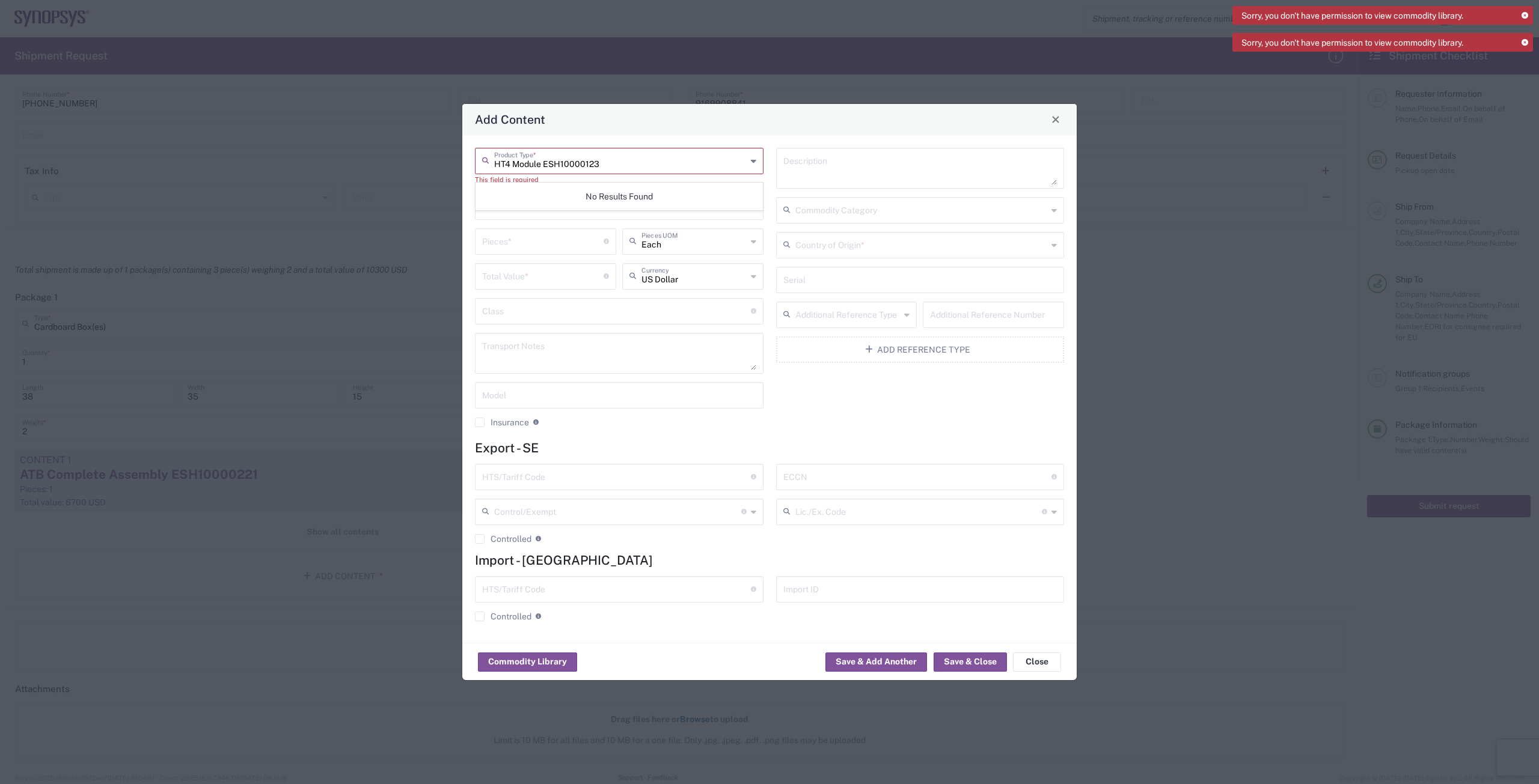
type input "HT4 Module ESH10000123"
click input "number"
click icon
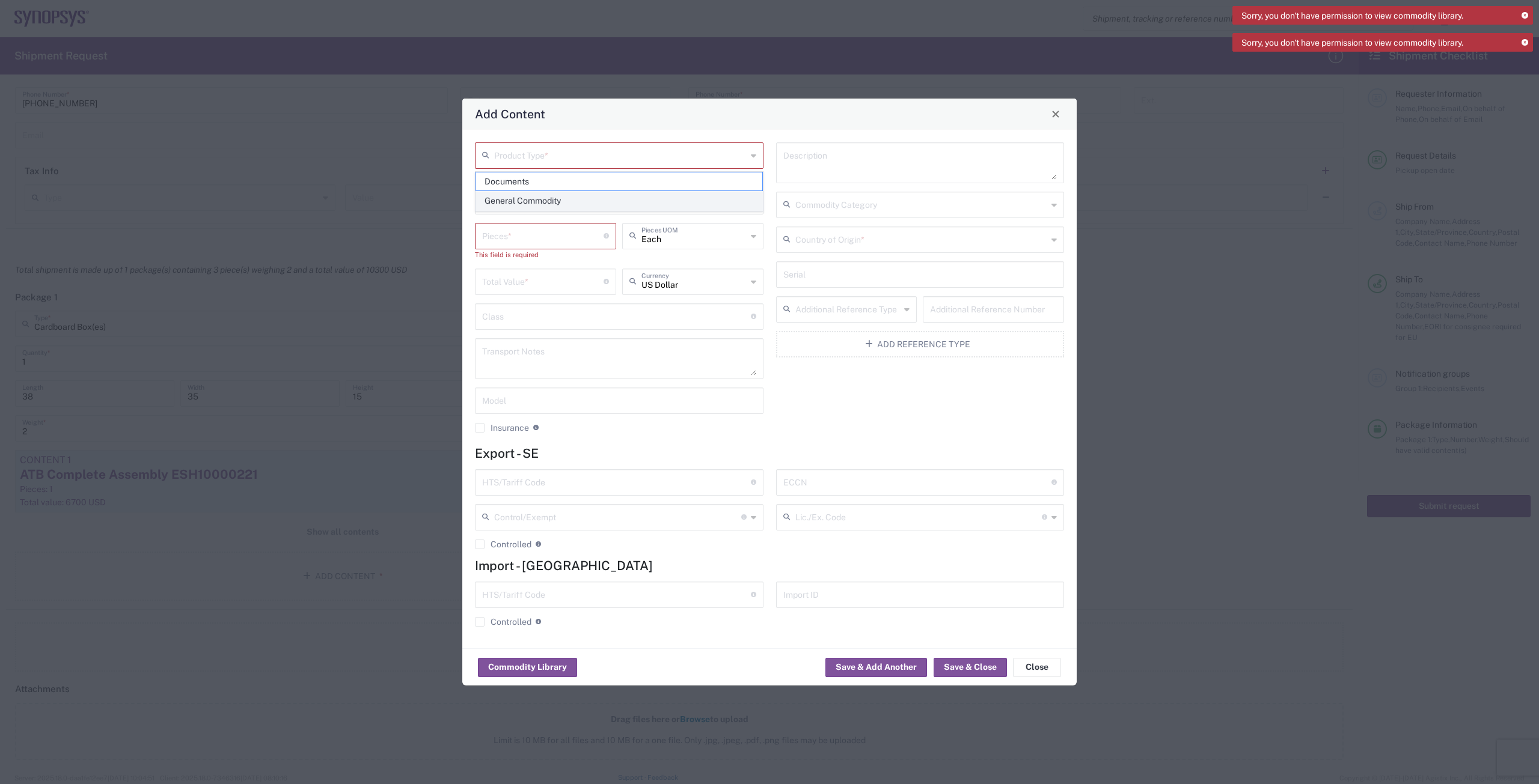
click span "General Commodity"
type input "General Commodity"
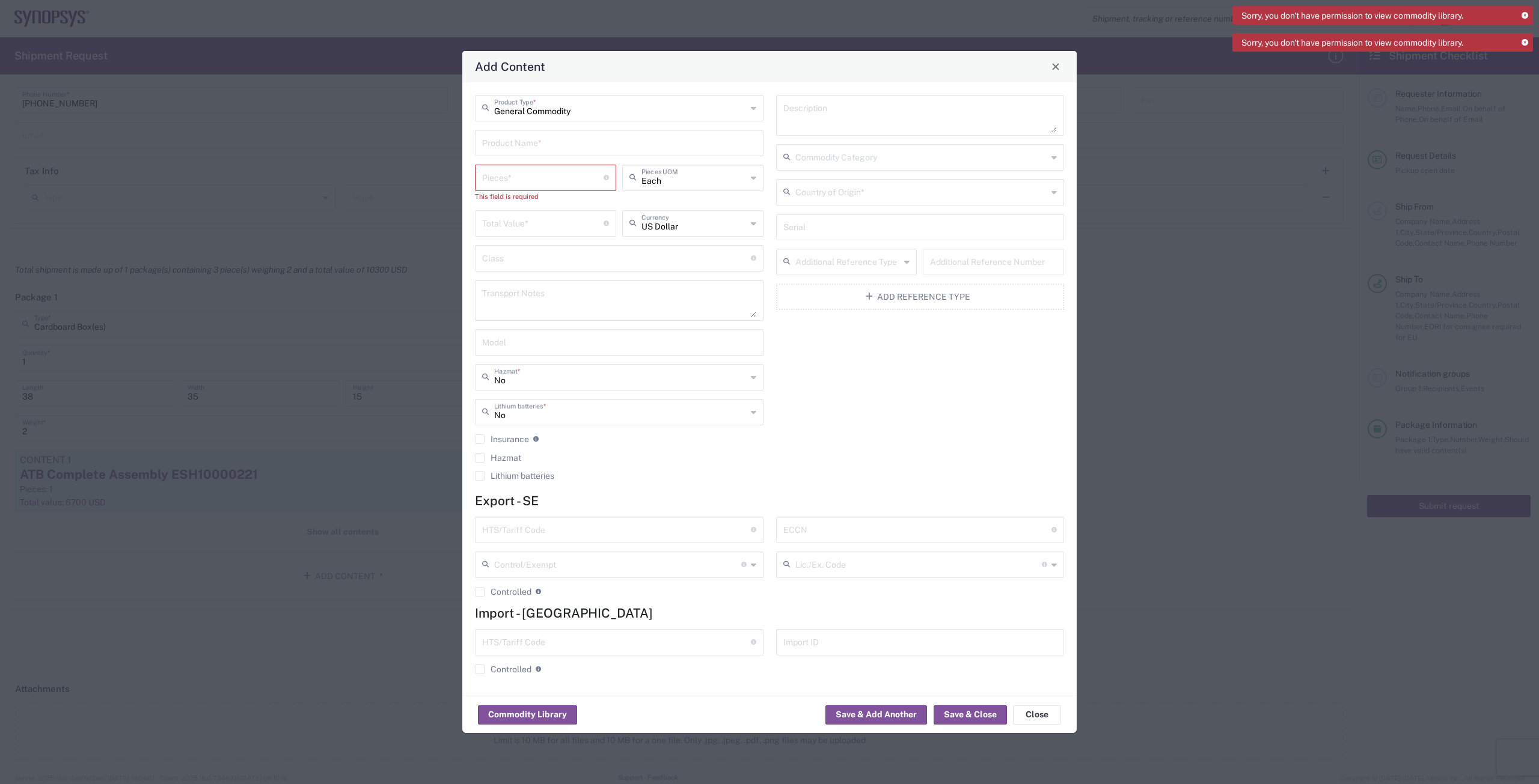
click input "text"
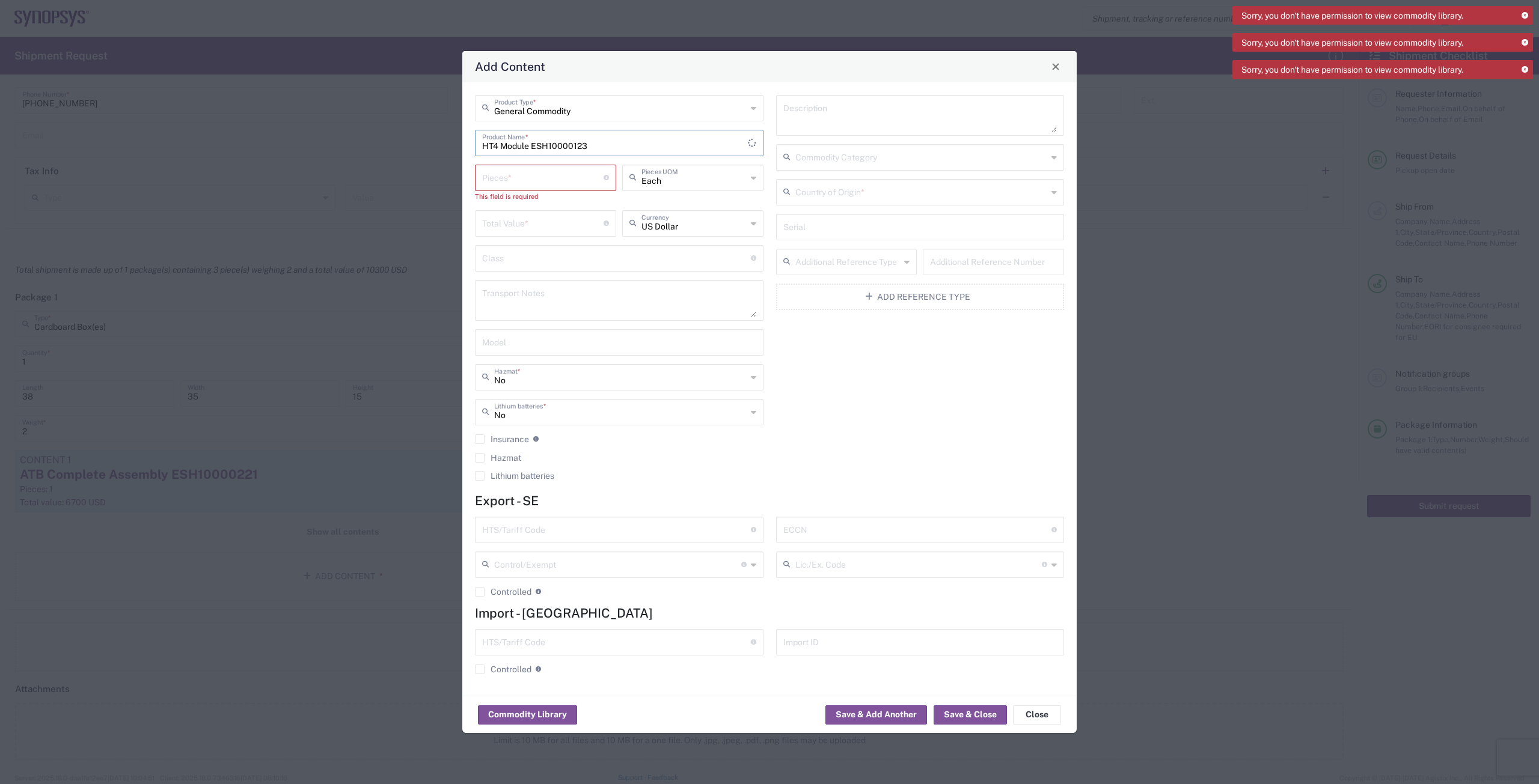
type input "HT4 Module ESH10000123"
click input "number"
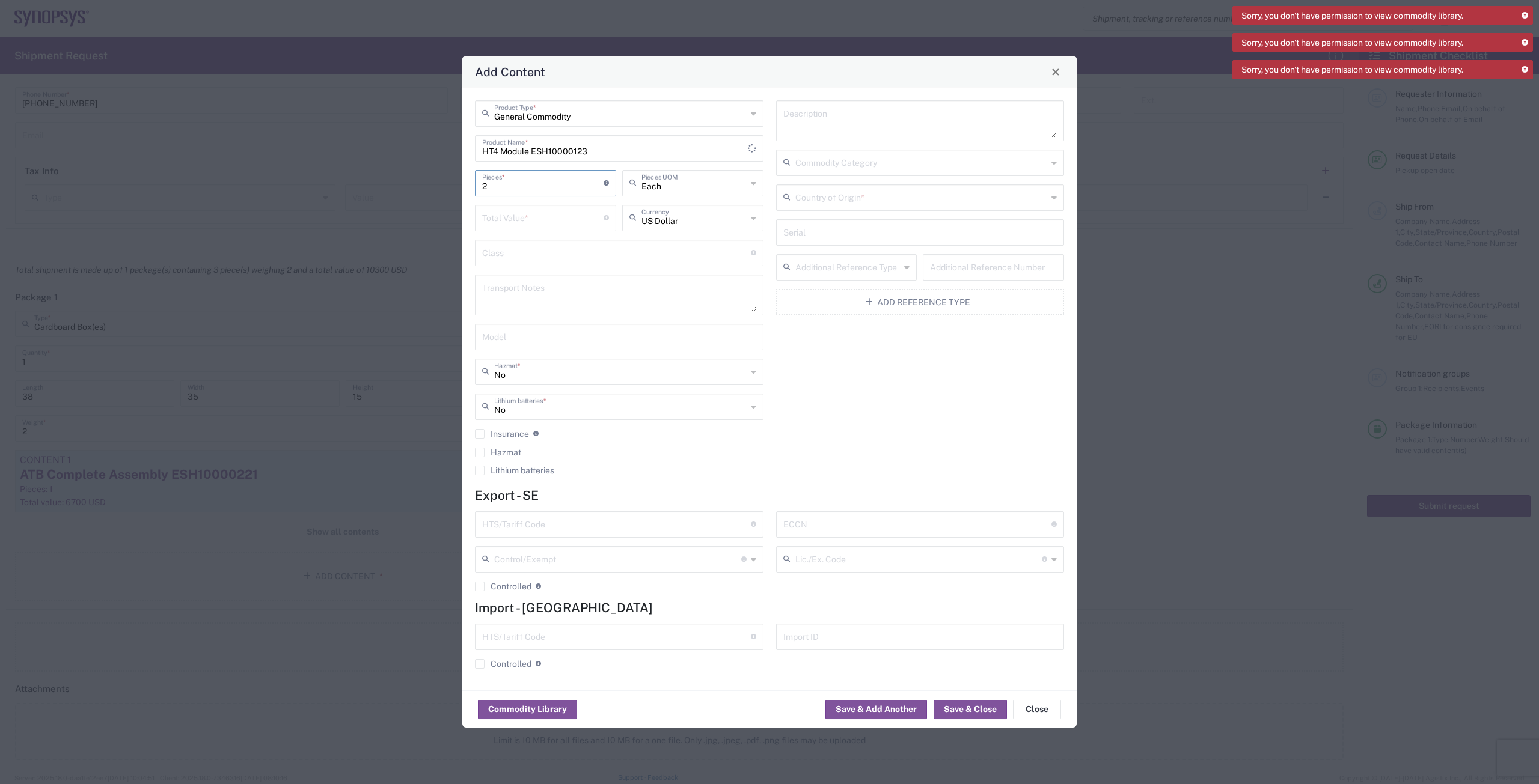
type input "2"
click input "number"
type input "2200"
drag, startPoint x: 875, startPoint y: 203, endPoint x: 874, endPoint y: 214, distance: 11.0
click input "text"
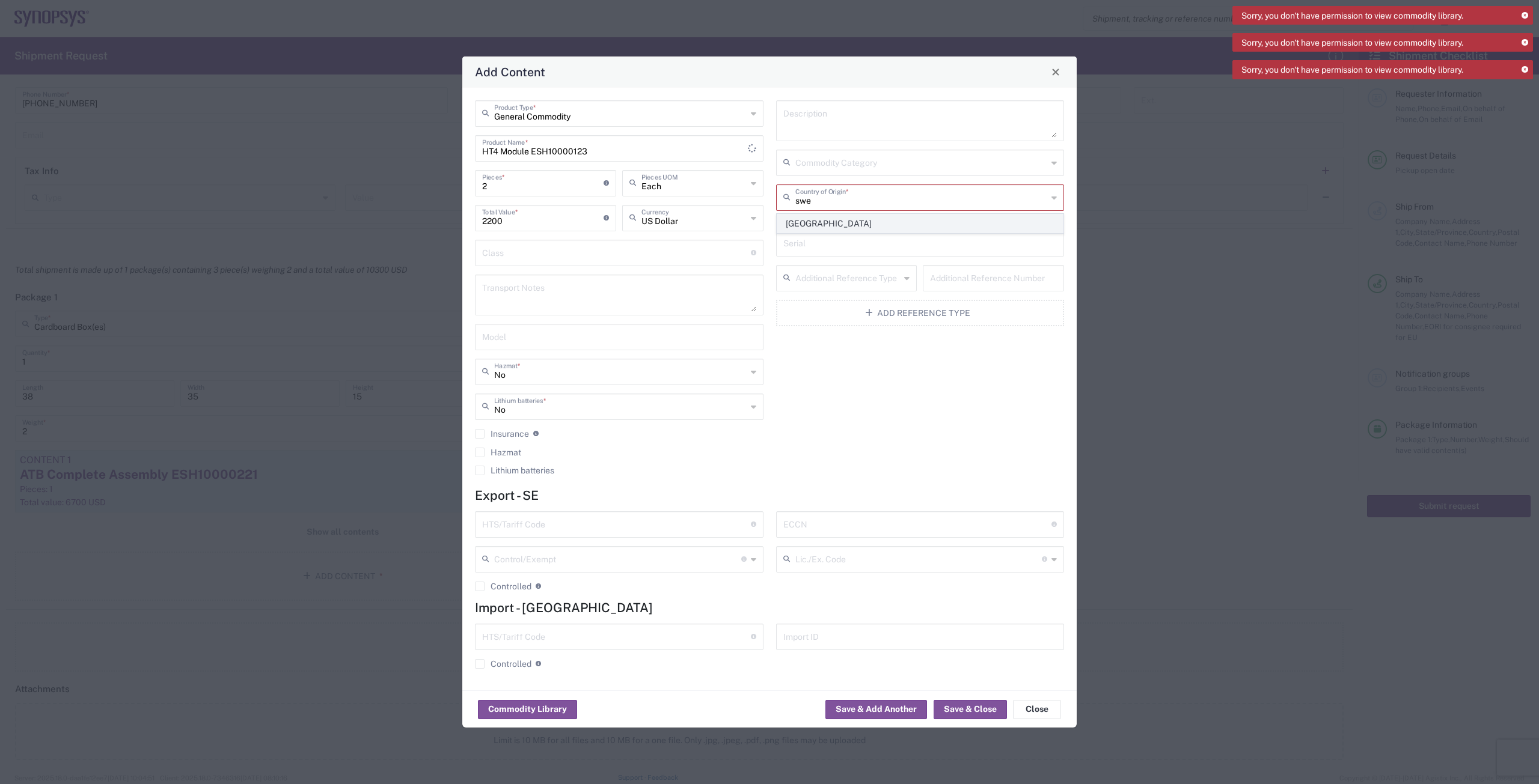
click span "[GEOGRAPHIC_DATA]"
type input "[GEOGRAPHIC_DATA]"
click input "text"
paste input "8534.00.00"
type input "8534.00.00"
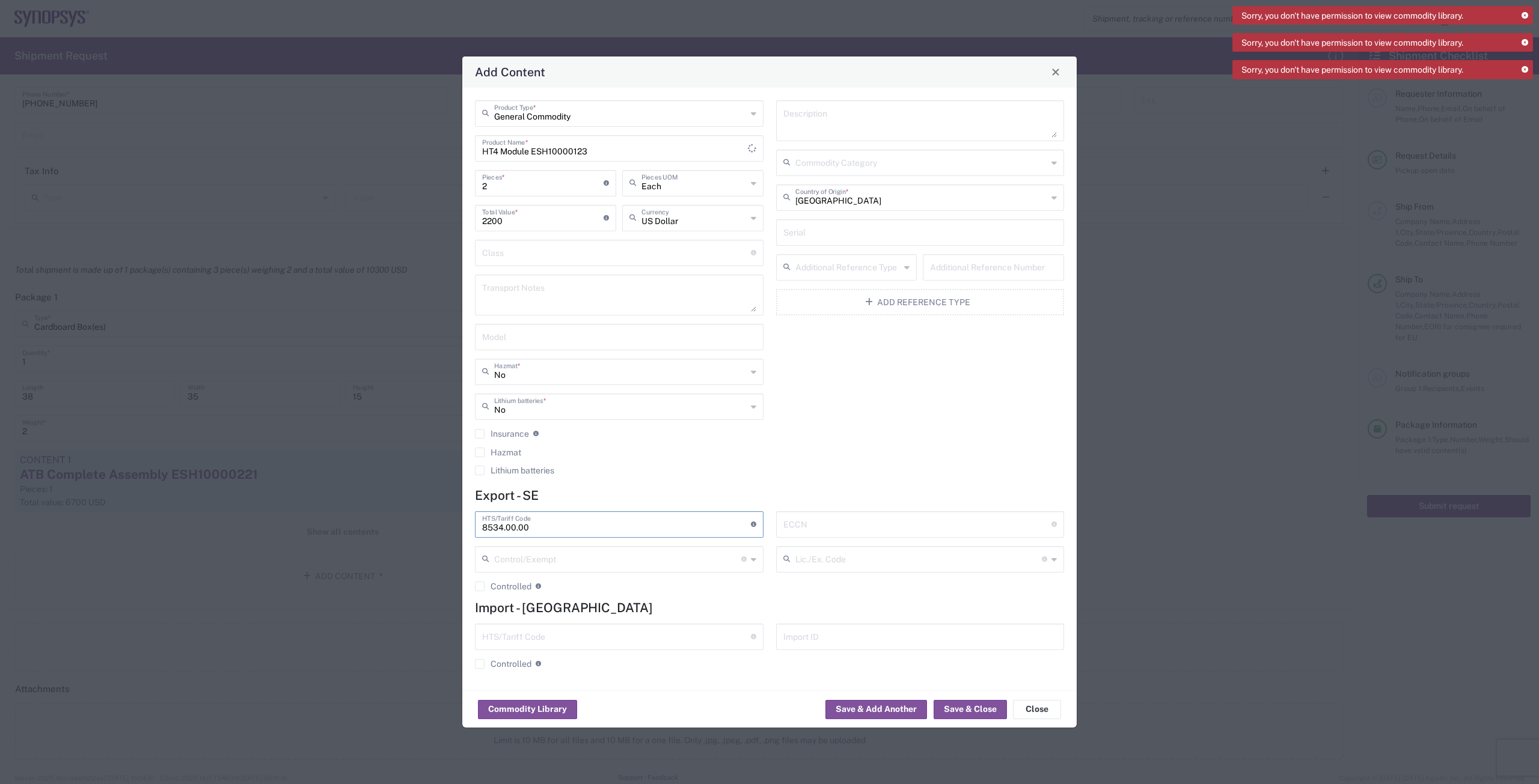
click input "text"
paste input "8534.00.00"
type input "8534.00.00"
click input "text"
type input "EAR99"
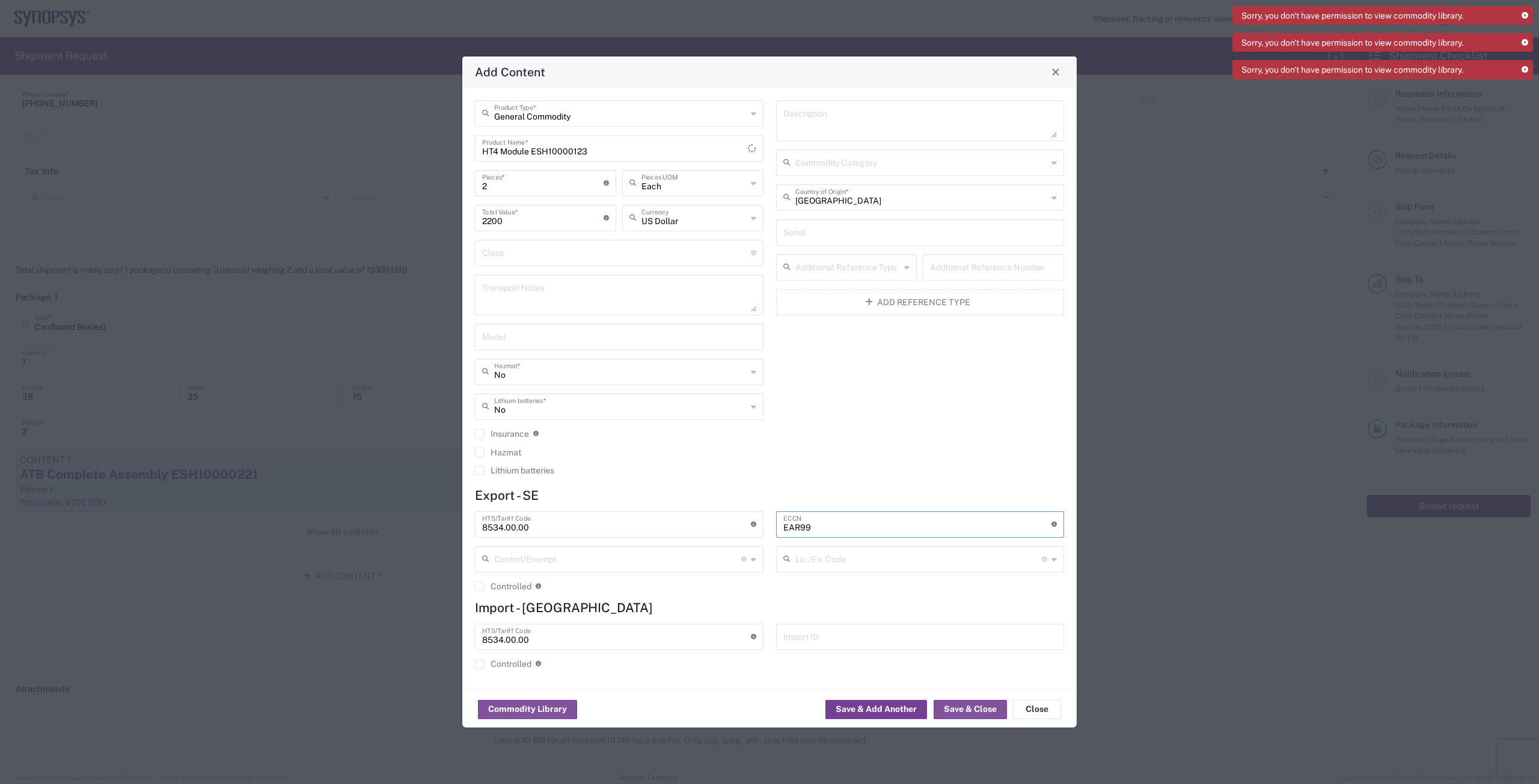
click button "Save & Add Another"
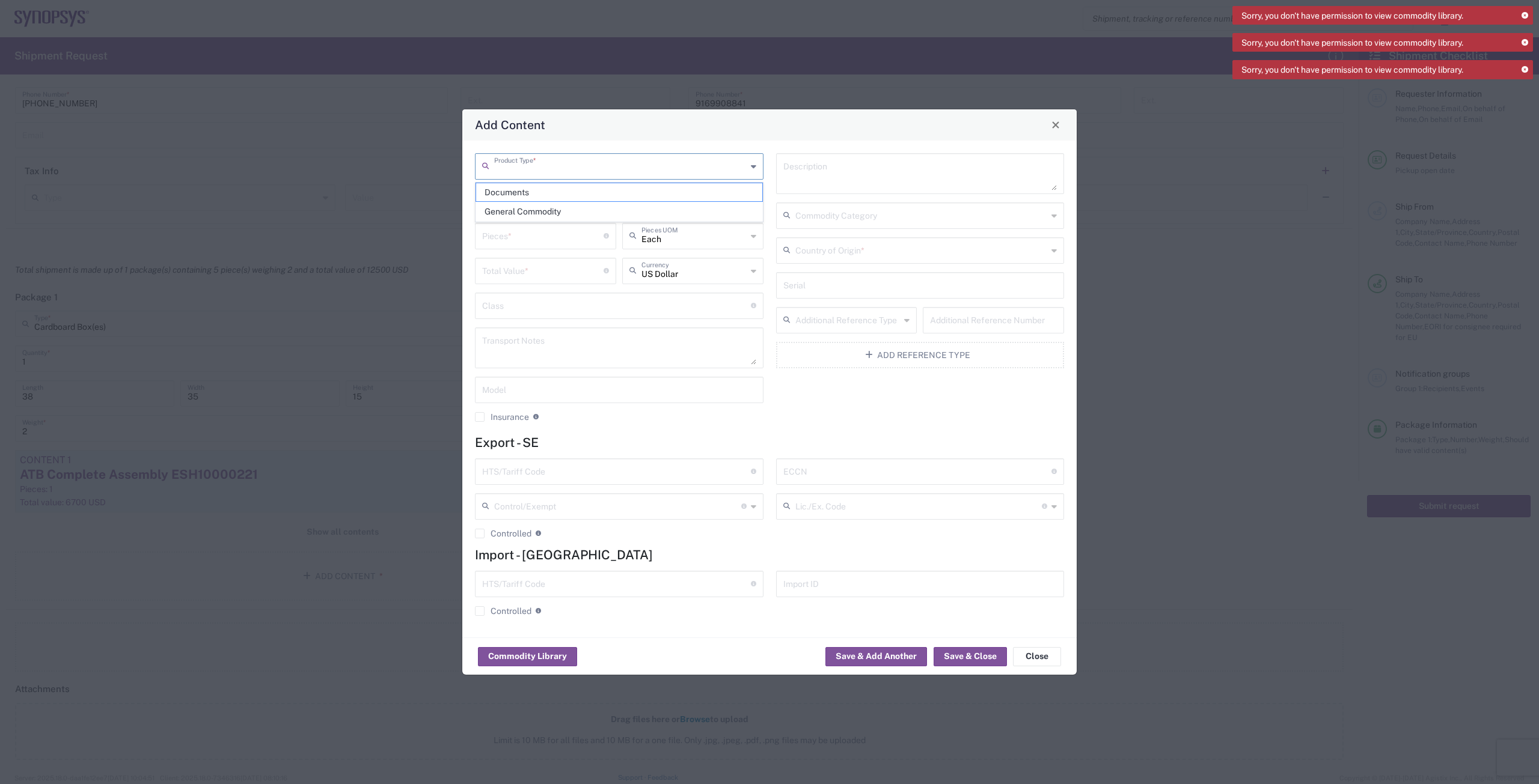
click input "text"
click span "General Commodity"
type input "General Commodity"
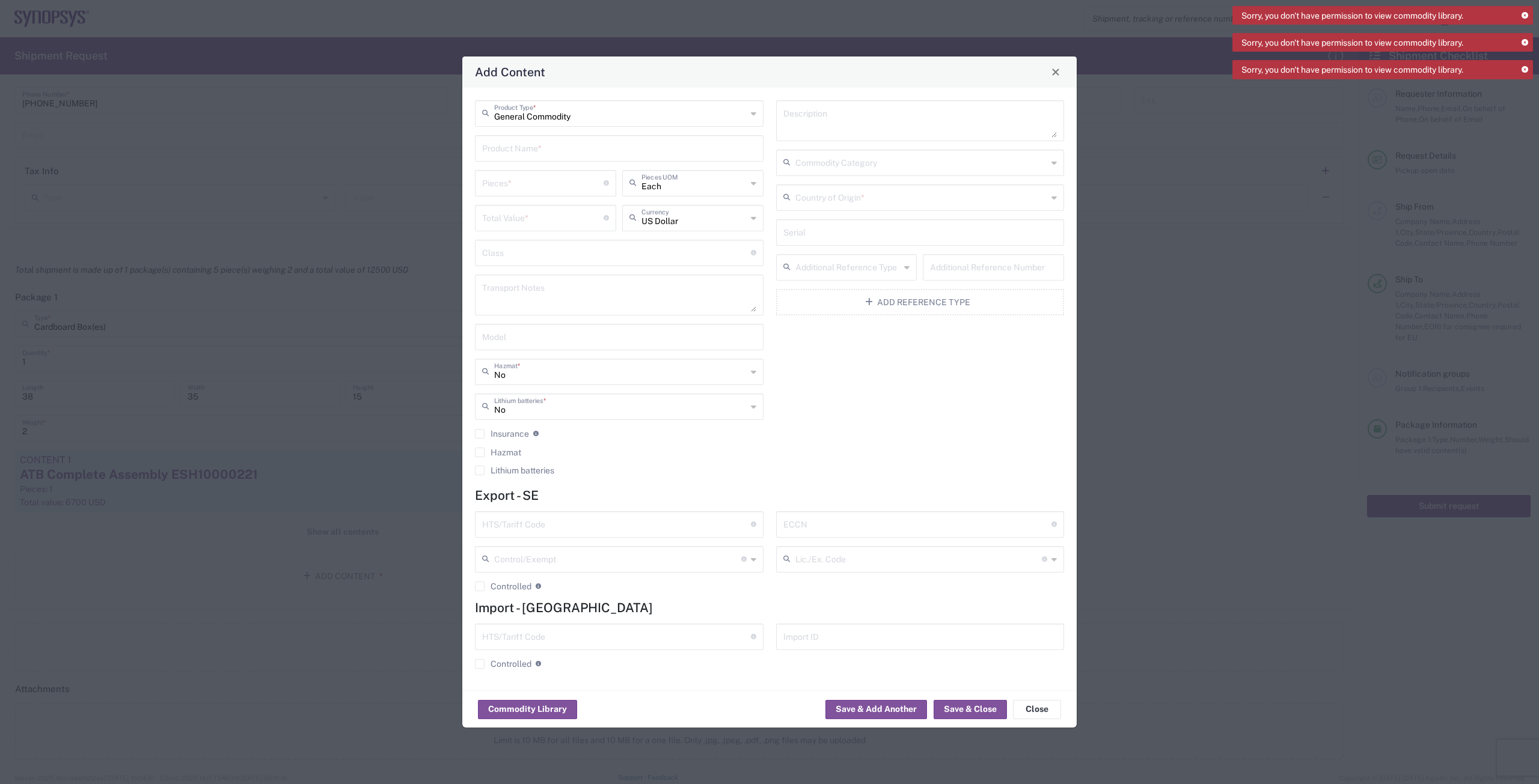
click input "text"
type input "Loopback Set (A+B+Modules) ESH10000430"
click input "number"
type input "1"
click input "number"
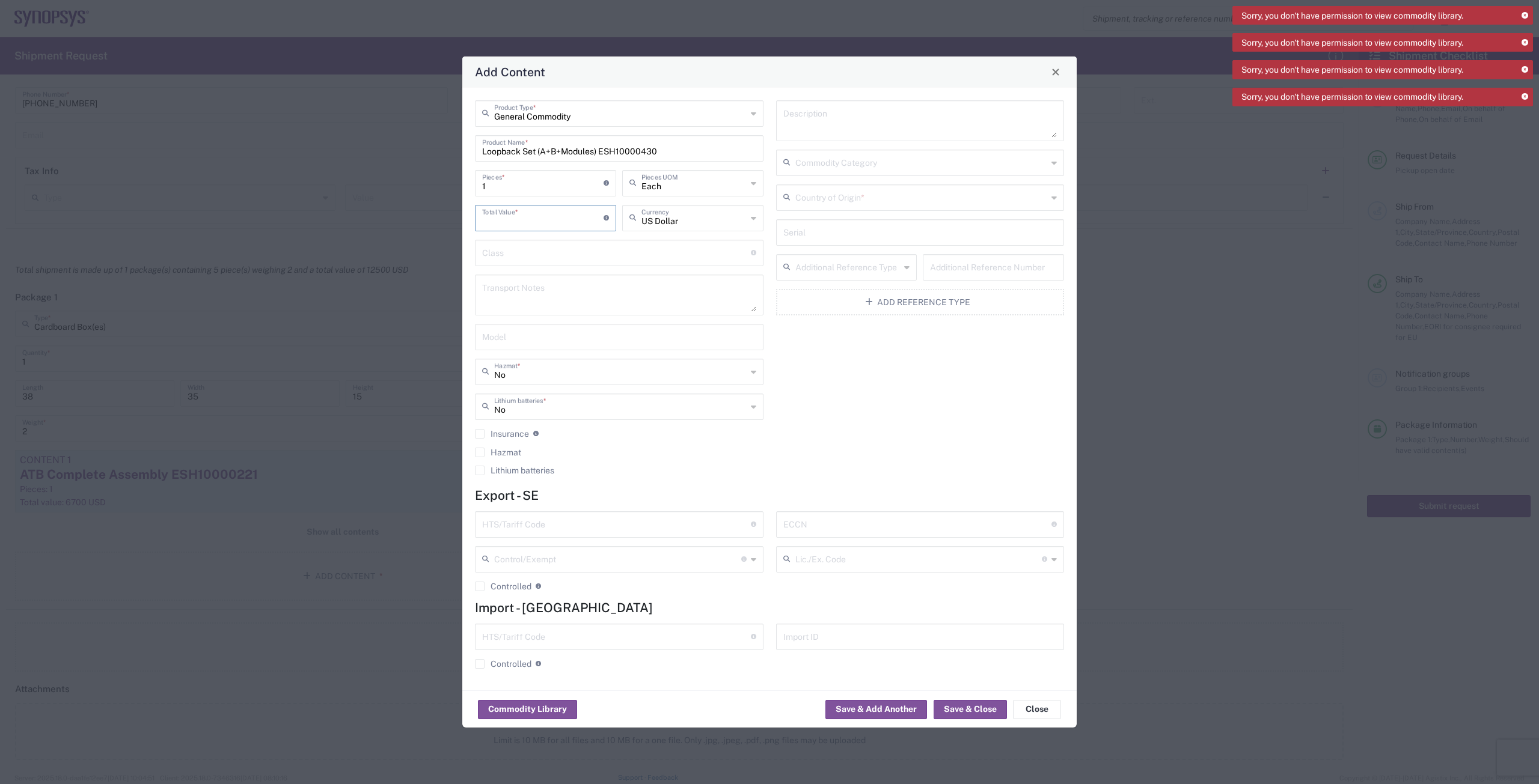
type input "2"
type input "3088"
click input "text"
click span "[GEOGRAPHIC_DATA]"
type input "[GEOGRAPHIC_DATA]"
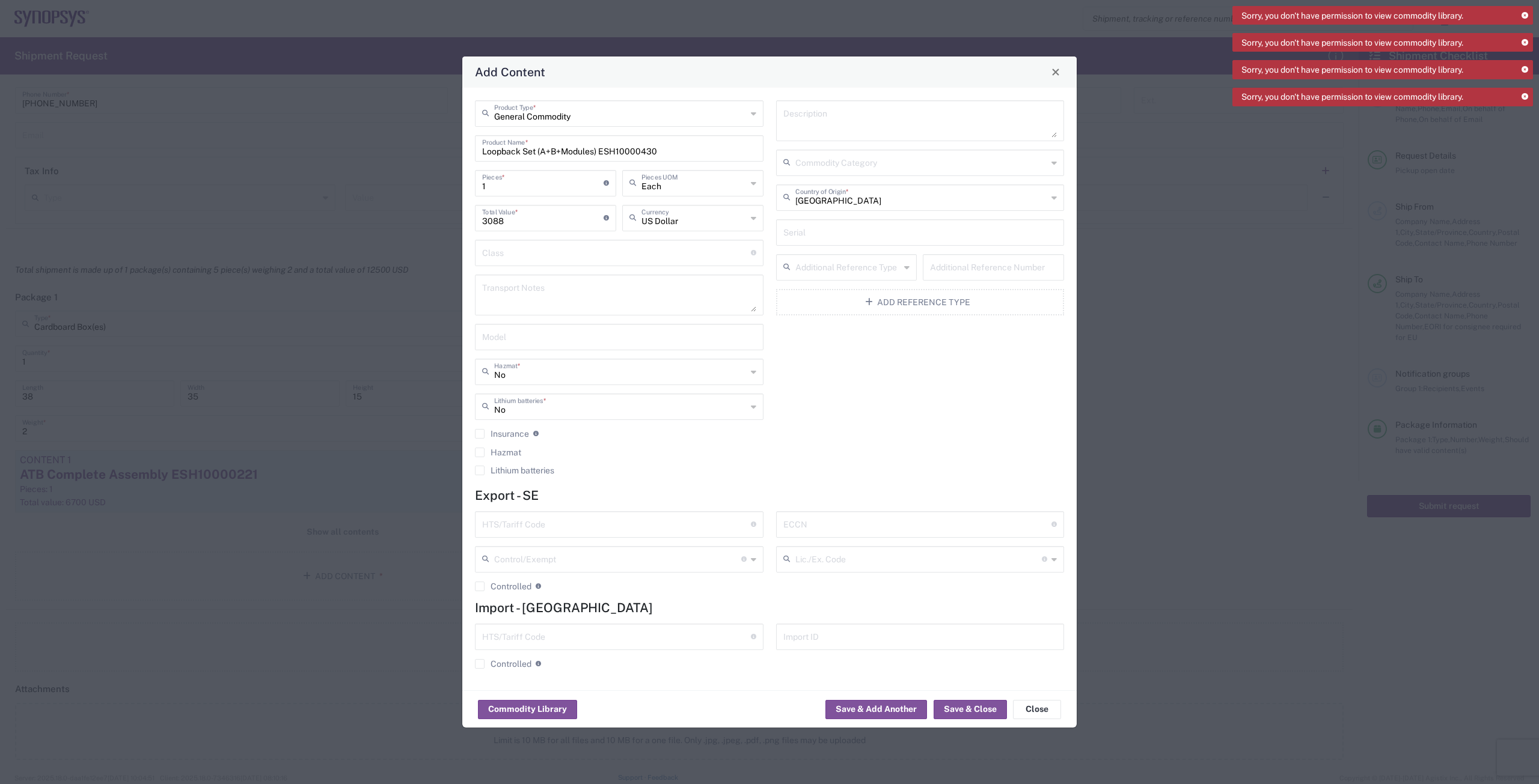
click input "text"
paste input "8534.00.00"
type input "8534.00.00"
click input "text"
paste input "8534.00.00"
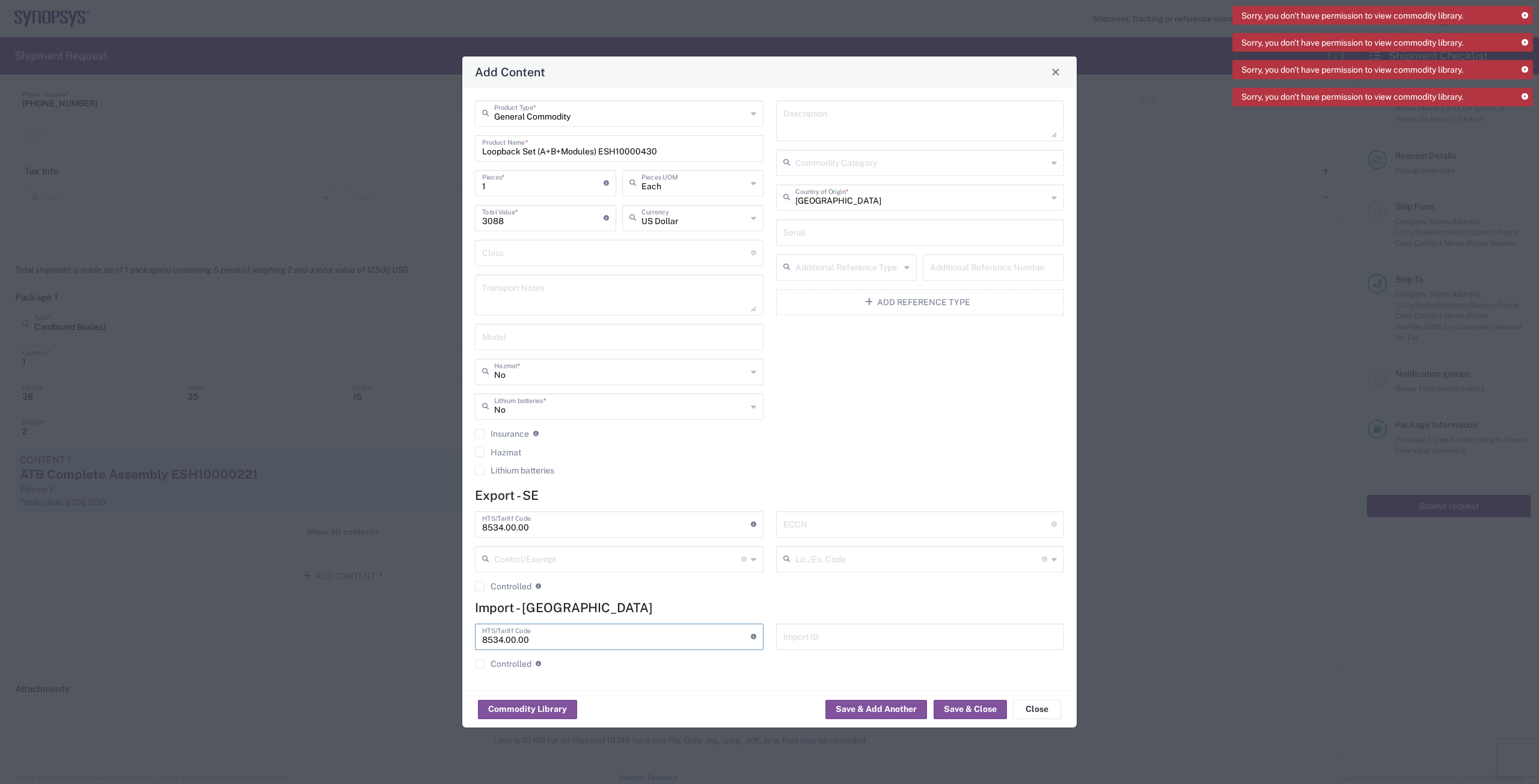
type input "8534.00.00"
click input "text"
type input "EAR"
drag, startPoint x: 567, startPoint y: 529, endPoint x: 407, endPoint y: 535, distance: 160.1
click div "Add Content General Commodity Product Type * Loopback Set (A+B+Modules) ESH1000…"
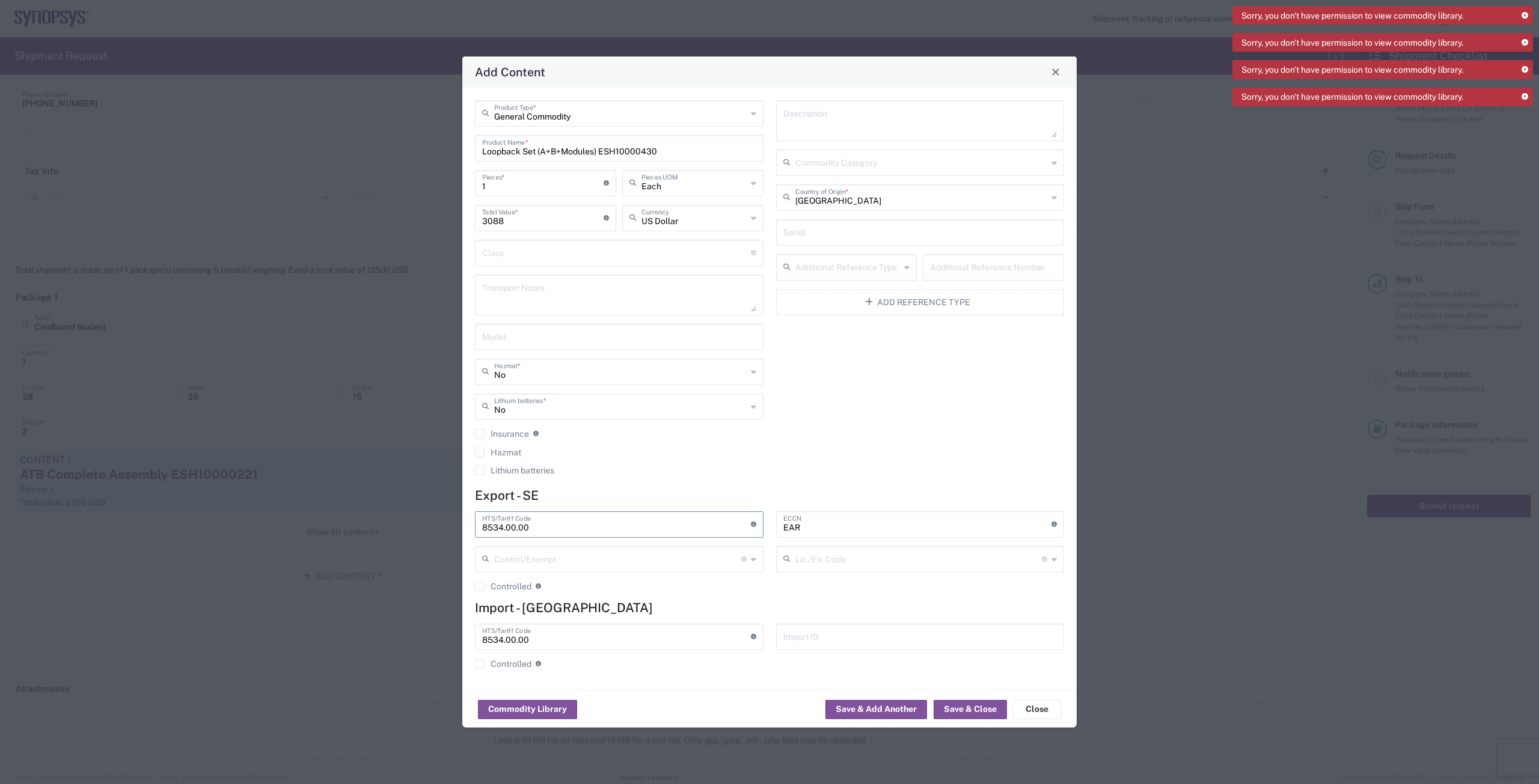
paste input "9030.90.9"
type input "9030.90.90"
drag, startPoint x: 566, startPoint y: 646, endPoint x: 461, endPoint y: 637, distance: 105.4
click div "General Commodity Product Type * Loopback Set (A+B+Modules) ESH10000430 Product…"
paste input "9030.90.9"
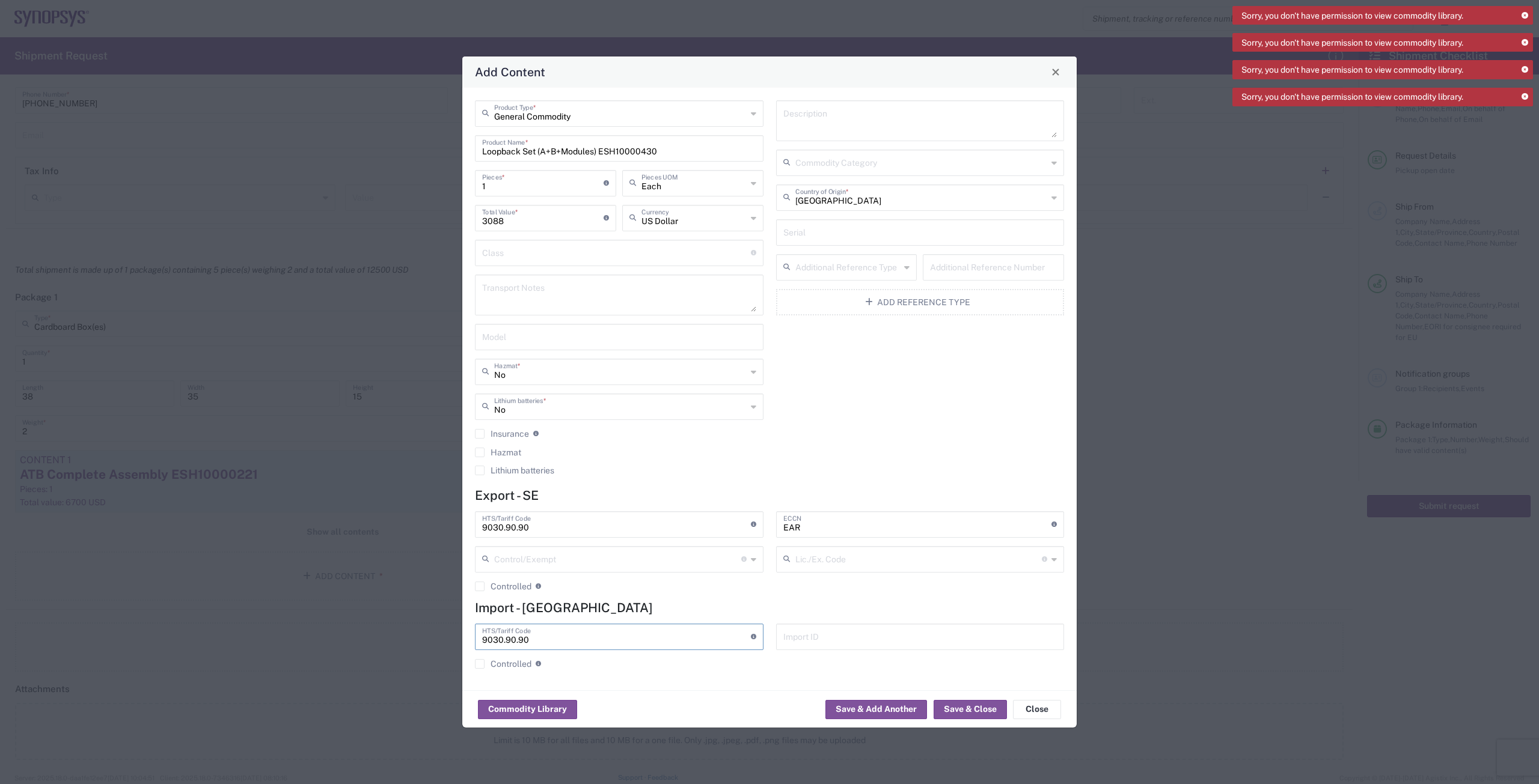
type input "9030.90.90"
click input "EAR"
type input "EAR99"
click button "Save & Close"
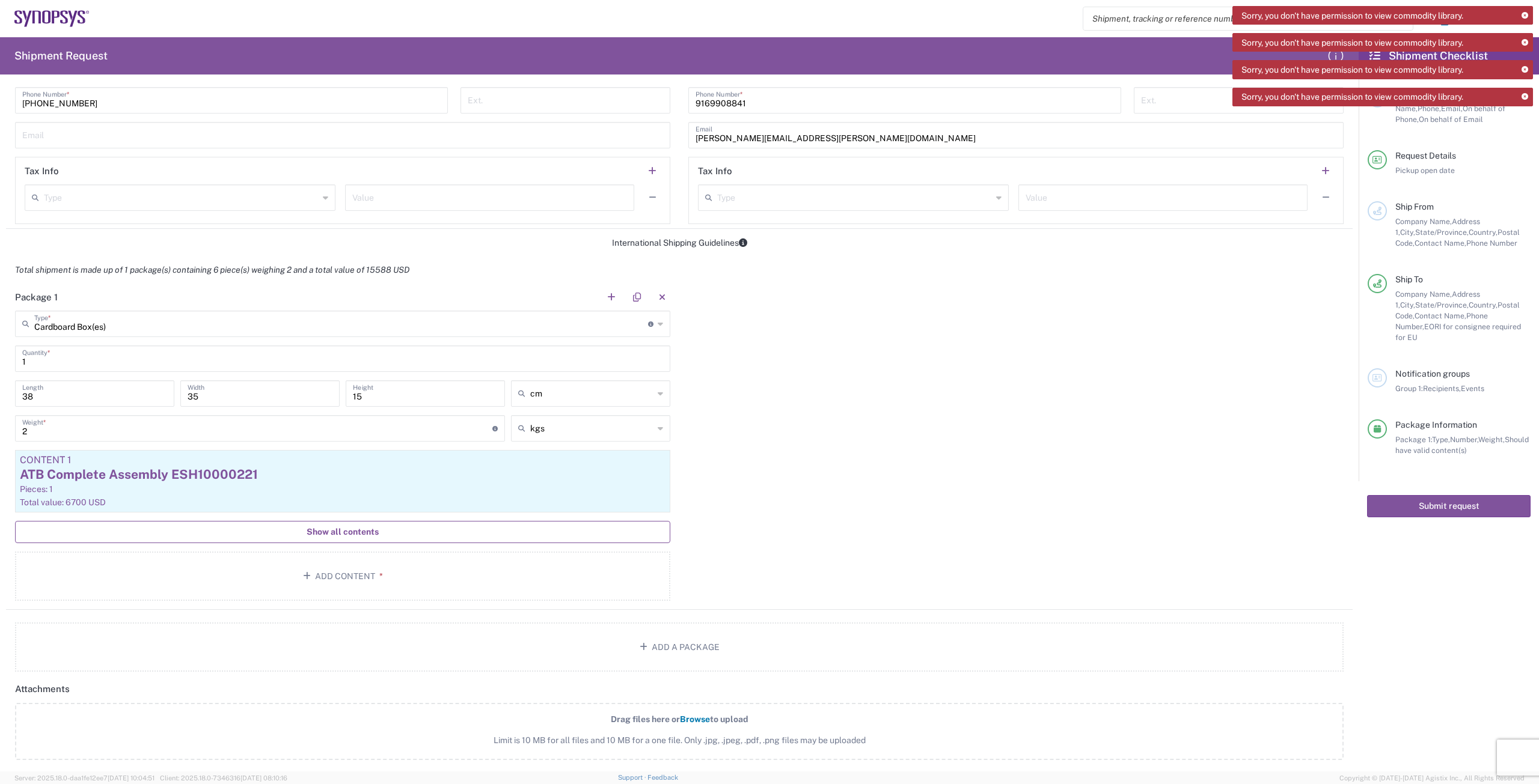
click span "Show all contents"
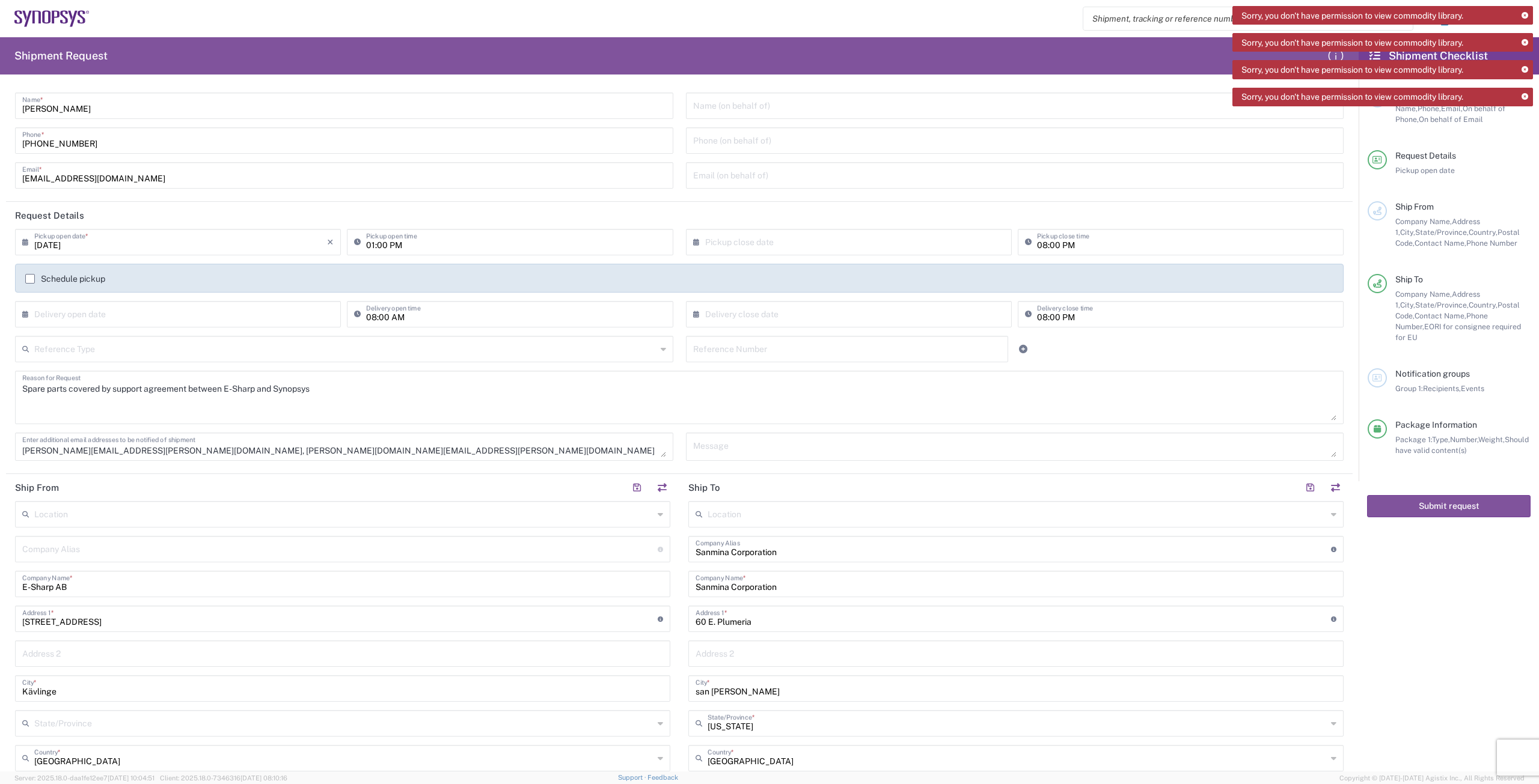
scroll to position [0, 0]
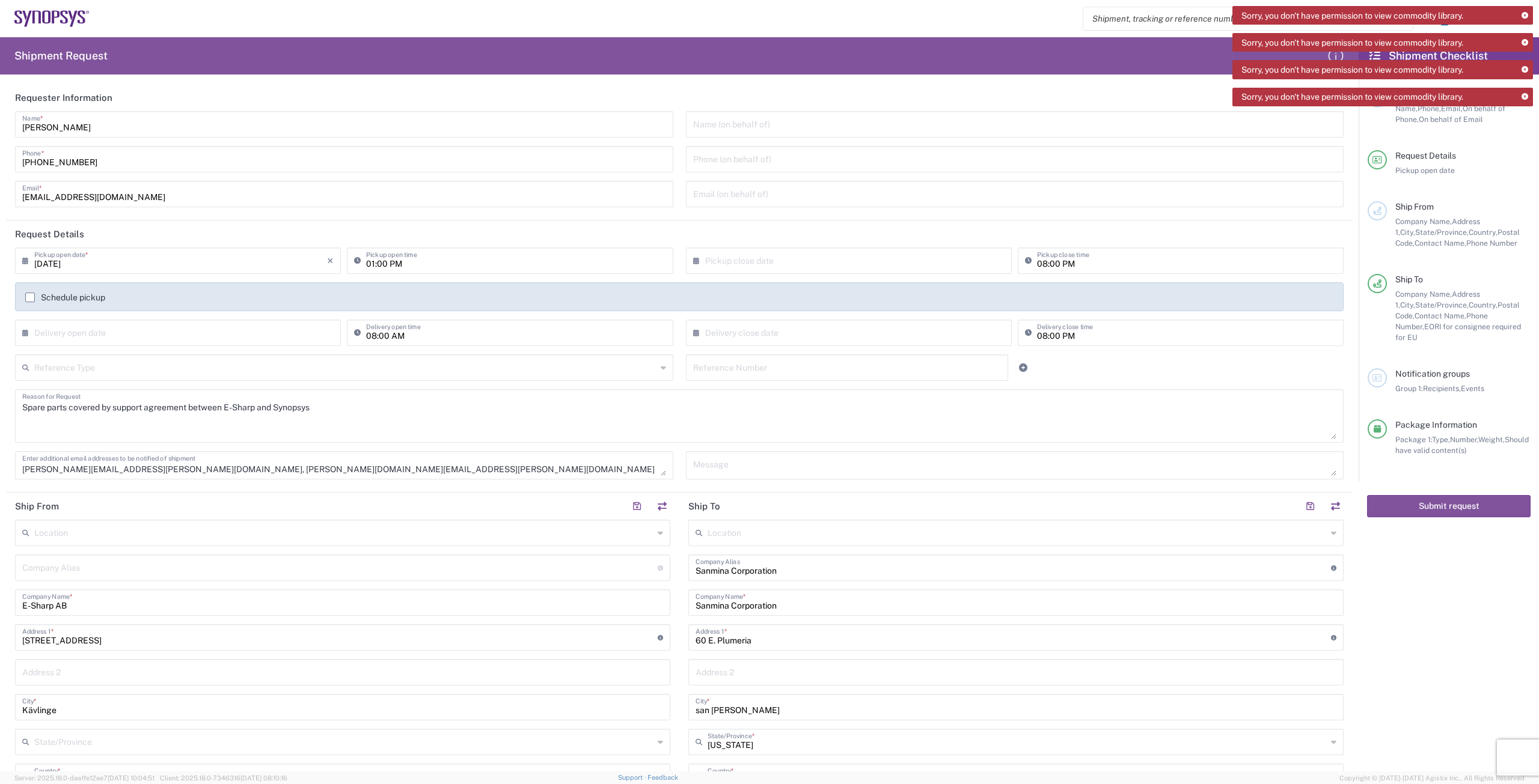
click textarea "Spare parts covered by support agreement between E-Sharp and Synopsys"
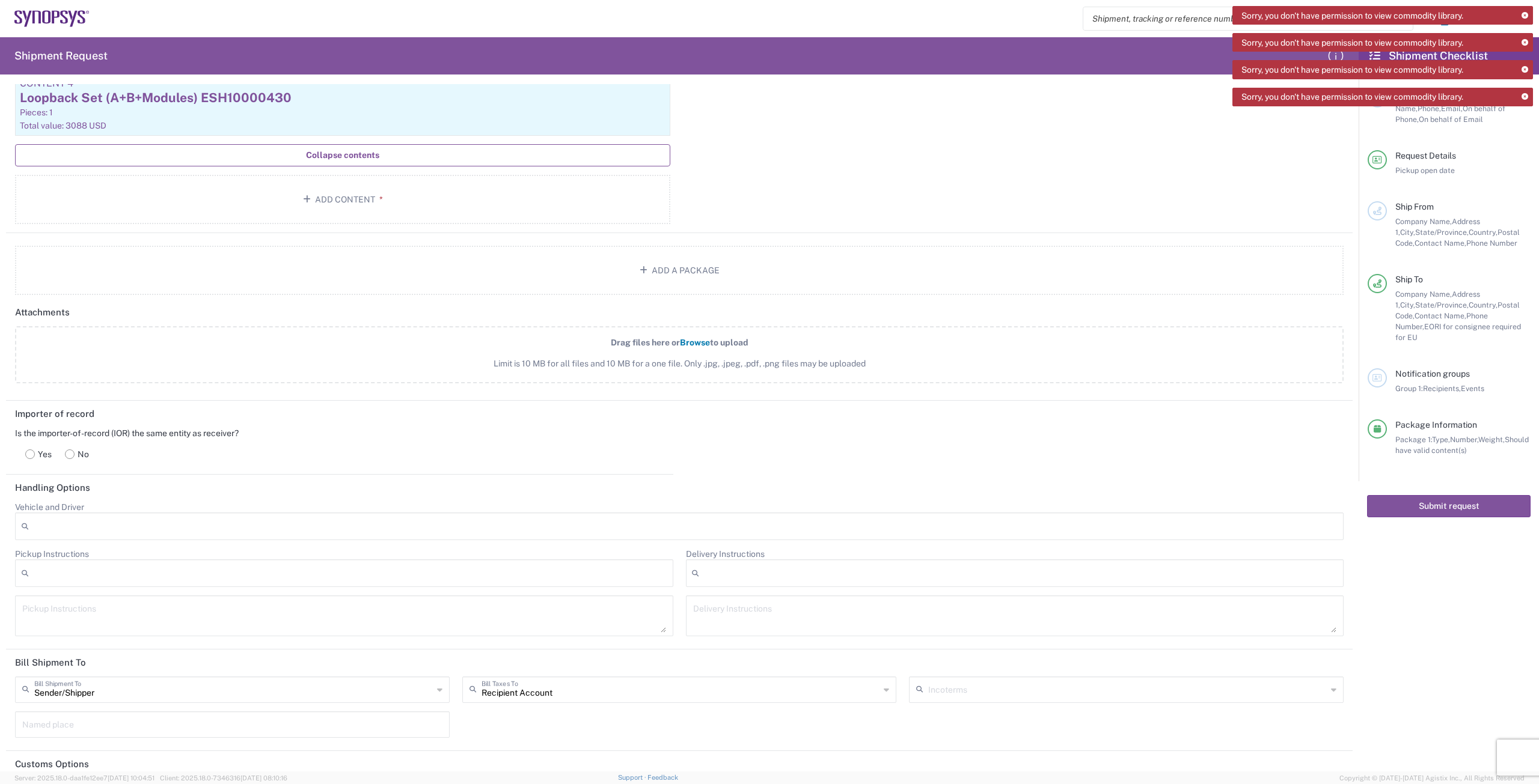
scroll to position [1428, 0]
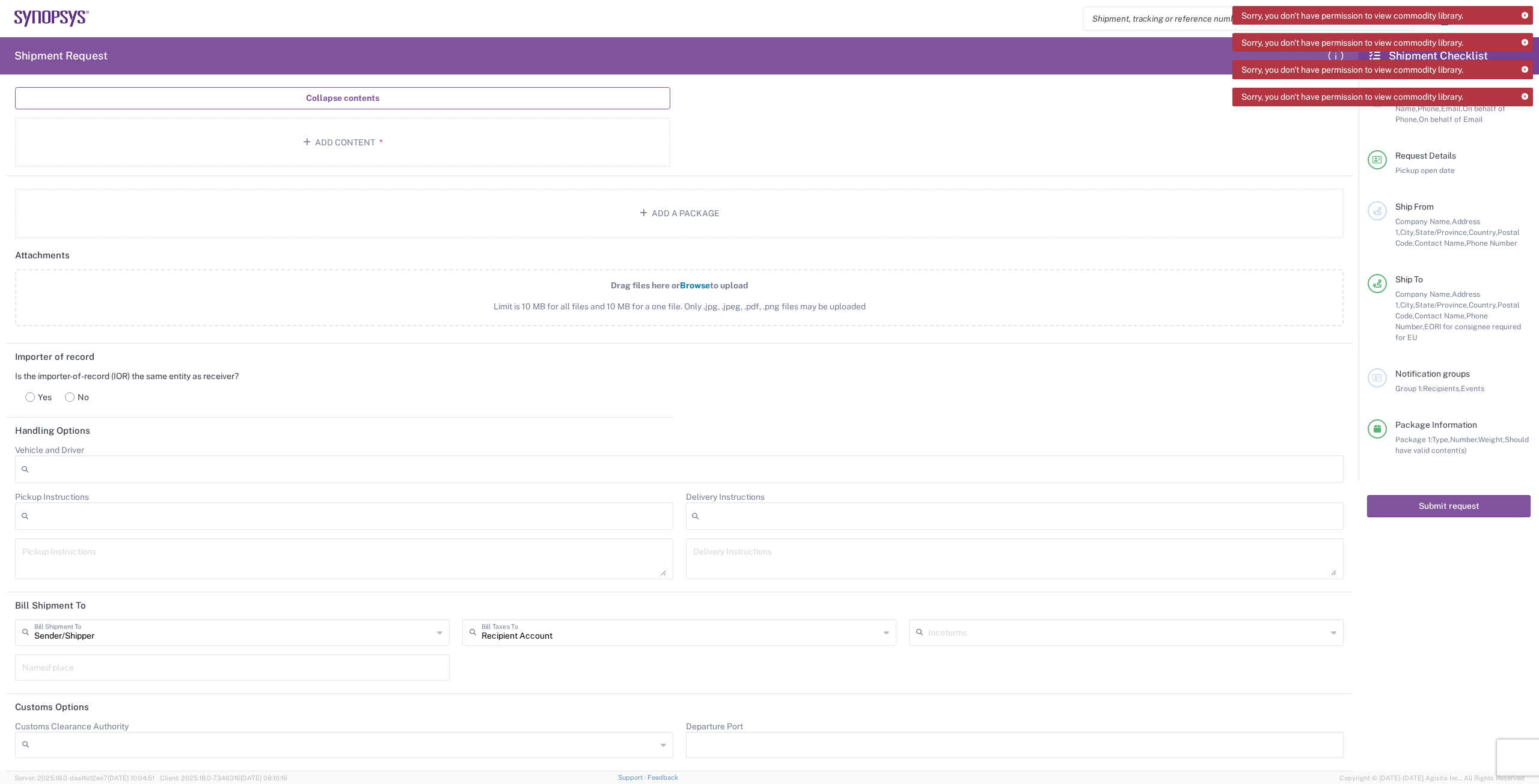
type textarea "Spare parts covered by support agreement between E-Sharp and Synopsys. Please e…"
click rect
click input "text"
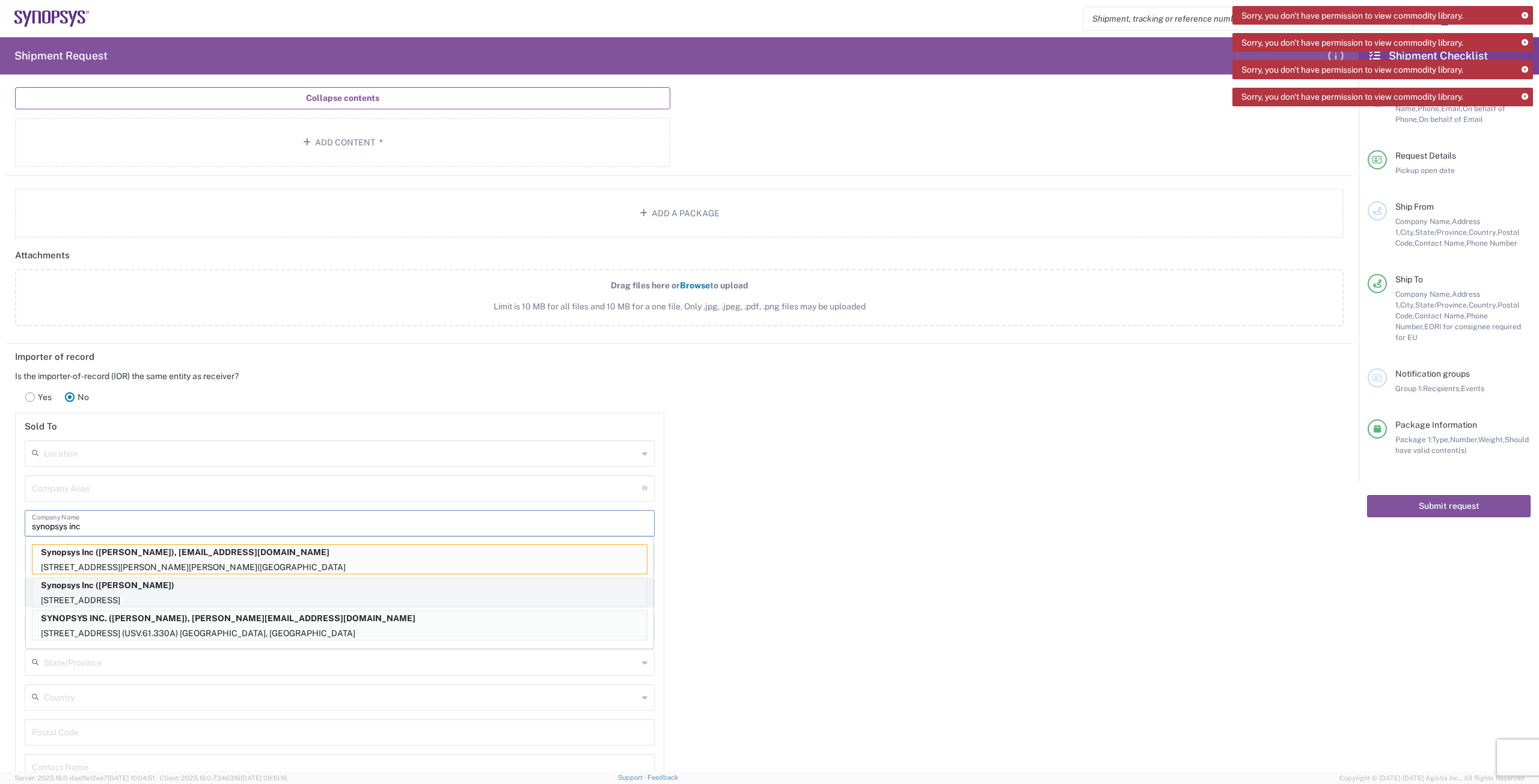
type input "synopsys inc"
drag, startPoint x: 133, startPoint y: 593, endPoint x: 140, endPoint y: 591, distance: 7.3
click p "Synopsys Inc ([PERSON_NAME])"
type input "Synopsys Inc"
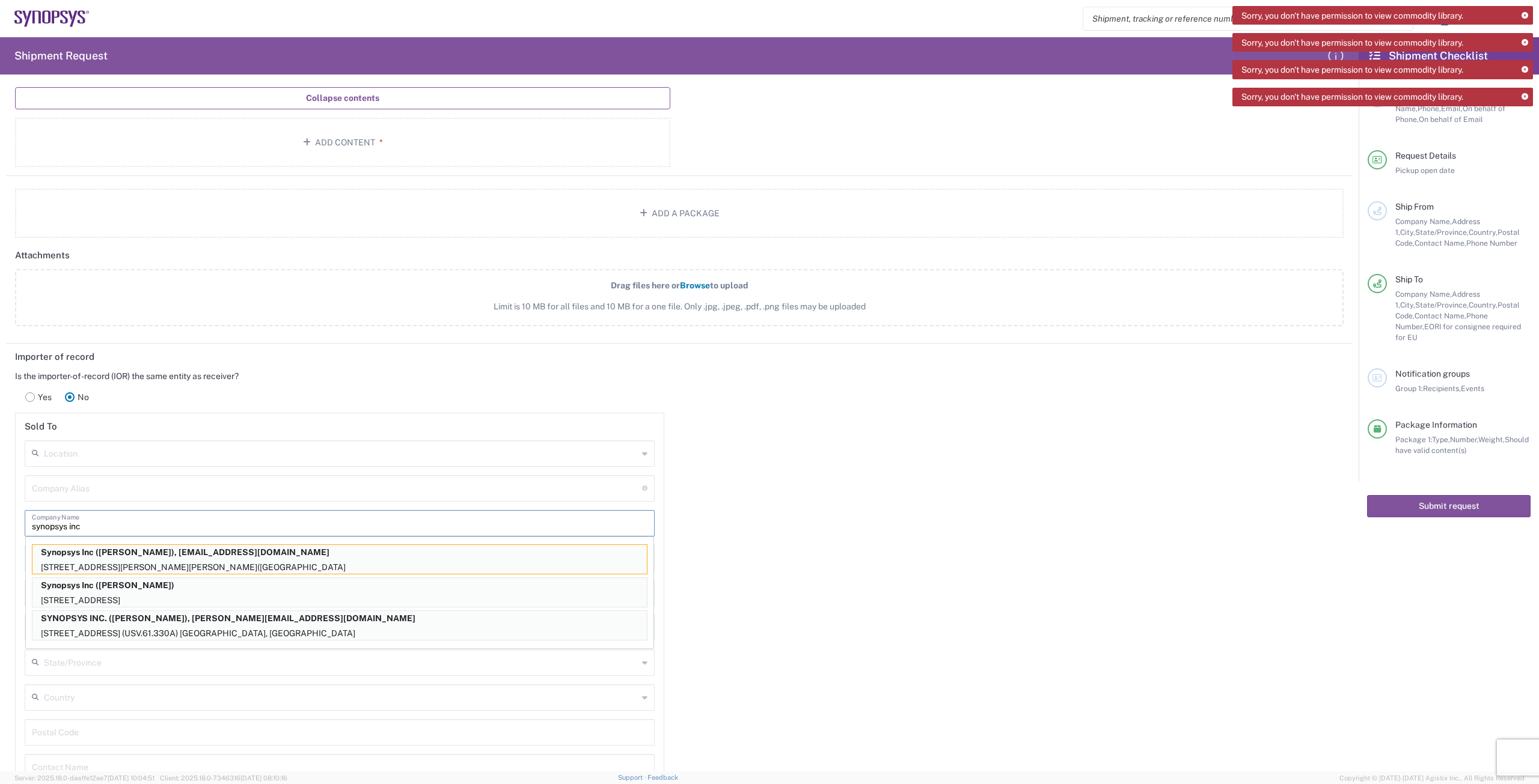
type input "[STREET_ADDRESS]"
type input "[GEOGRAPHIC_DATA], CA 94085"
type input "Sunnyvale"
type input "[GEOGRAPHIC_DATA]"
type input "94085"
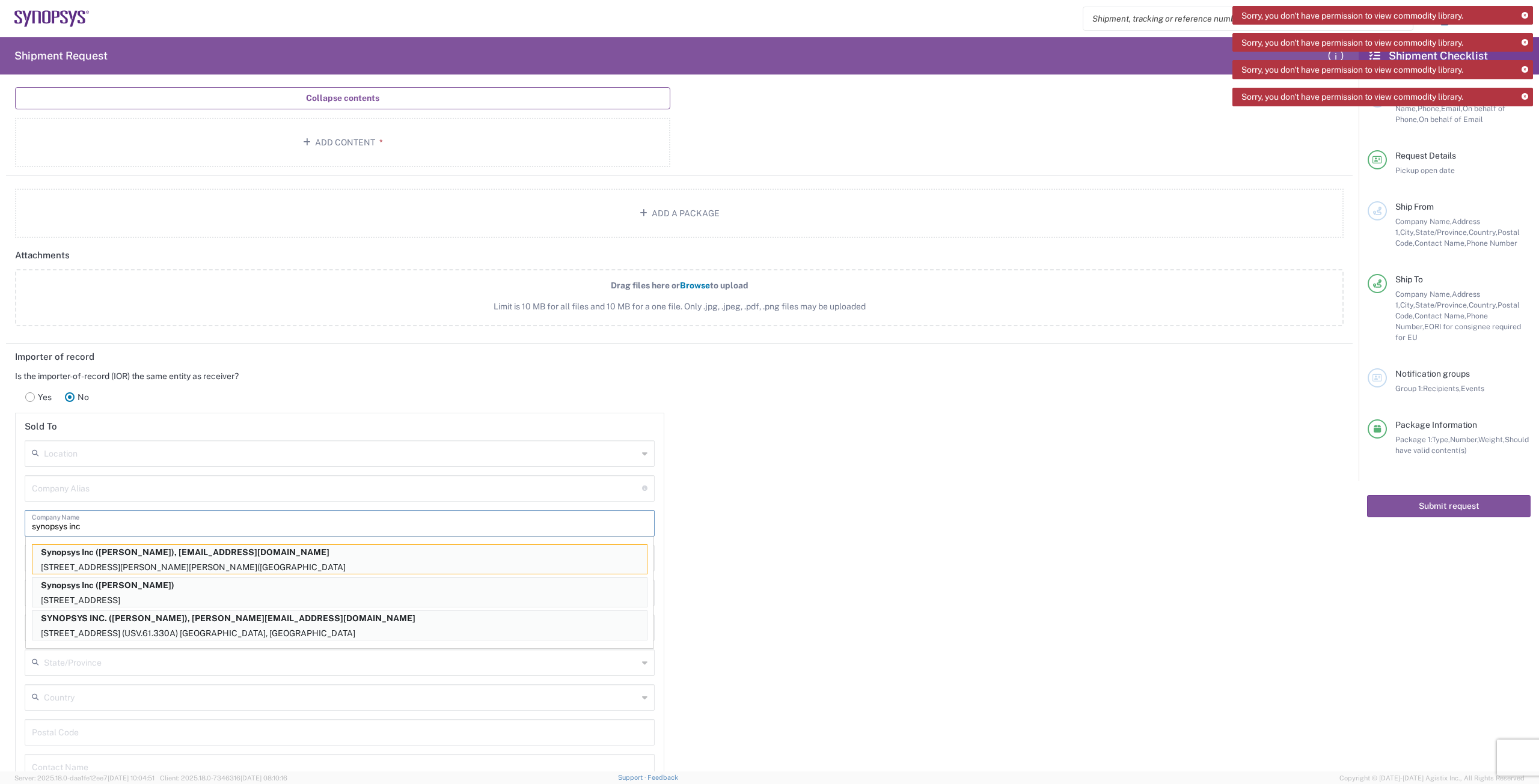
type input "[PERSON_NAME]"
type input "[PHONE_NUMBER]"
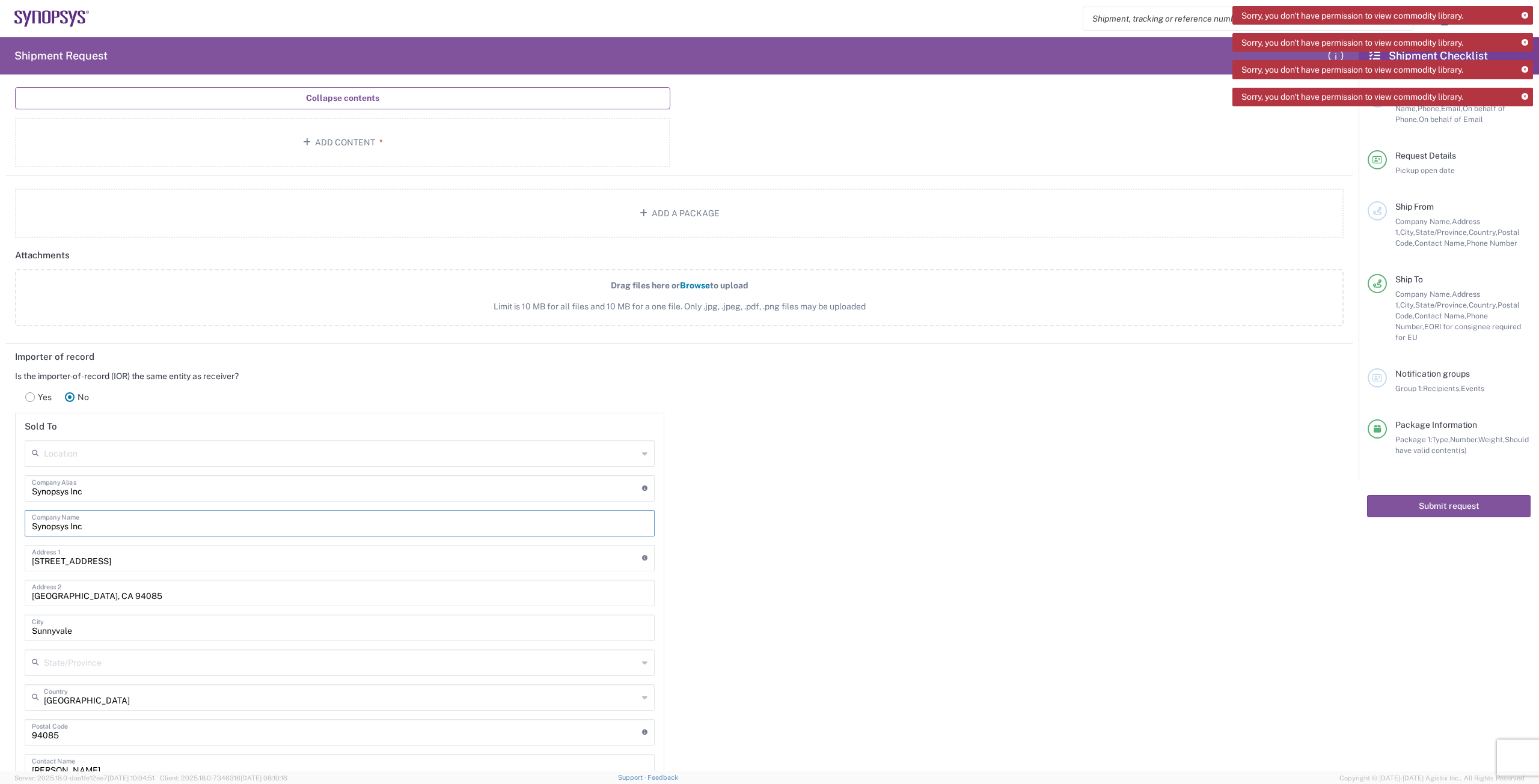
type input "[US_STATE]"
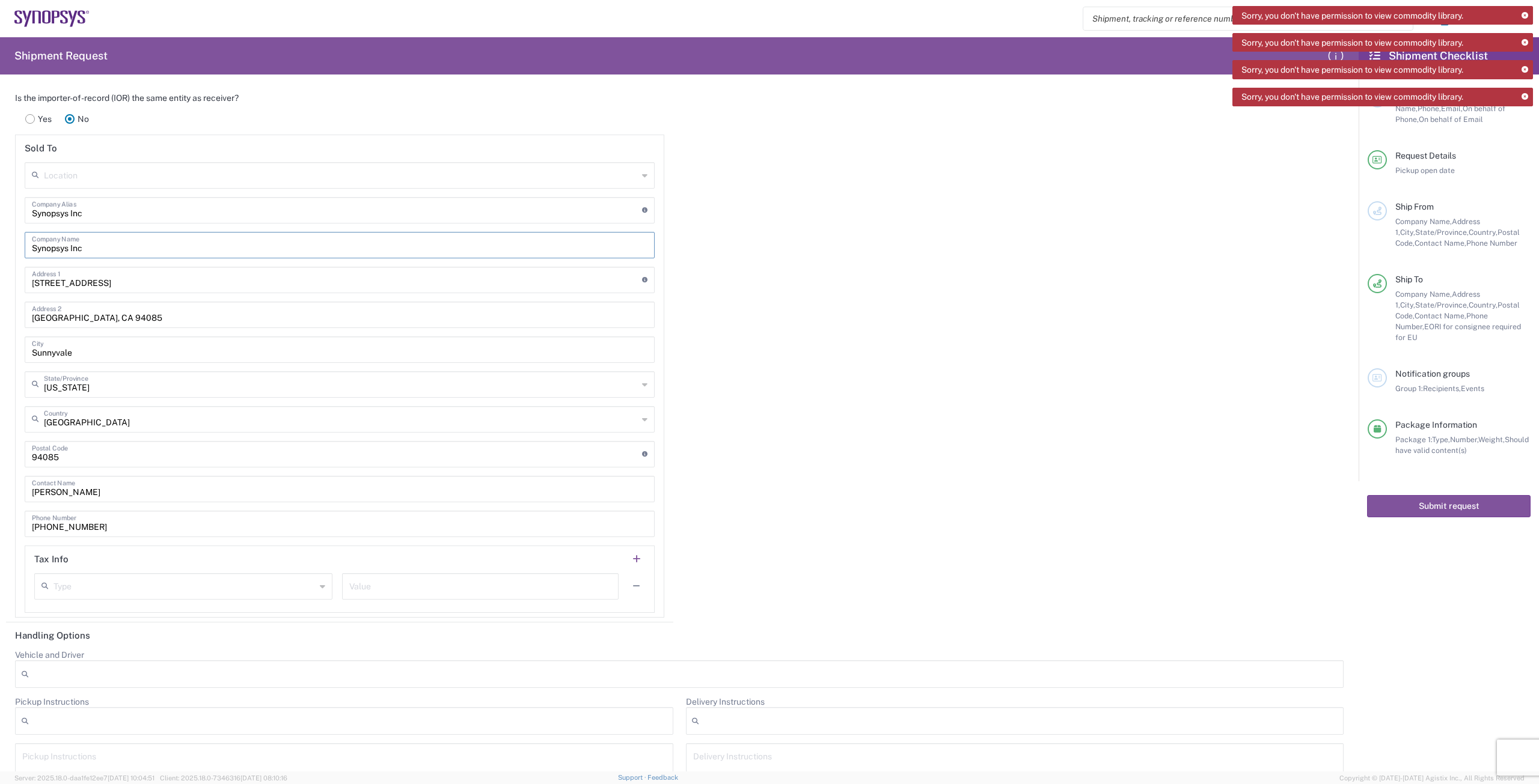
scroll to position [1668, 0]
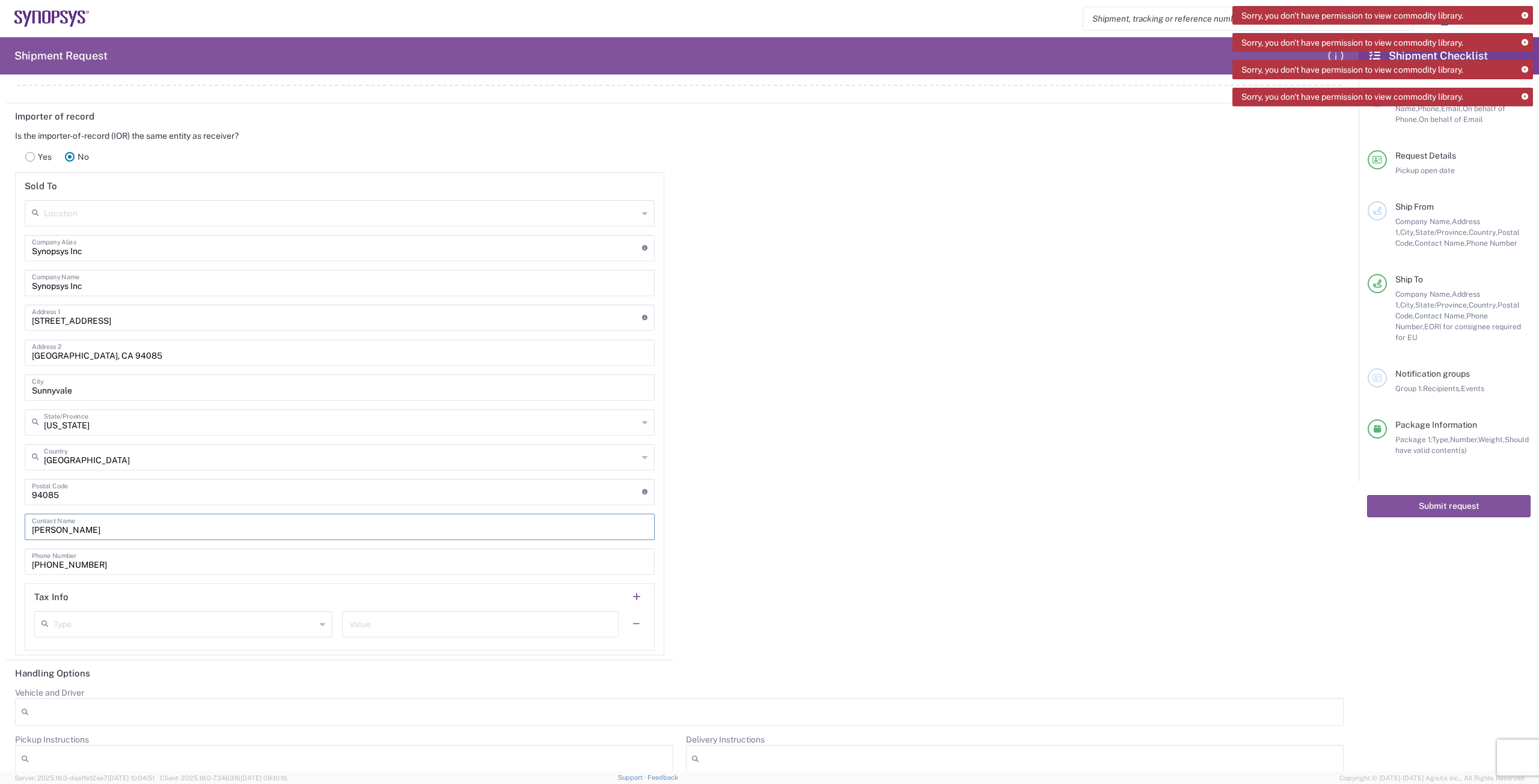
drag, startPoint x: 108, startPoint y: 528, endPoint x: 0, endPoint y: 533, distance: 108.1
click div "Importer of record Is the importer-of-record (IOR) the same entity as receiver?…"
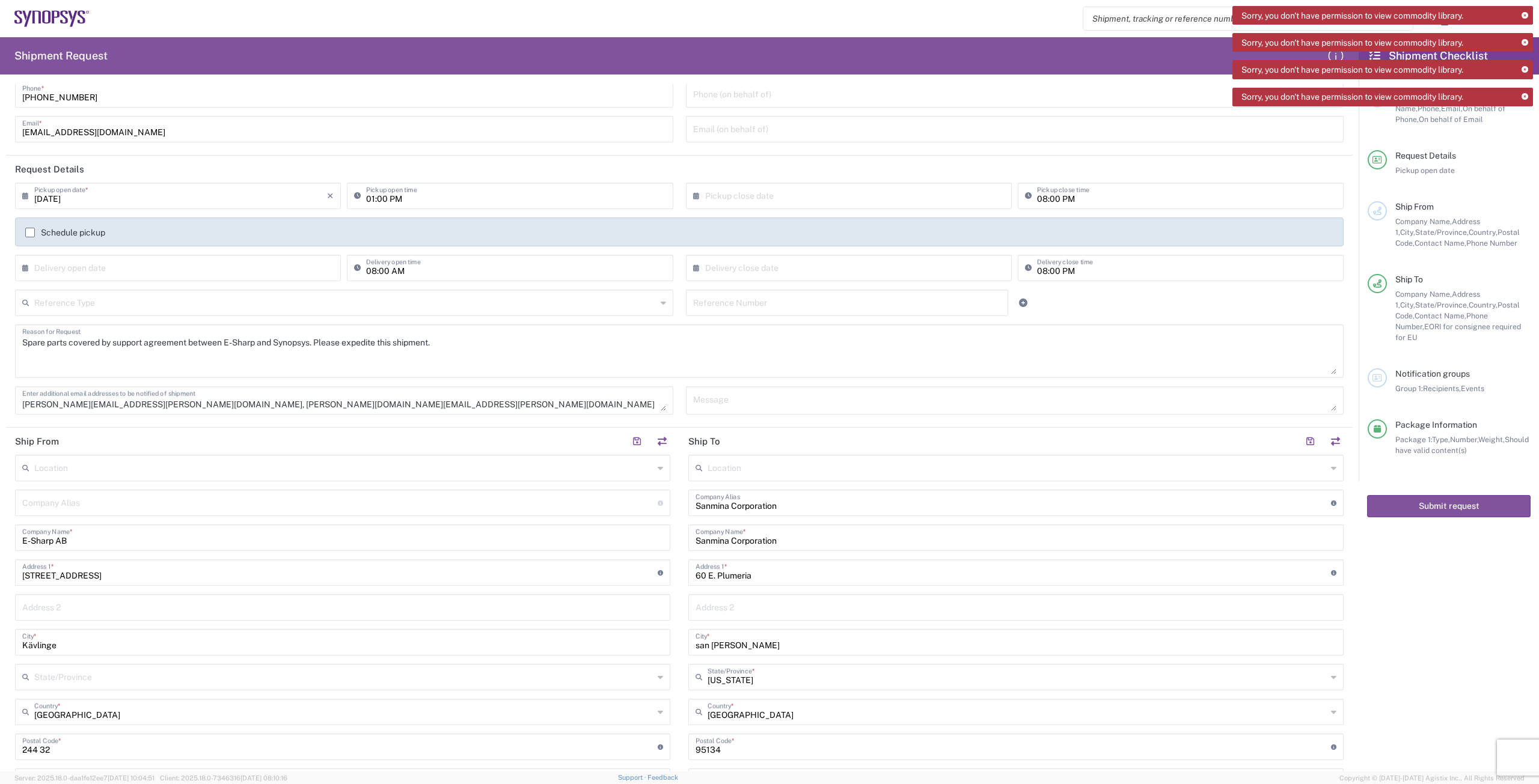
scroll to position [0, 0]
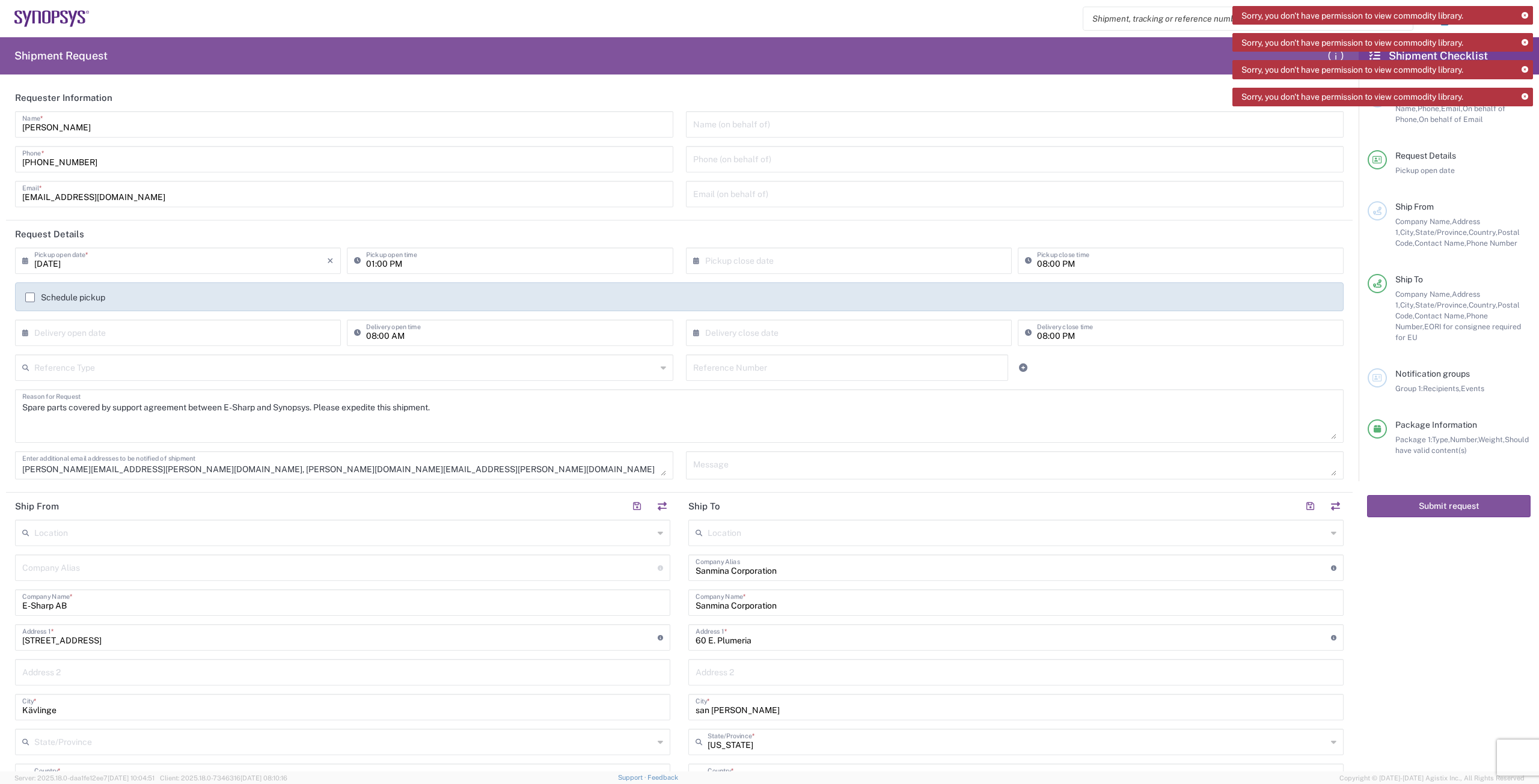
type input "[PERSON_NAME]"
click textarea "Spare parts covered by support agreement between E-Sharp and Synopsys. Please e…"
type textarea "Spare parts covered by support agreement between E-Sharp and Synopsys. Please e…"
click input "text"
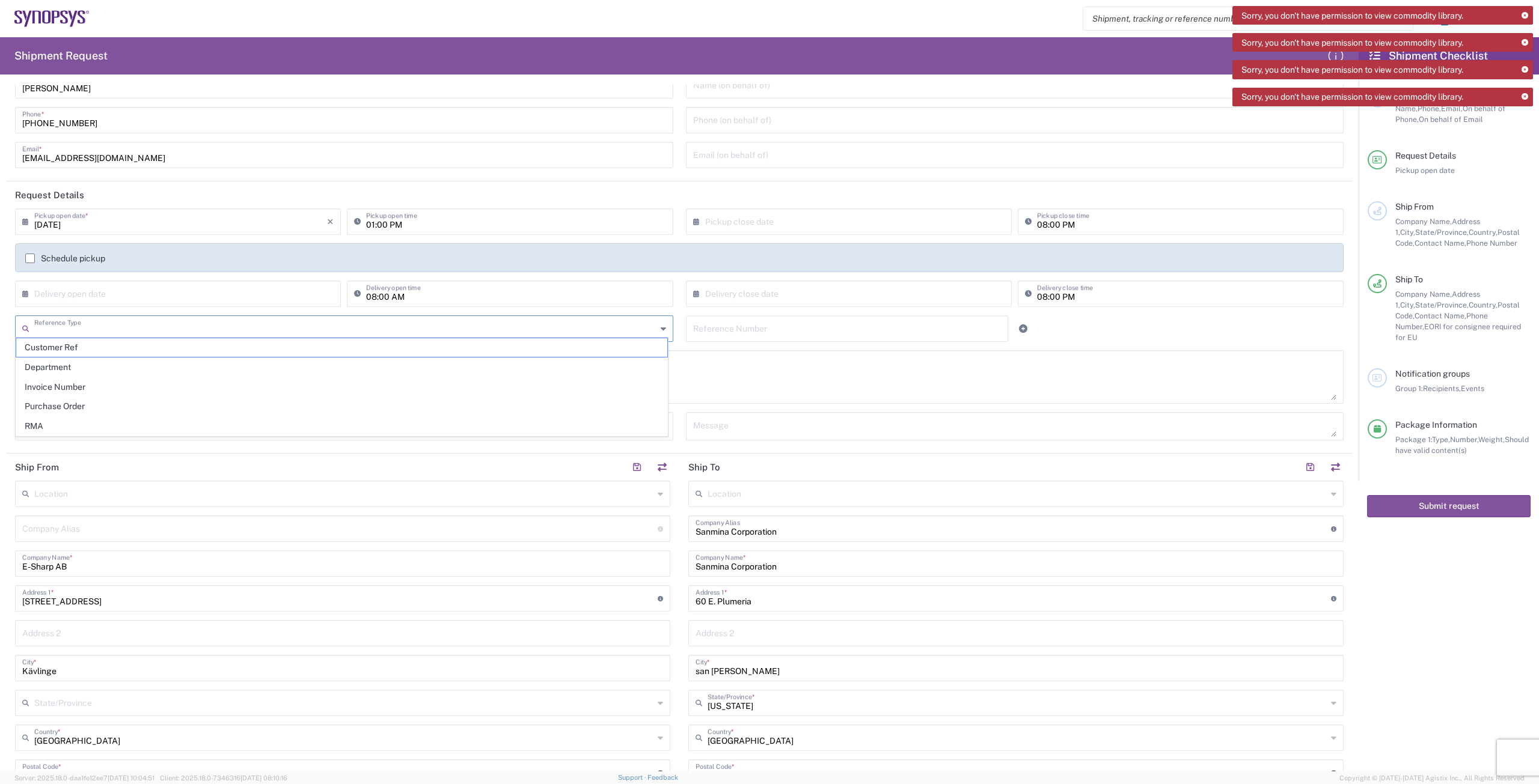
scroll to position [60, 0]
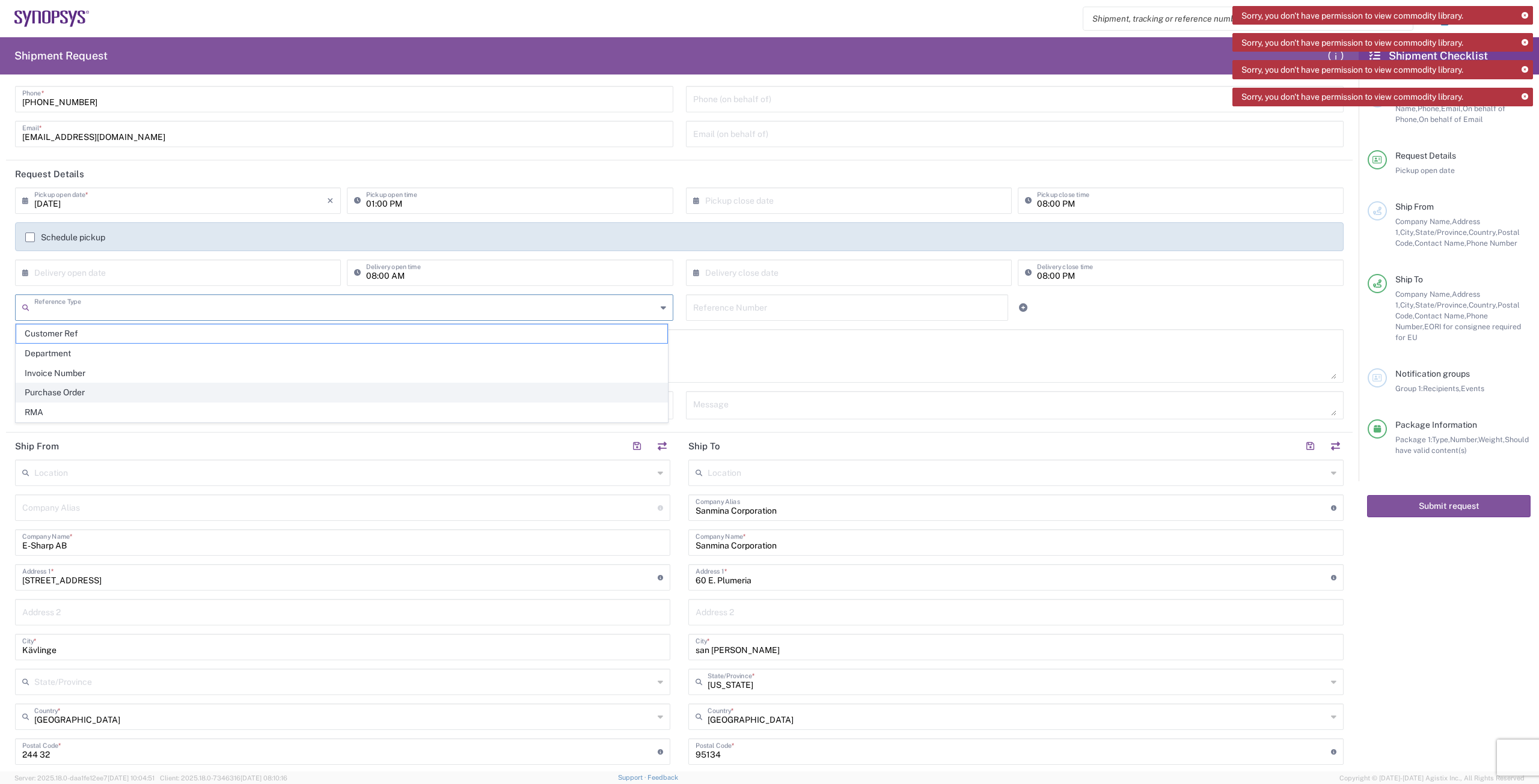
click span "Purchase Order"
type input "Purchase Order"
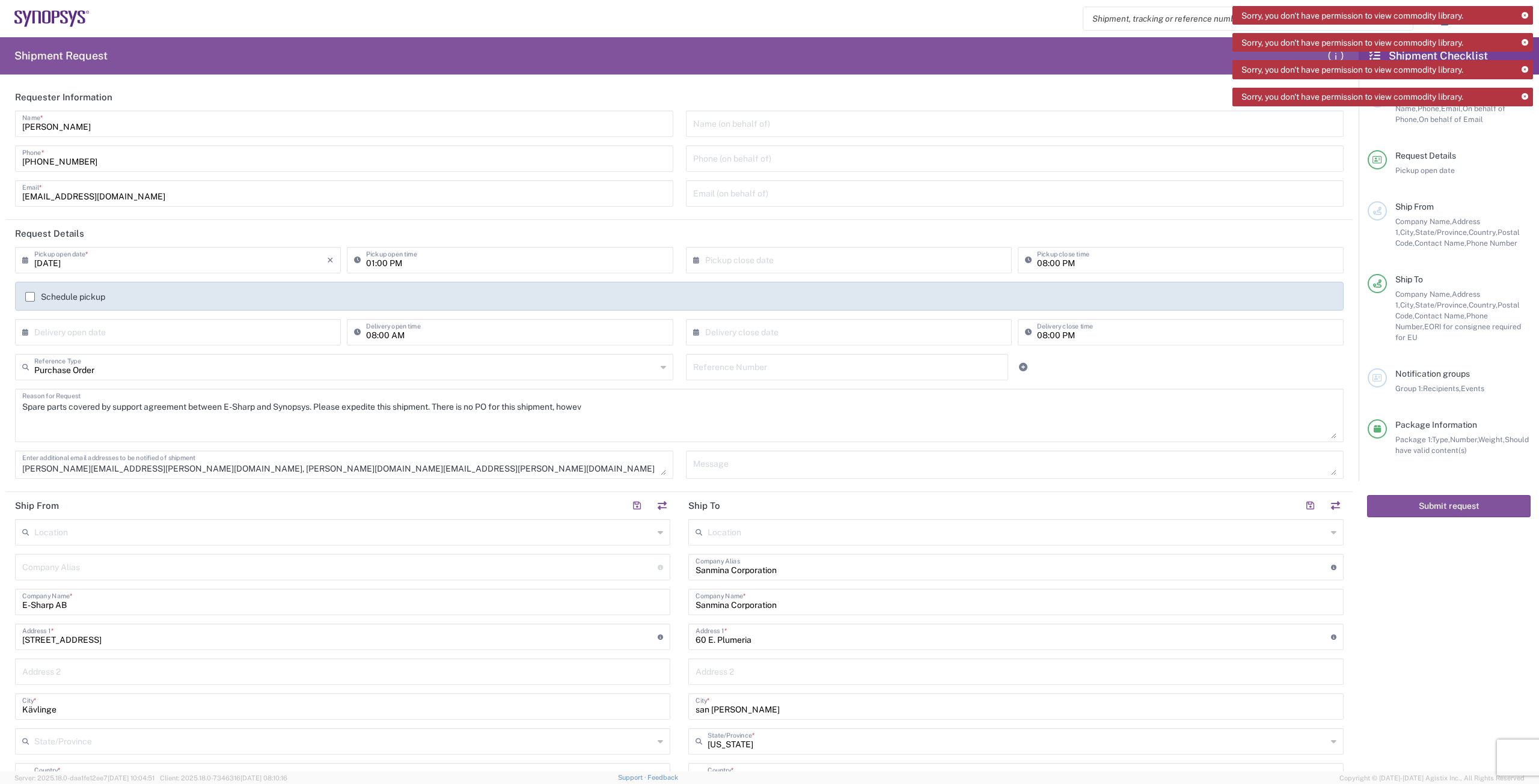
scroll to position [0, 0]
click input "text"
type input "4800023471"
click textarea "Spare parts covered by support agreement between E-Sharp and Synopsys. Please e…"
drag, startPoint x: 1097, startPoint y: 373, endPoint x: 1087, endPoint y: 371, distance: 10.2
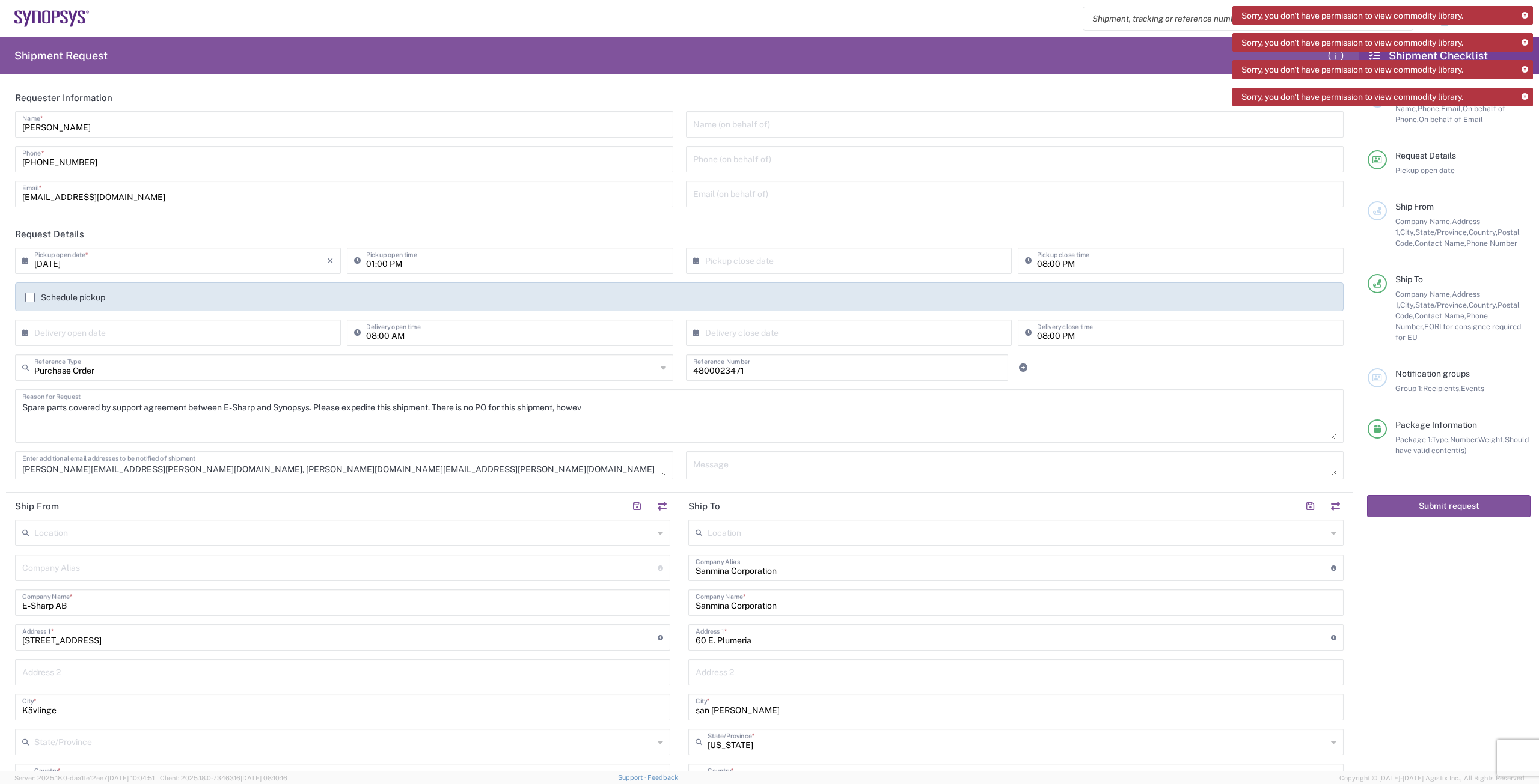
click div
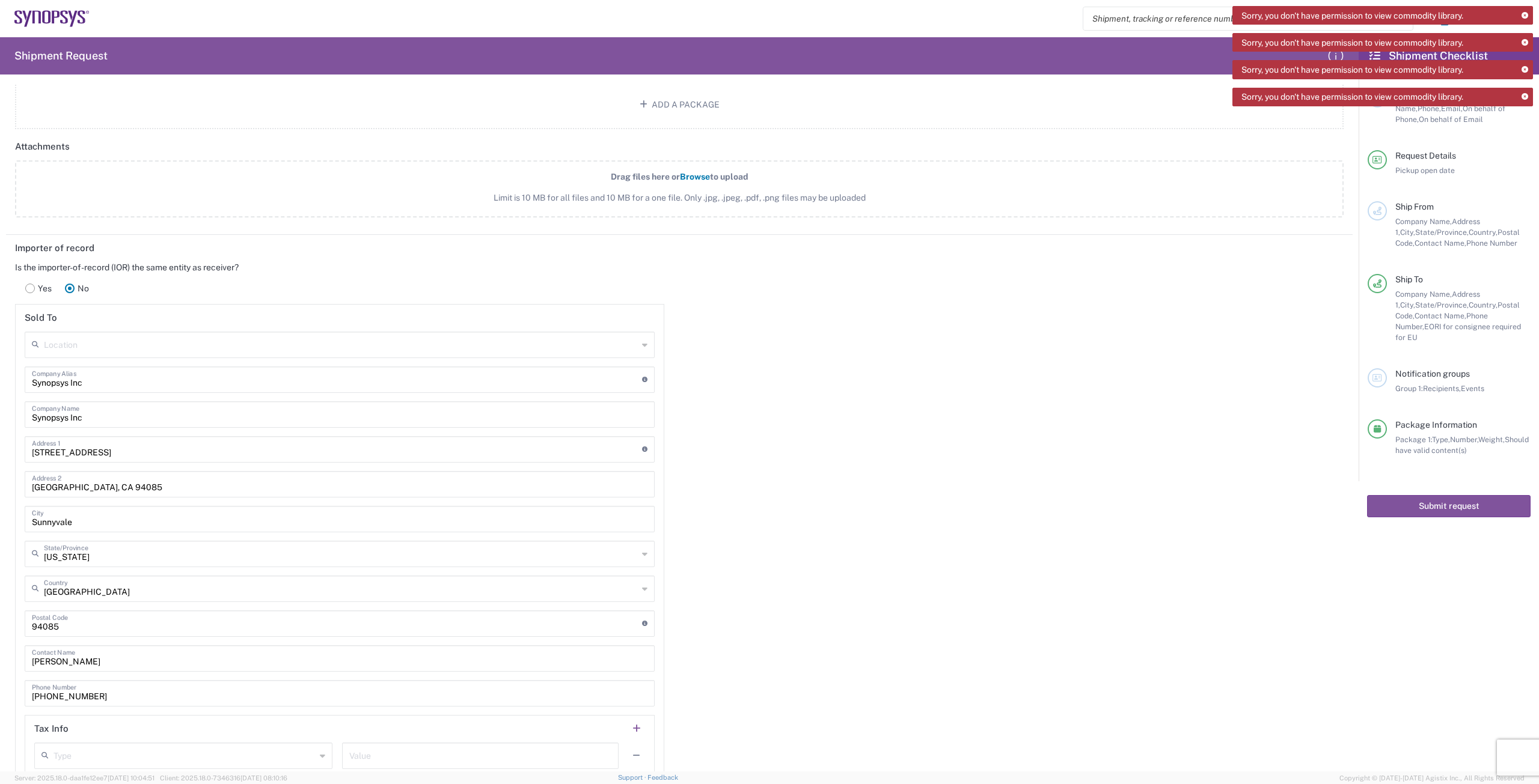
scroll to position [1562, 0]
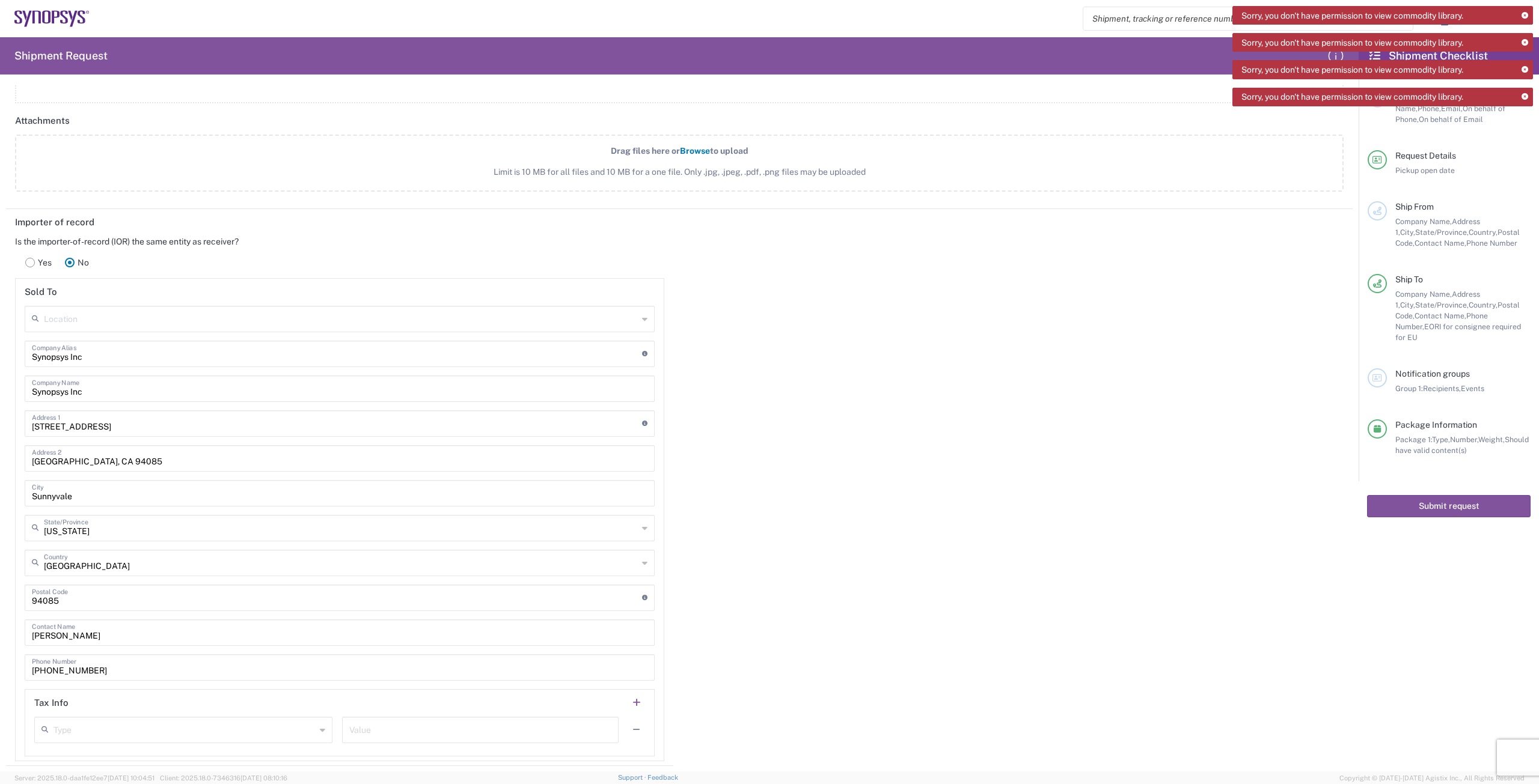
click span "Browse"
click input "Drag files here or Browse to upload Limit is 10 MB for all files and 10 MB for …"
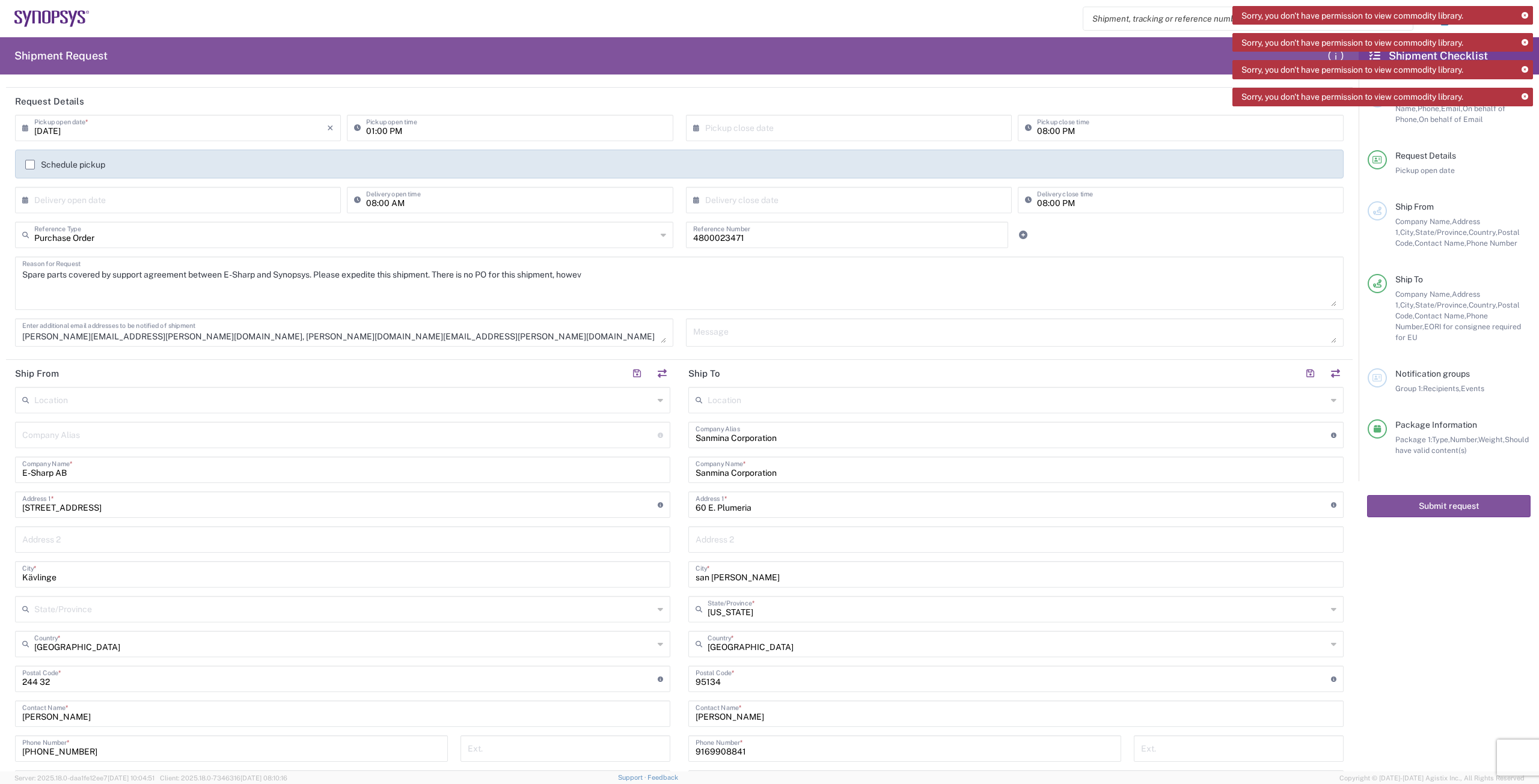
scroll to position [0, 0]
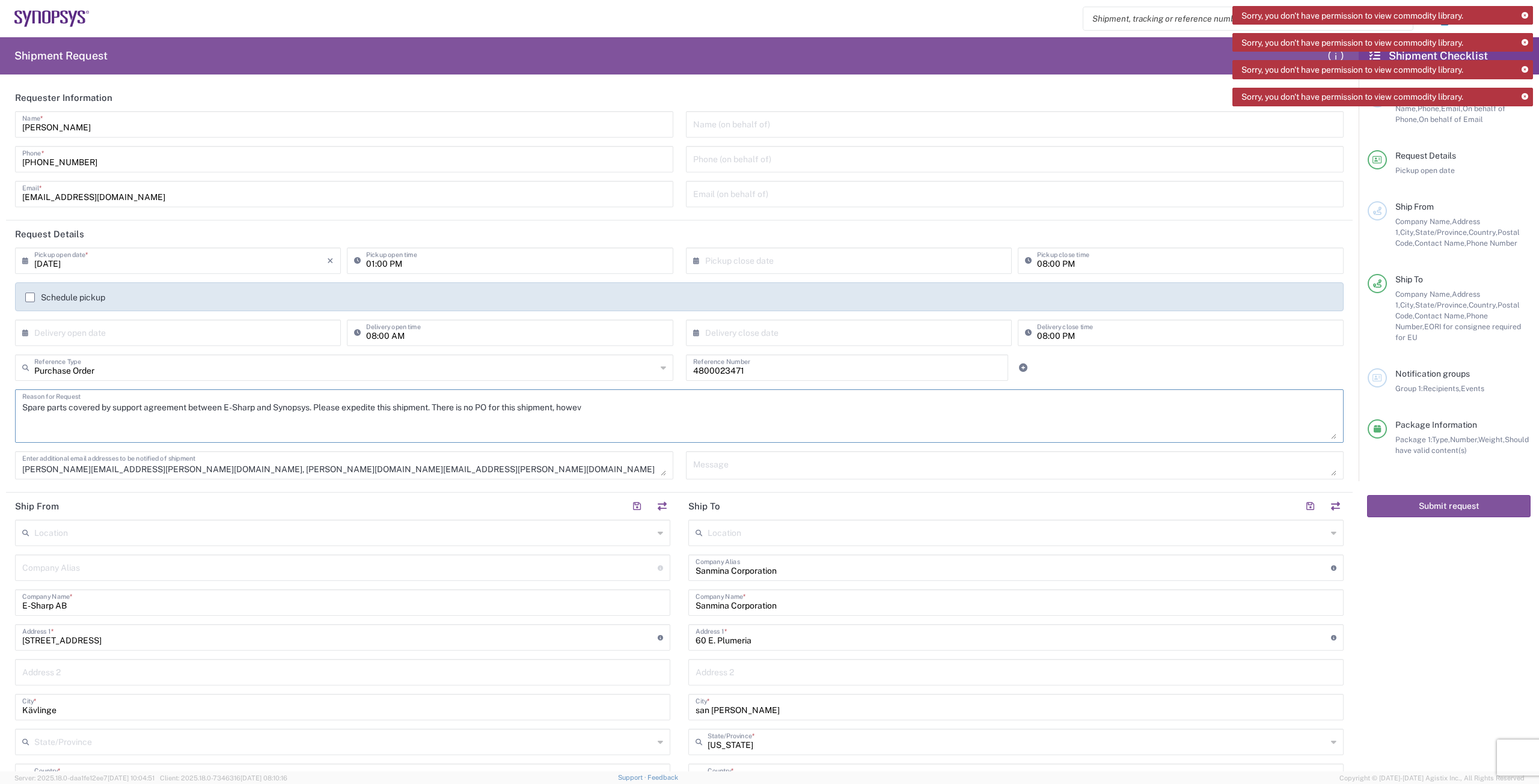
drag, startPoint x: 622, startPoint y: 406, endPoint x: 445, endPoint y: 421, distance: 177.6
click textarea "Spare parts covered by support agreement between E-Sharp and Synopsys. Please e…"
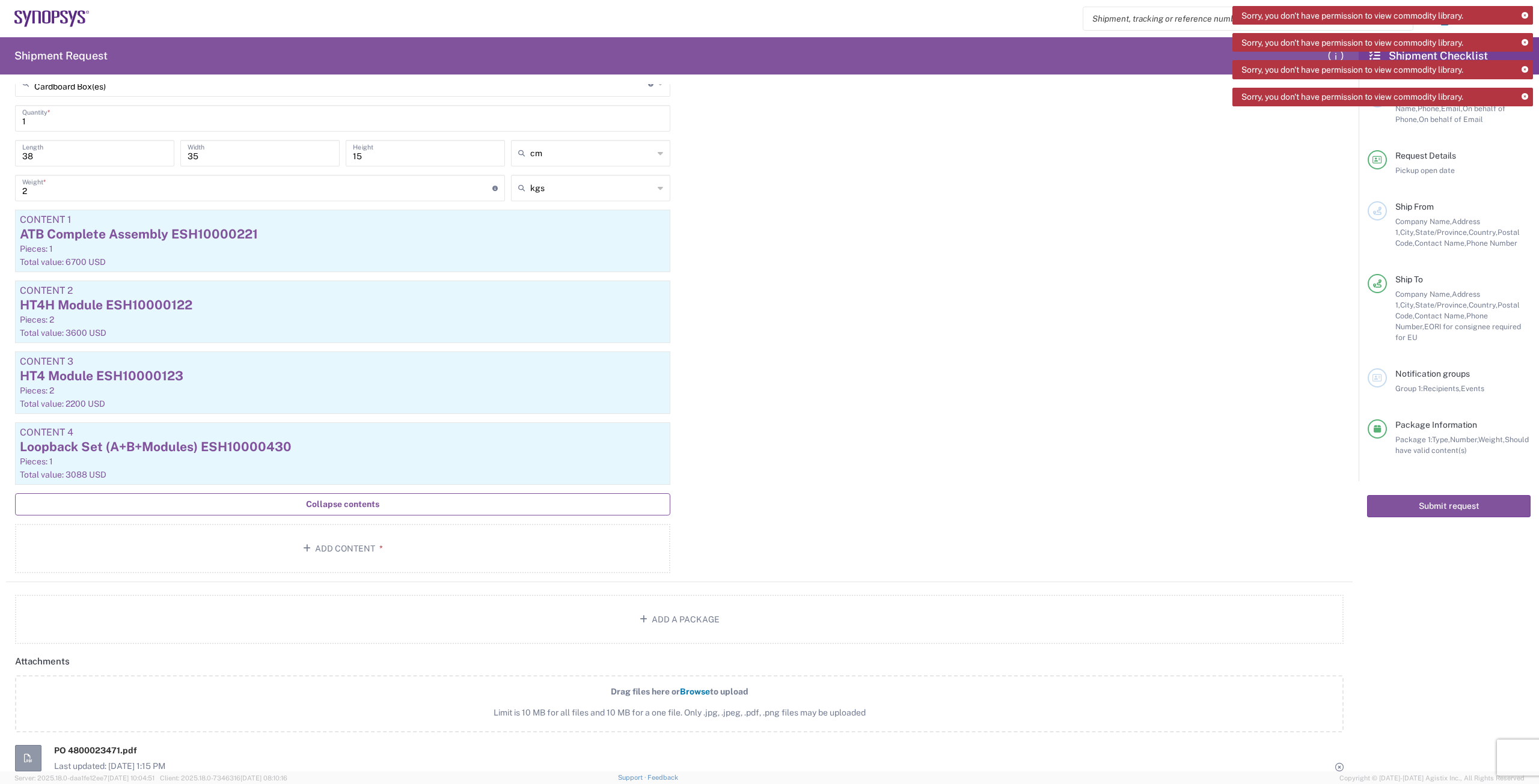
scroll to position [962, 0]
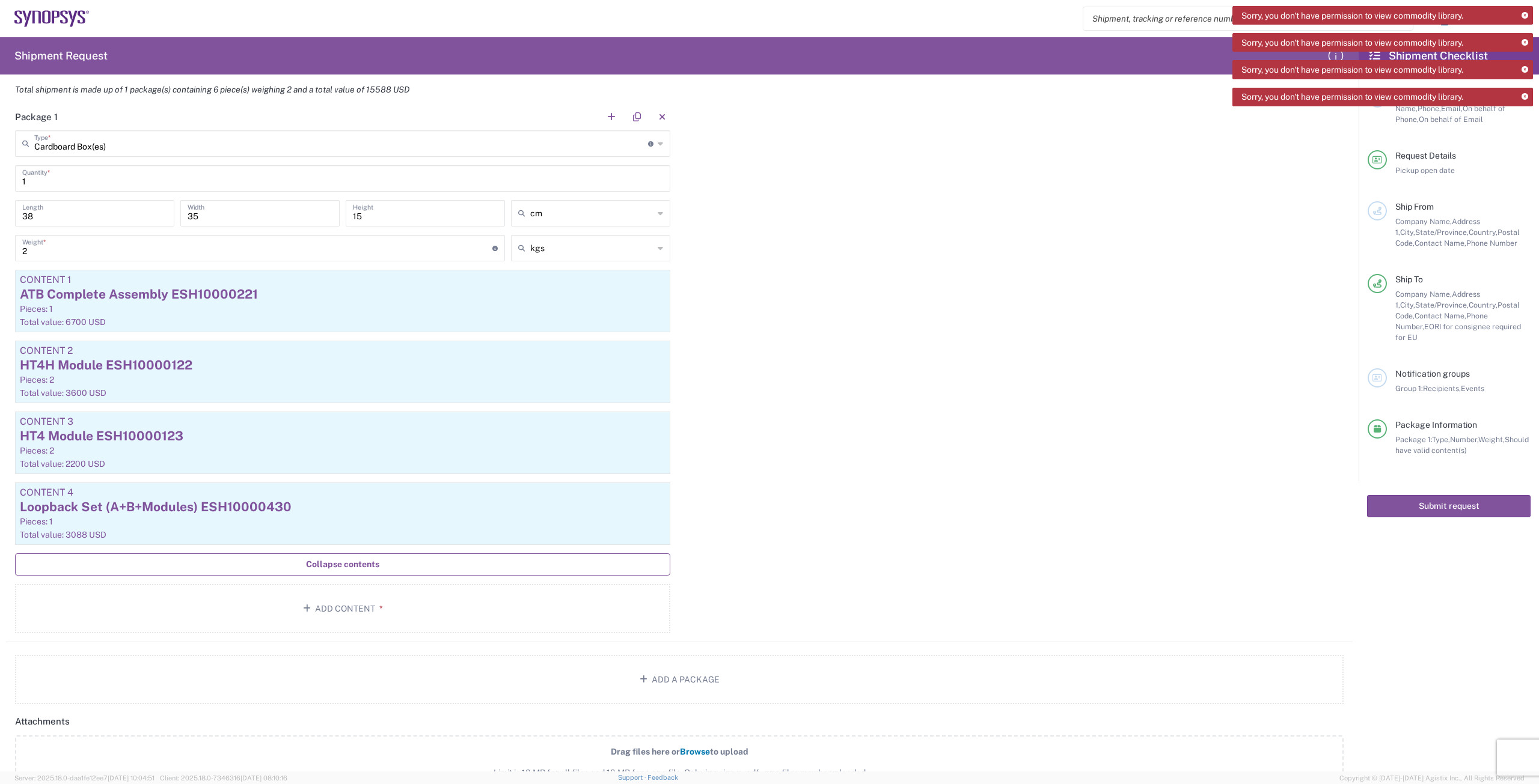
type textarea "Spare parts covered by support agreement between E-Sharp and Synopsys. Please e…"
click icon
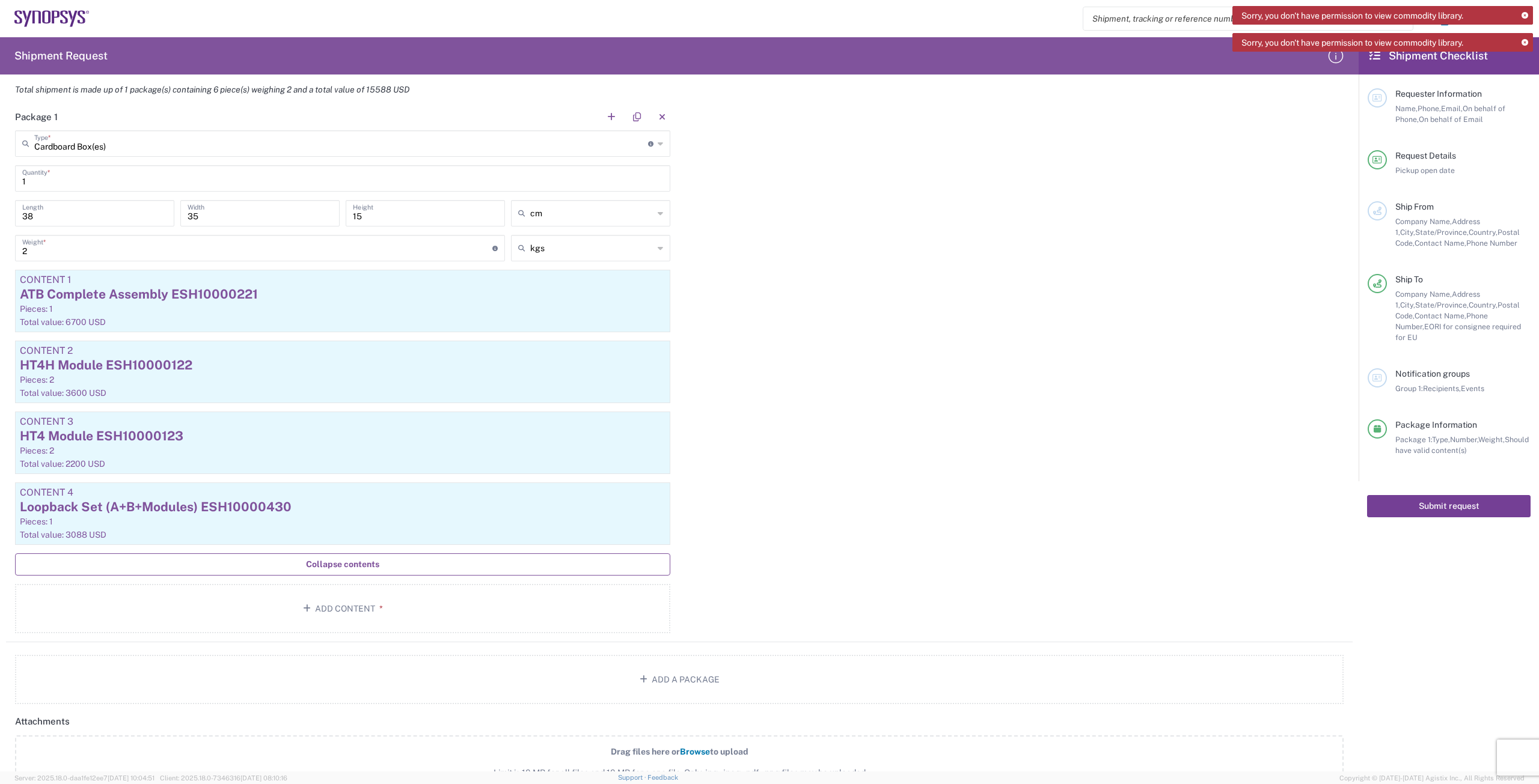
click button "Submit request"
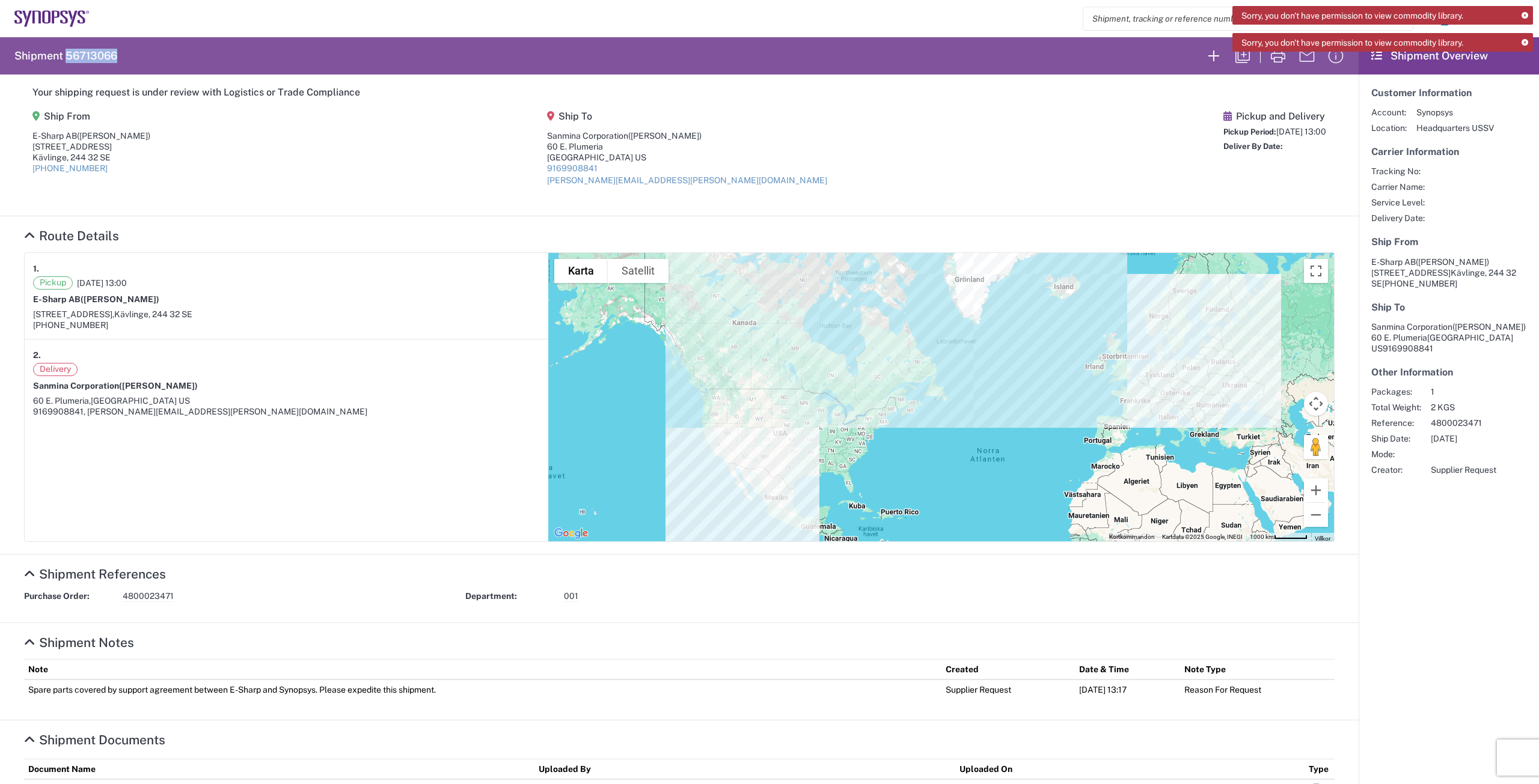
drag, startPoint x: 69, startPoint y: 54, endPoint x: 129, endPoint y: 48, distance: 60.3
click agx-form-header "Shipment 56713066"
